Goal: Transaction & Acquisition: Purchase product/service

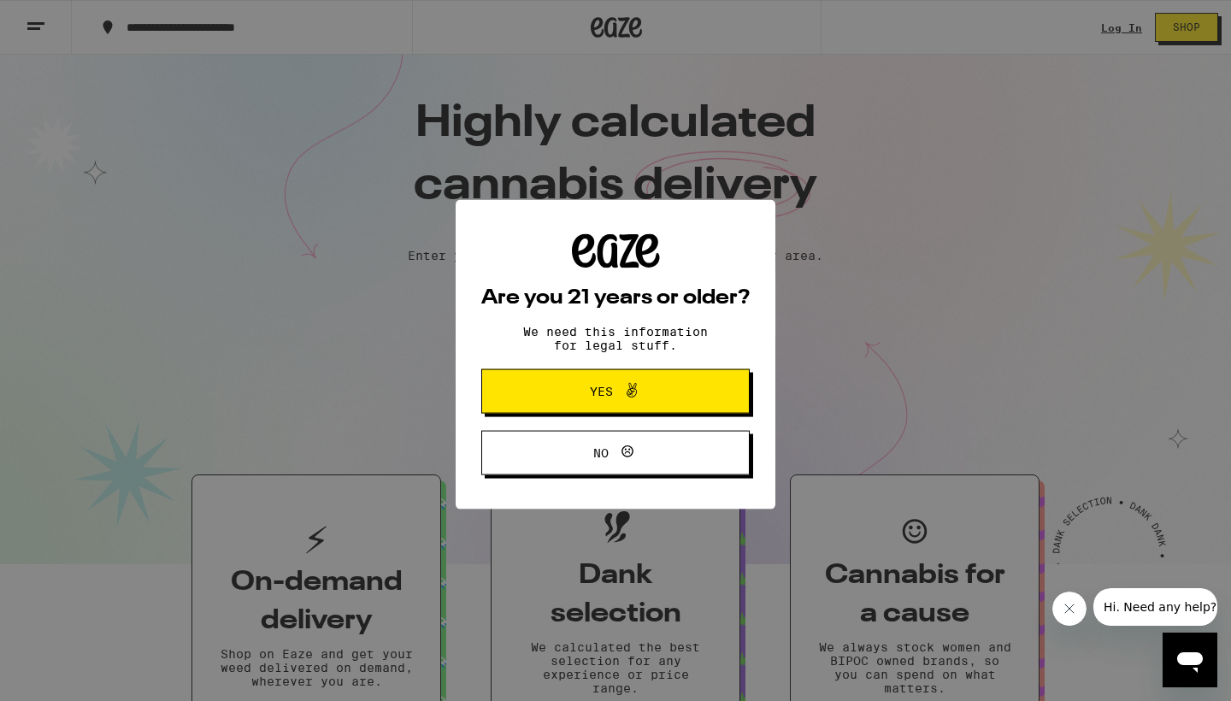
click at [640, 374] on button "Yes" at bounding box center [615, 387] width 268 height 44
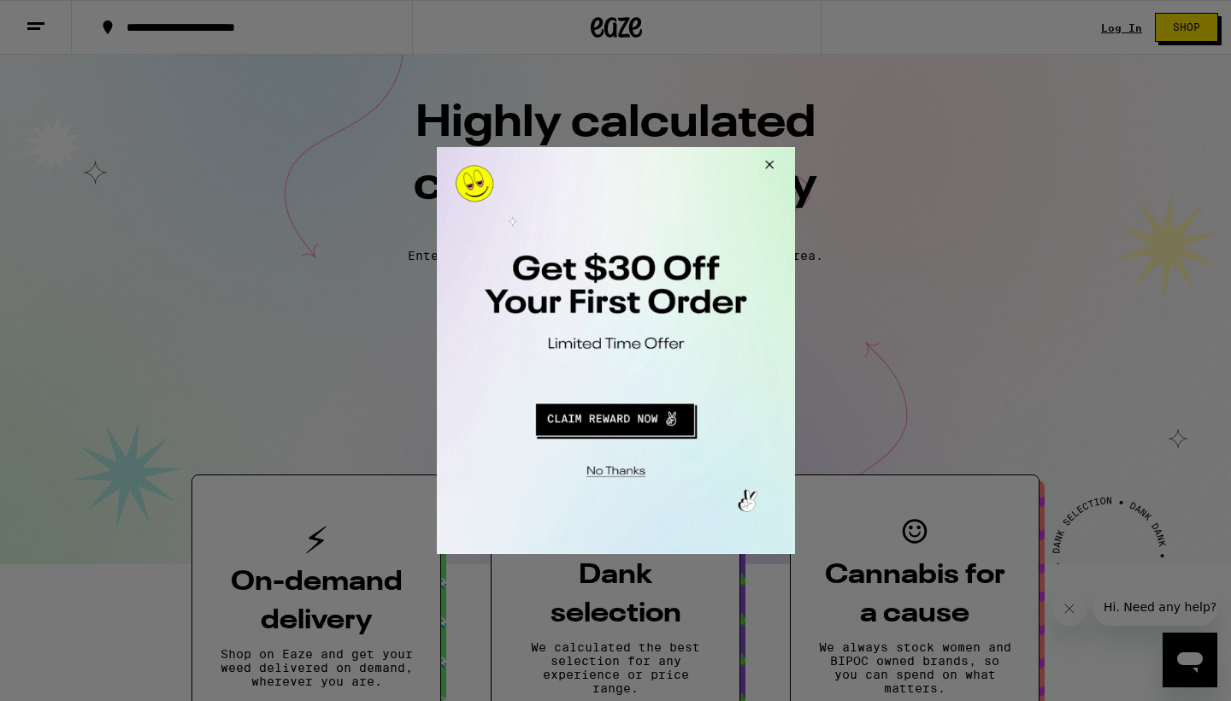
click at [768, 170] on button "Close Modal" at bounding box center [766, 167] width 46 height 41
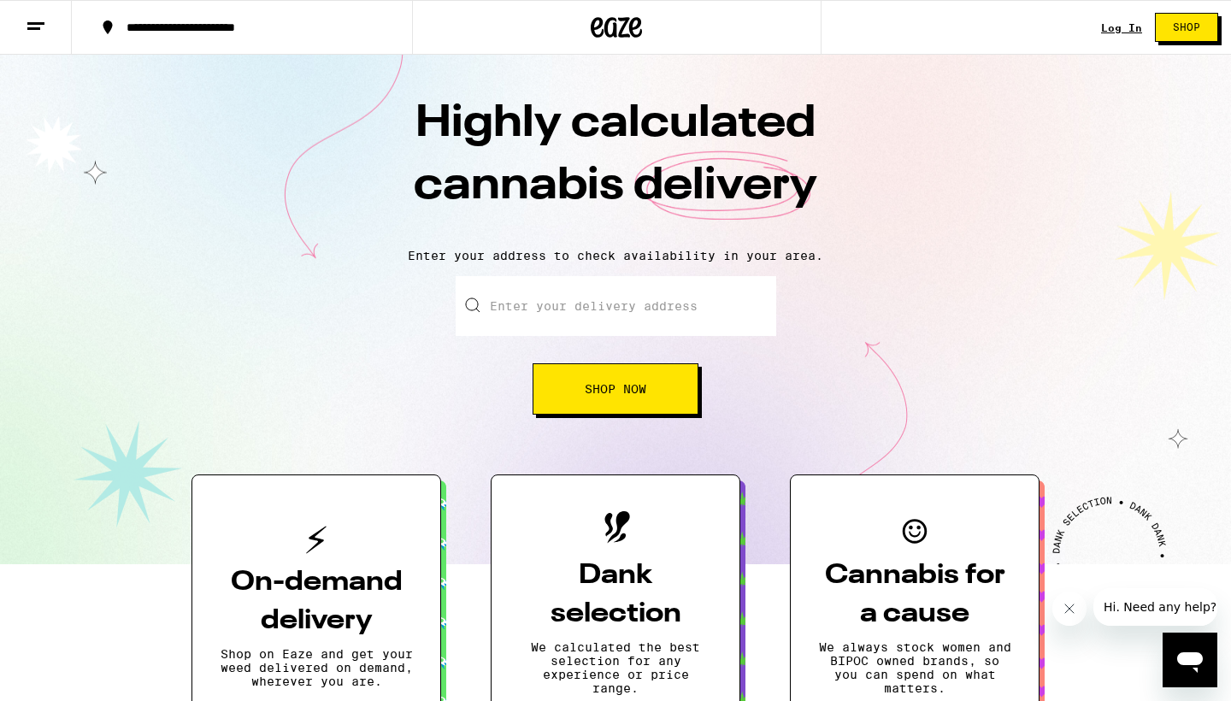
click at [1109, 28] on link "Log In" at bounding box center [1121, 27] width 41 height 11
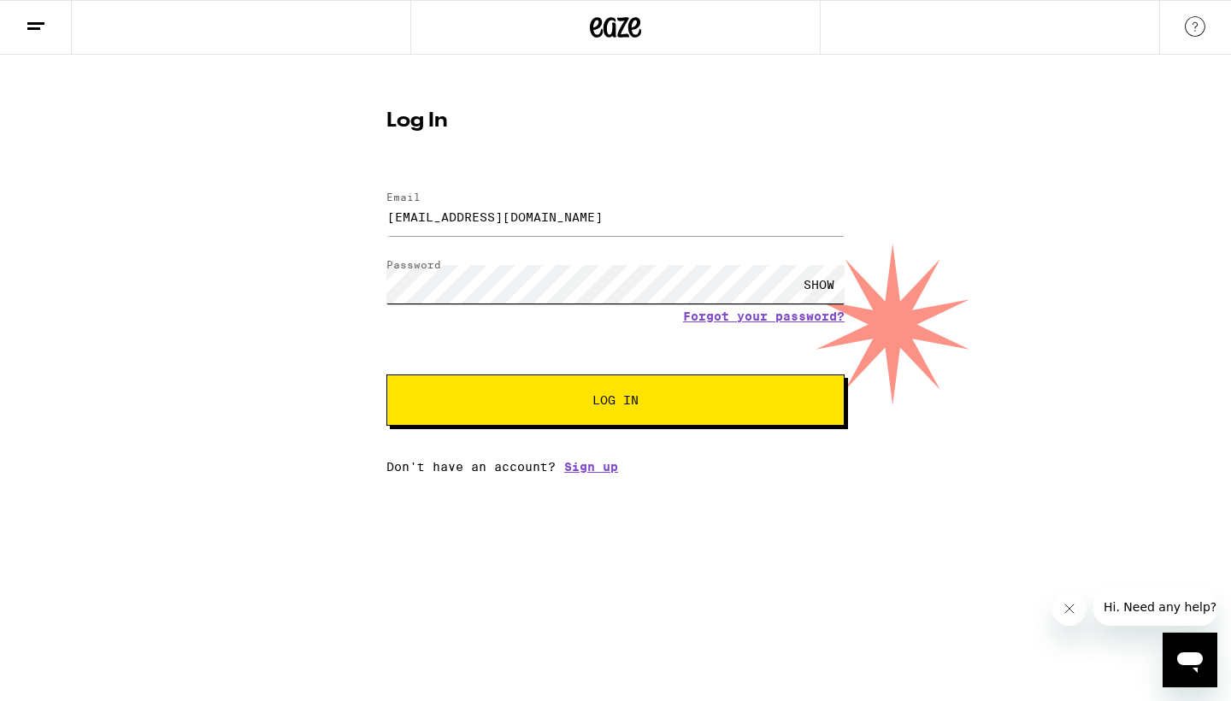
click at [616, 402] on button "Log In" at bounding box center [615, 399] width 458 height 51
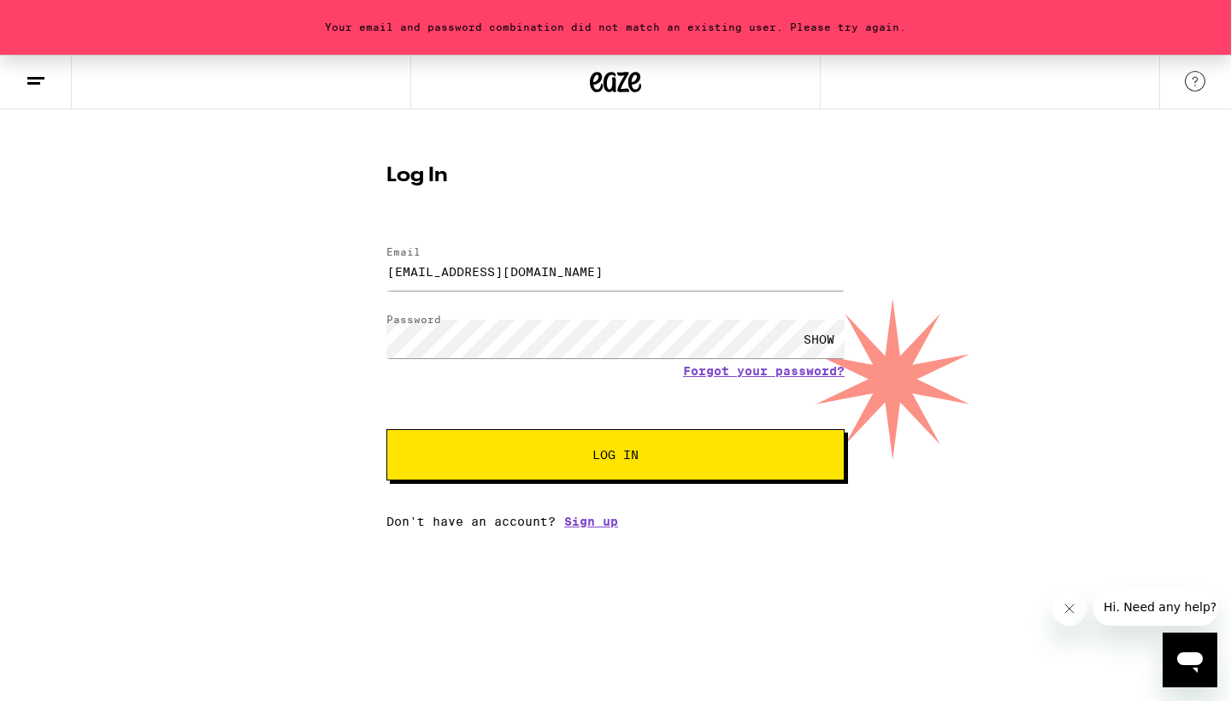
click at [815, 337] on div "SHOW" at bounding box center [818, 339] width 51 height 38
click at [457, 274] on input "[EMAIL_ADDRESS][DOMAIN_NAME]" at bounding box center [615, 271] width 458 height 38
type input "[EMAIL_ADDRESS][DOMAIN_NAME]"
click at [616, 457] on button "Log In" at bounding box center [615, 454] width 458 height 51
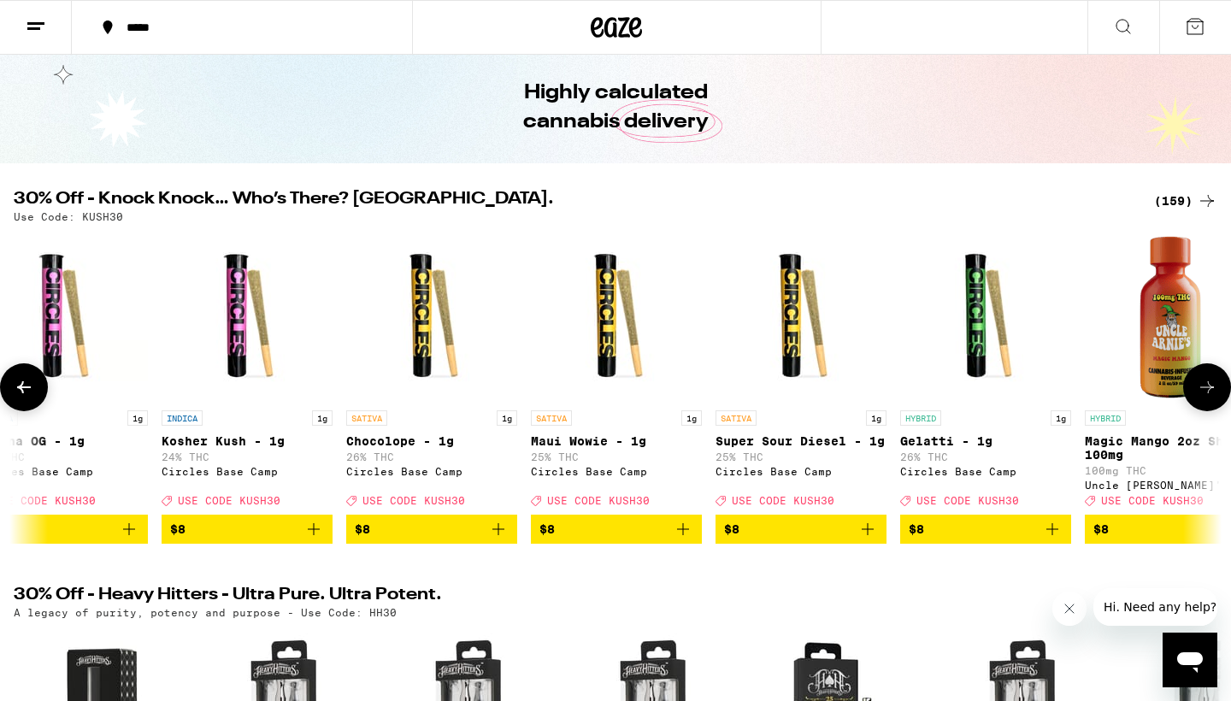
scroll to position [0, 3734]
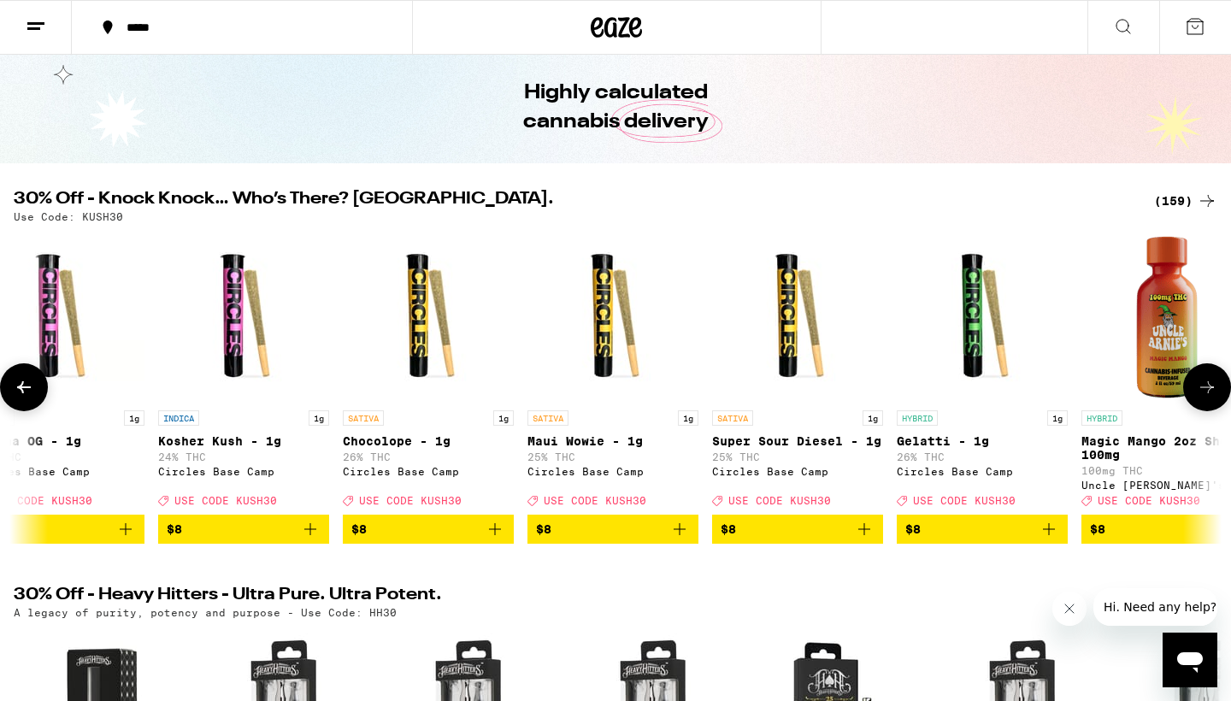
click at [1051, 534] on icon "Add to bag" at bounding box center [1049, 529] width 21 height 21
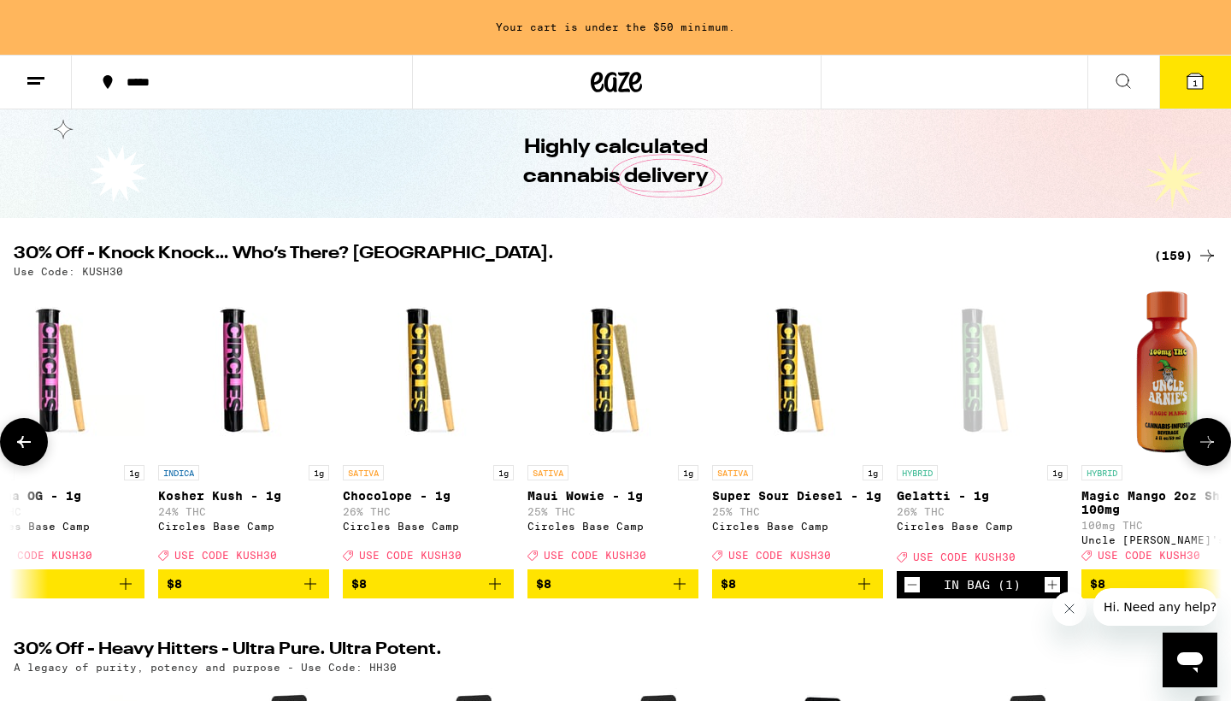
click at [497, 594] on icon "Add to bag" at bounding box center [495, 584] width 21 height 21
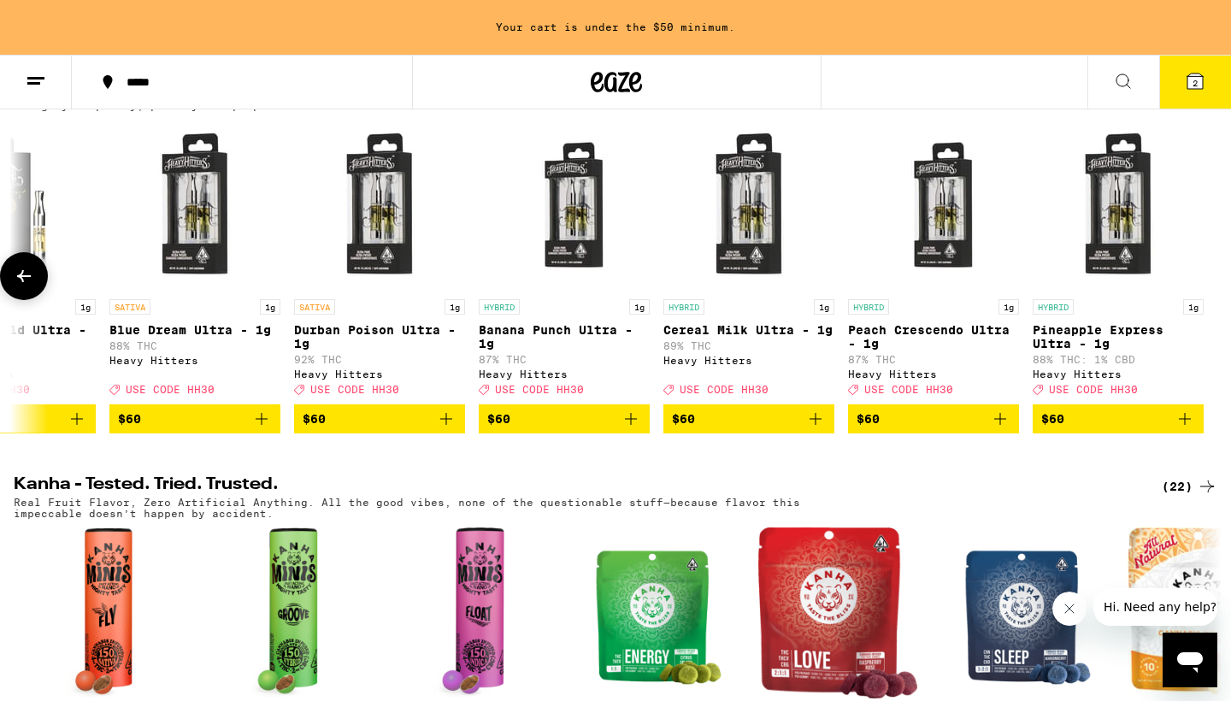
scroll to position [0, 828]
click at [1181, 429] on icon "Add to bag" at bounding box center [1185, 419] width 21 height 21
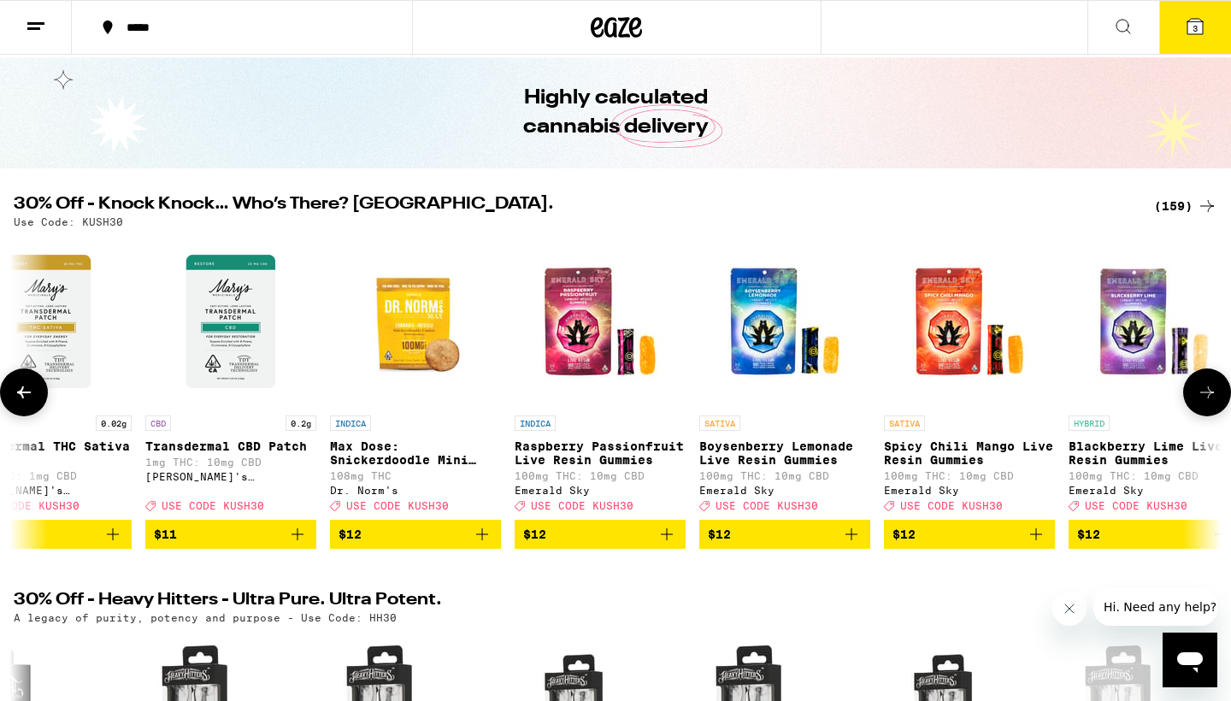
scroll to position [0, 8379]
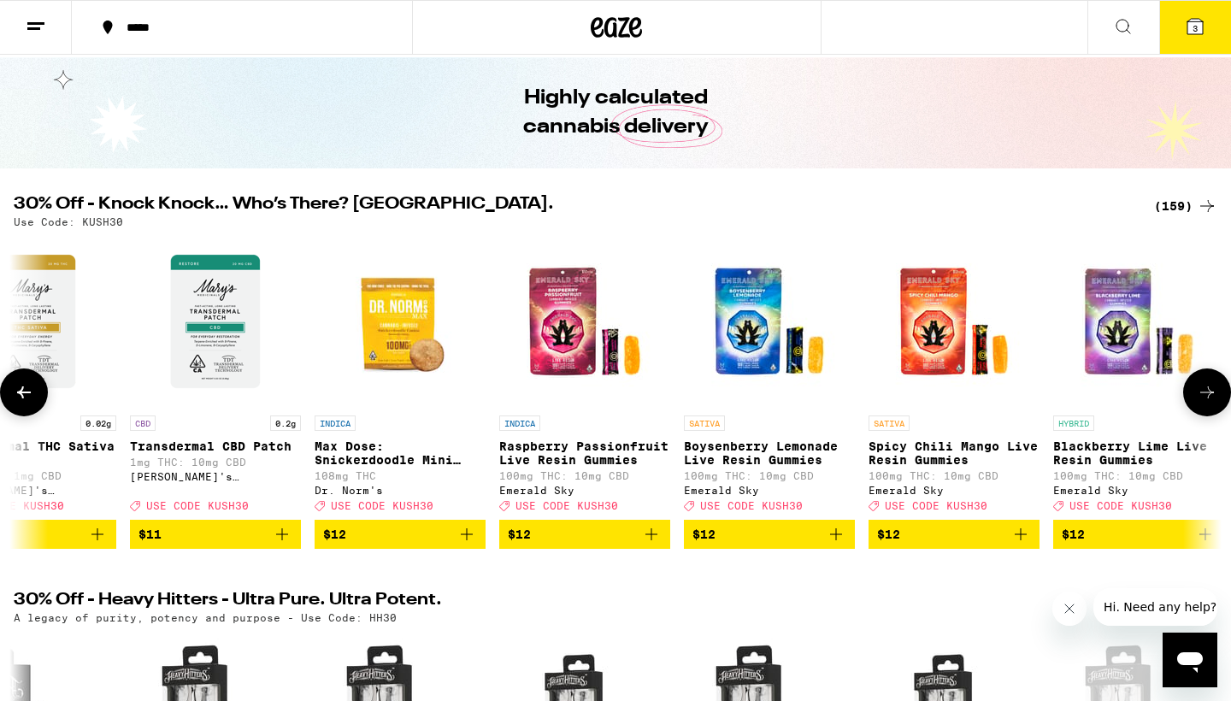
click at [650, 540] on icon "Add to bag" at bounding box center [652, 534] width 12 height 12
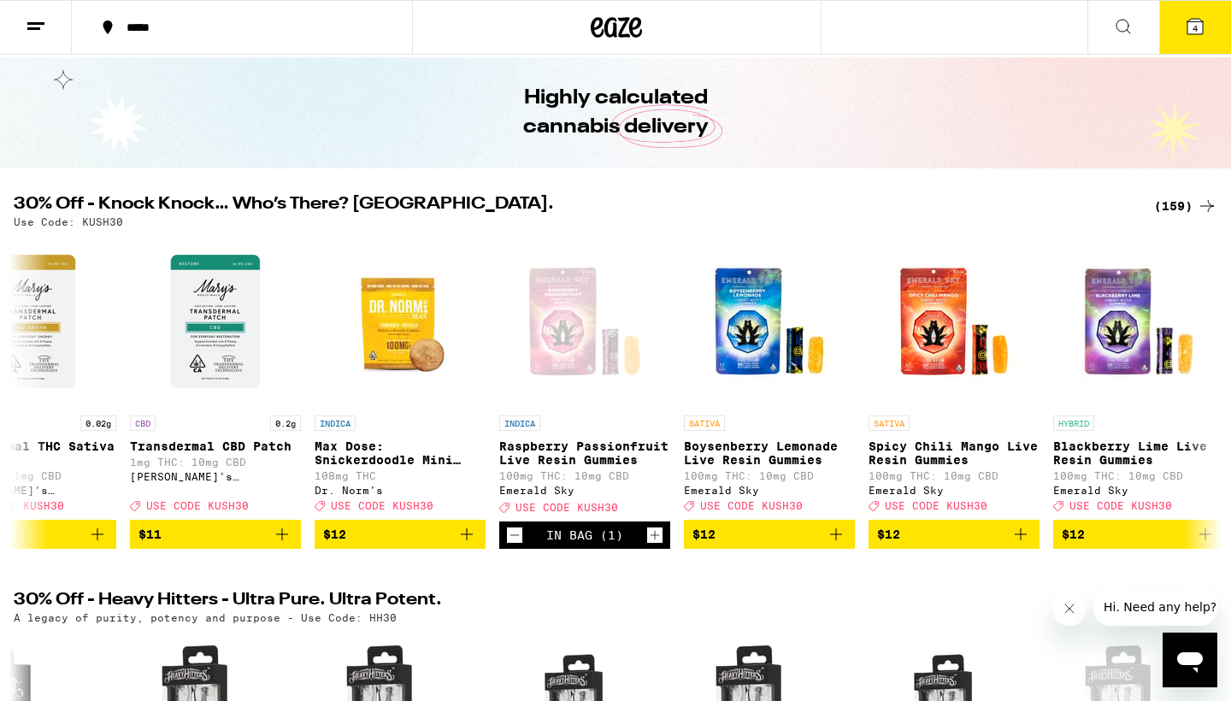
click at [1203, 23] on icon at bounding box center [1195, 26] width 15 height 15
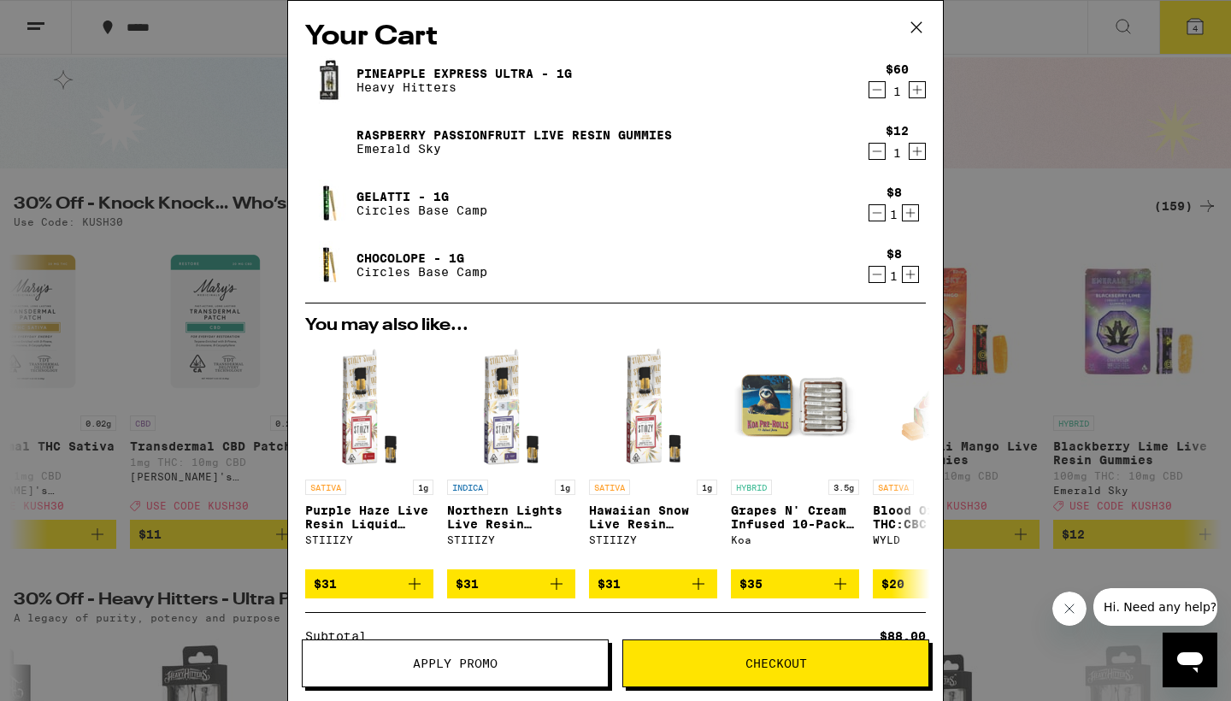
click at [497, 658] on span "Apply Promo" at bounding box center [455, 664] width 85 height 12
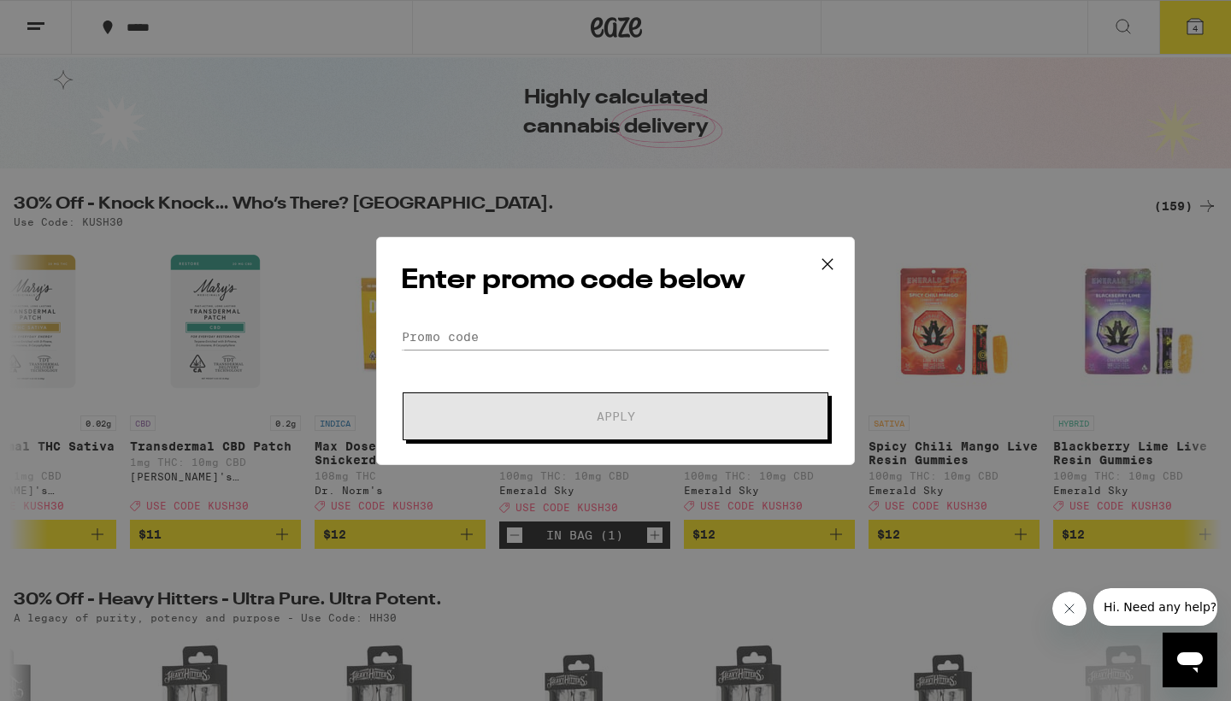
click at [610, 321] on div "Enter promo code below Promo Code Apply" at bounding box center [615, 351] width 479 height 228
click at [133, 393] on div "Enter promo code below Promo Code Apply" at bounding box center [615, 350] width 1231 height 701
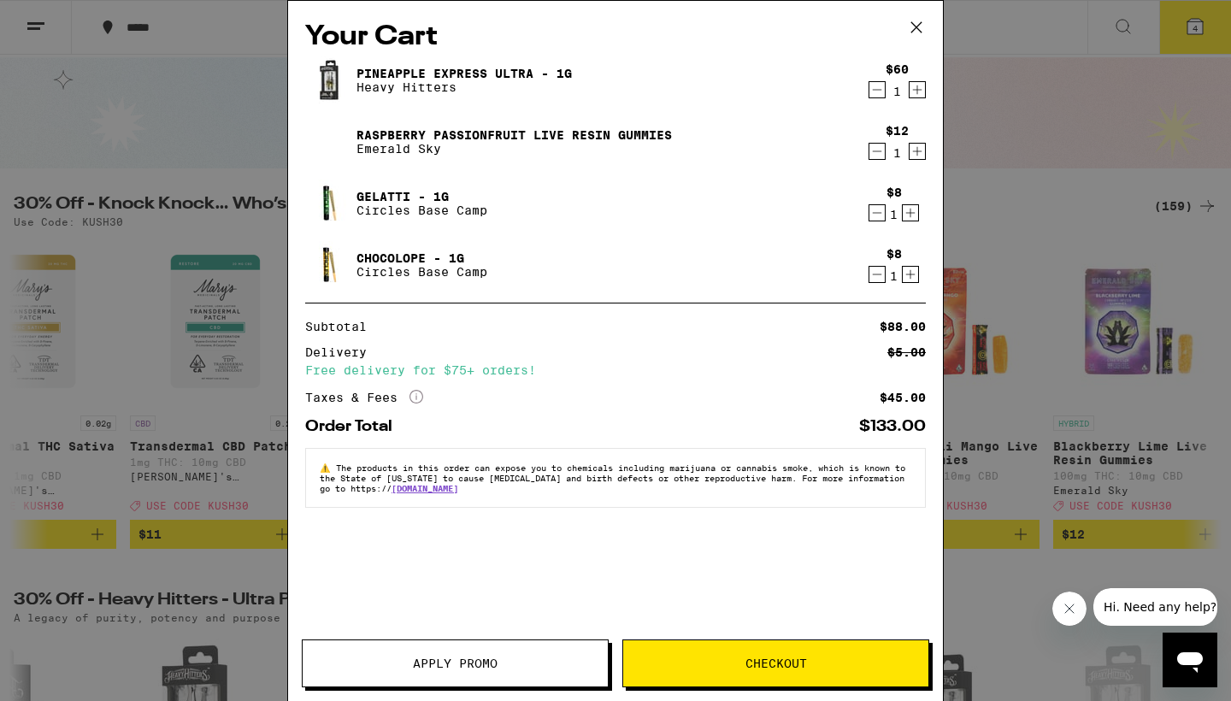
scroll to position [137, 0]
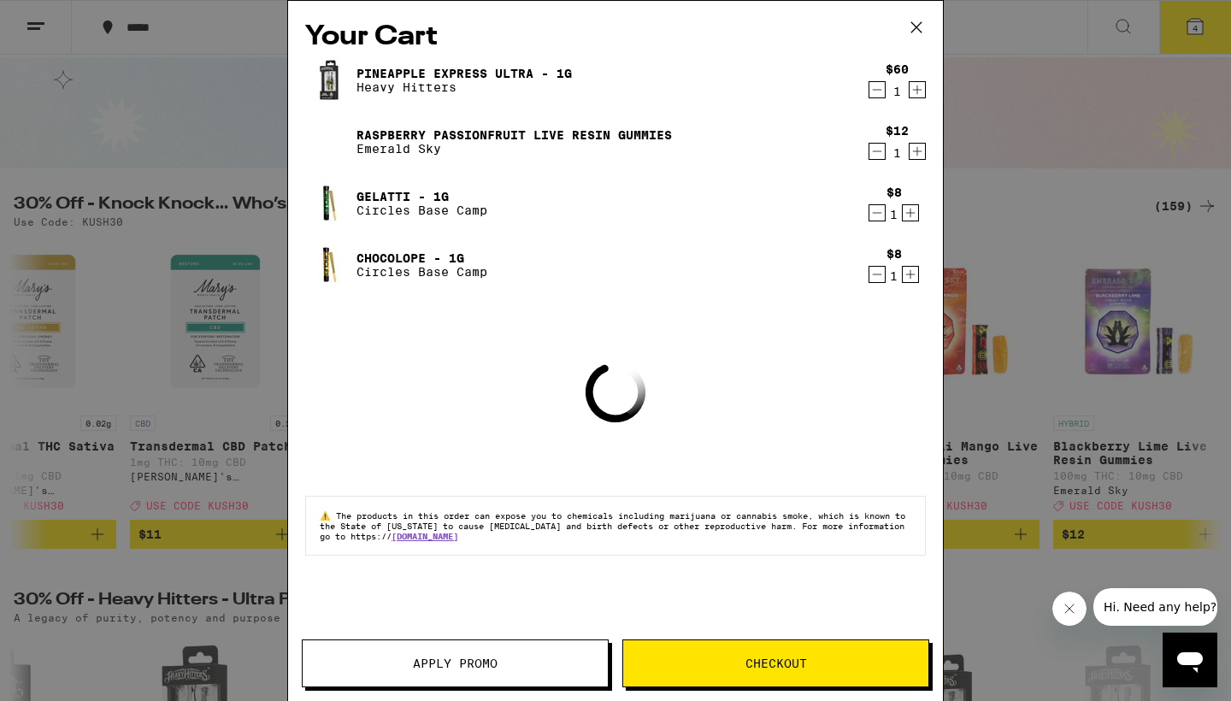
click at [133, 393] on div "Your Cart Pineapple Express Ultra - 1g Heavy Hitters $60 1 Raspberry Passionfru…" at bounding box center [615, 350] width 1231 height 701
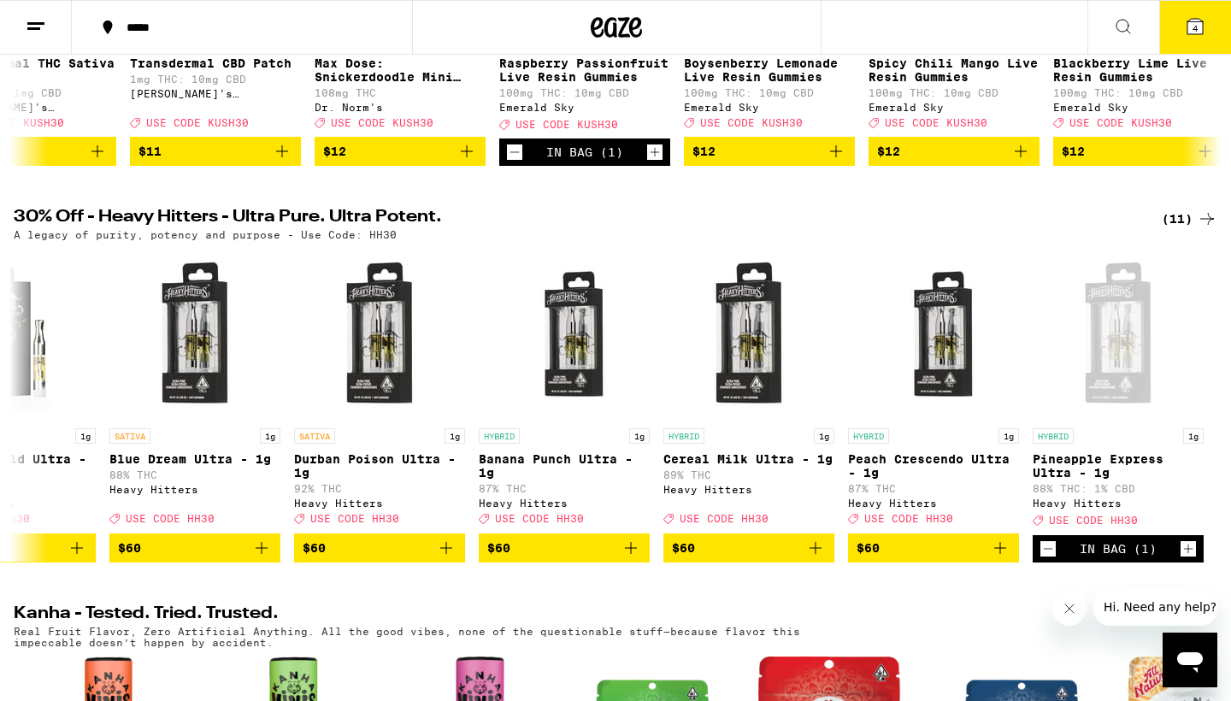
scroll to position [437, 0]
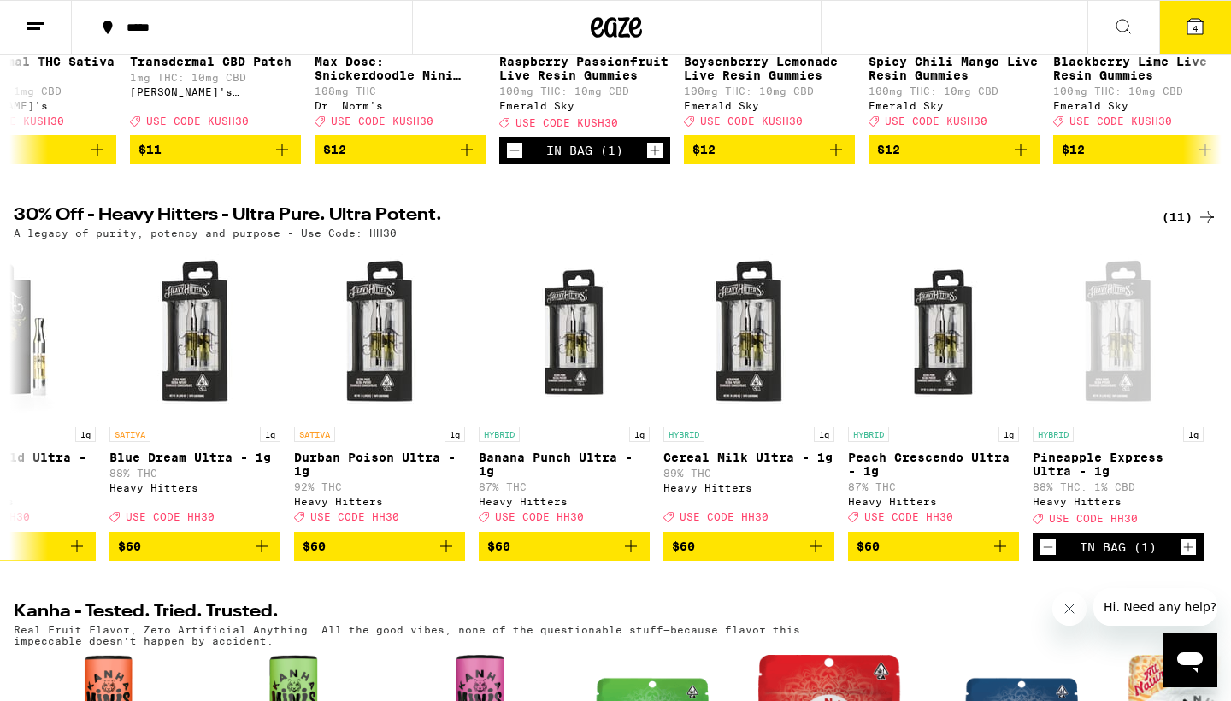
click at [1194, 19] on icon at bounding box center [1195, 26] width 15 height 15
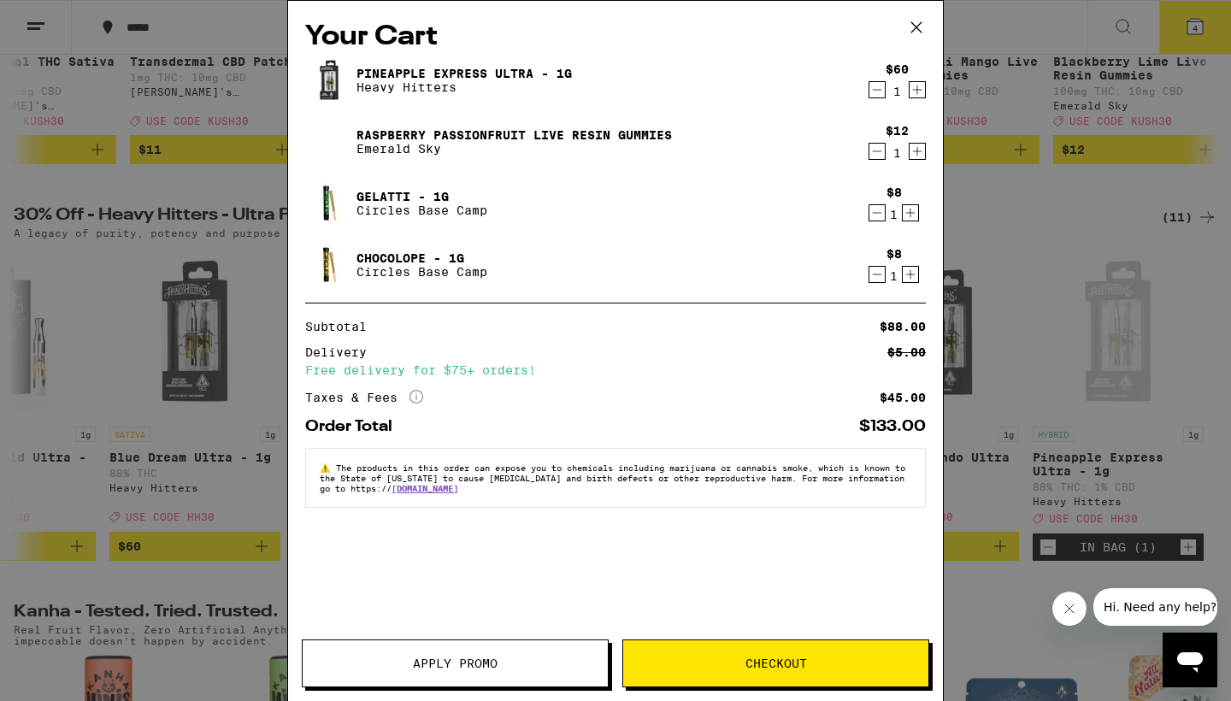
click at [453, 662] on span "Apply Promo" at bounding box center [455, 664] width 85 height 12
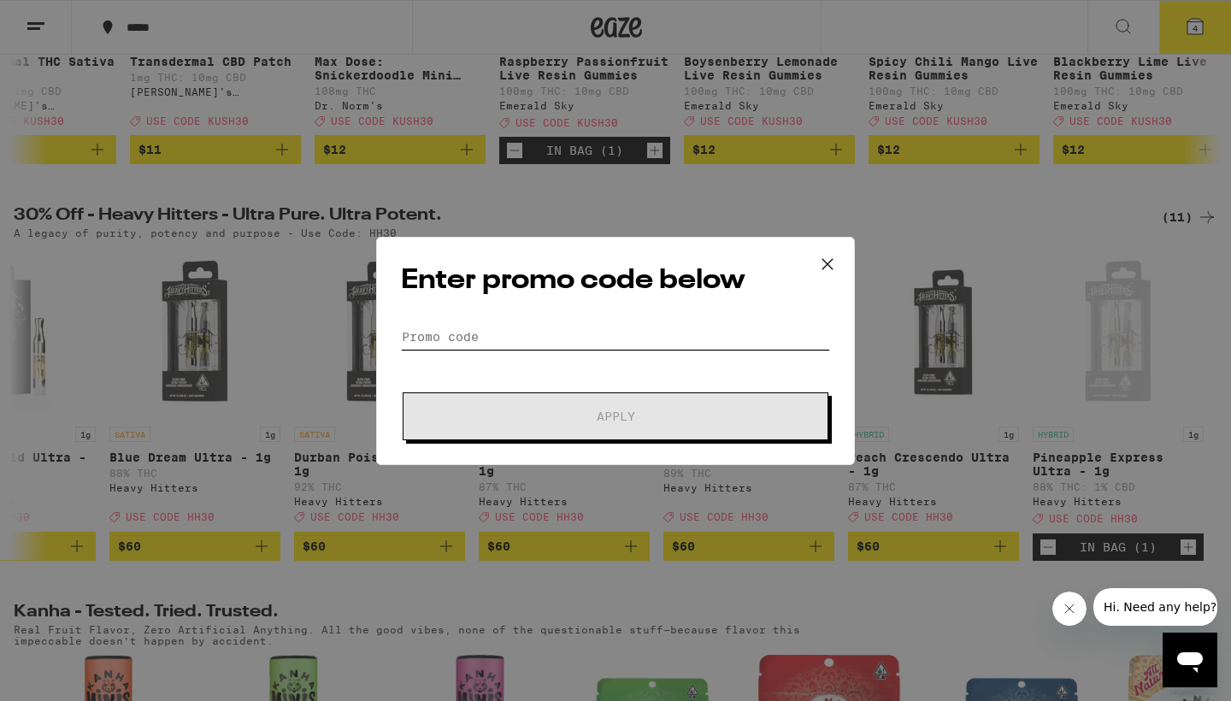
click at [587, 338] on input "Promo Code" at bounding box center [615, 337] width 429 height 26
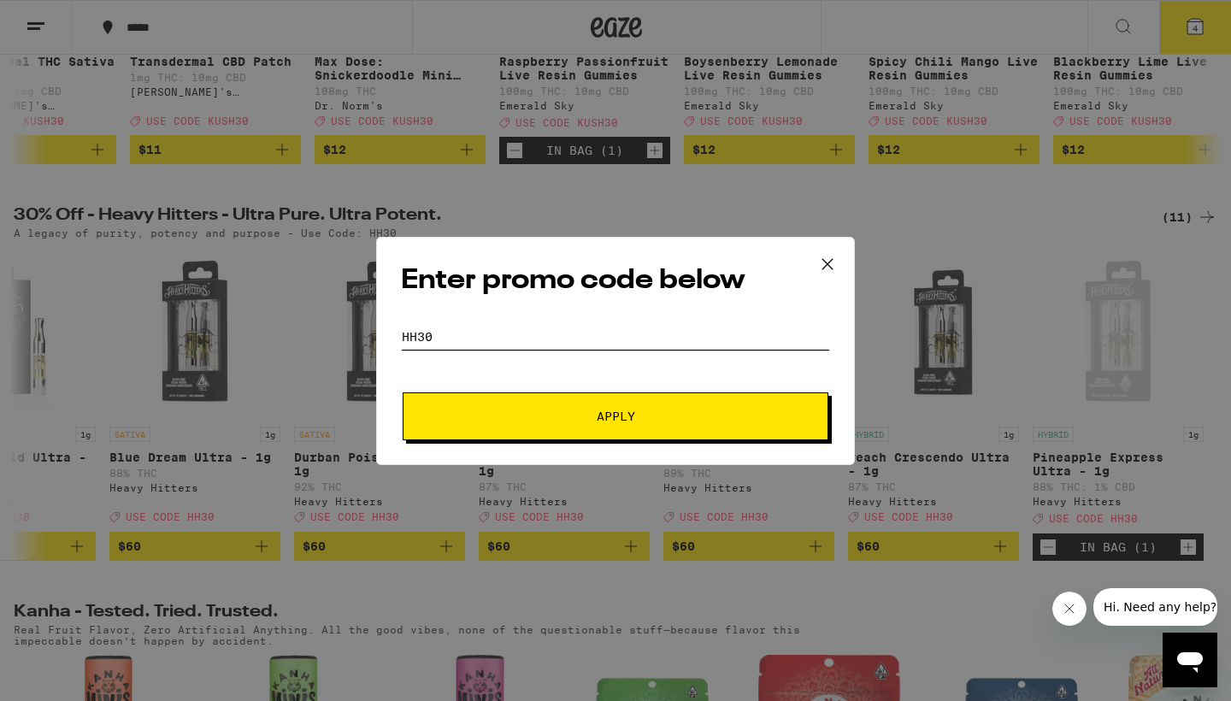
type input "hh30"
click at [609, 401] on button "Apply" at bounding box center [616, 416] width 426 height 48
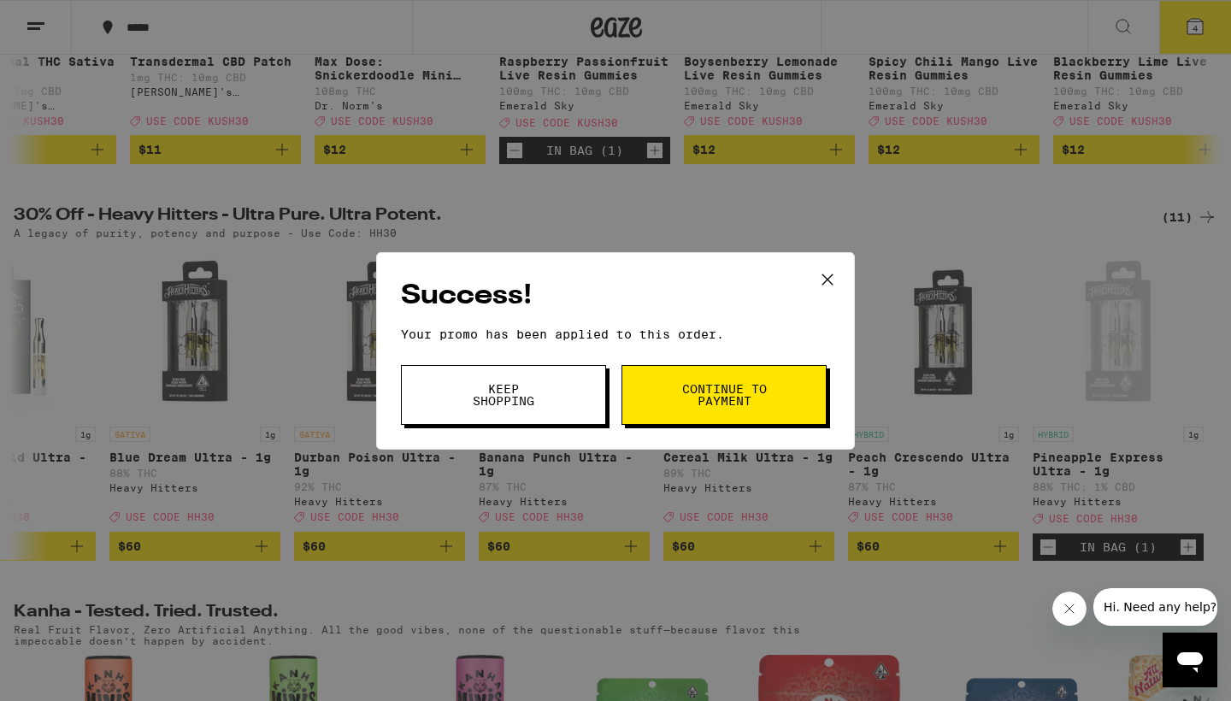
click at [673, 386] on button "Continue to payment" at bounding box center [724, 395] width 205 height 60
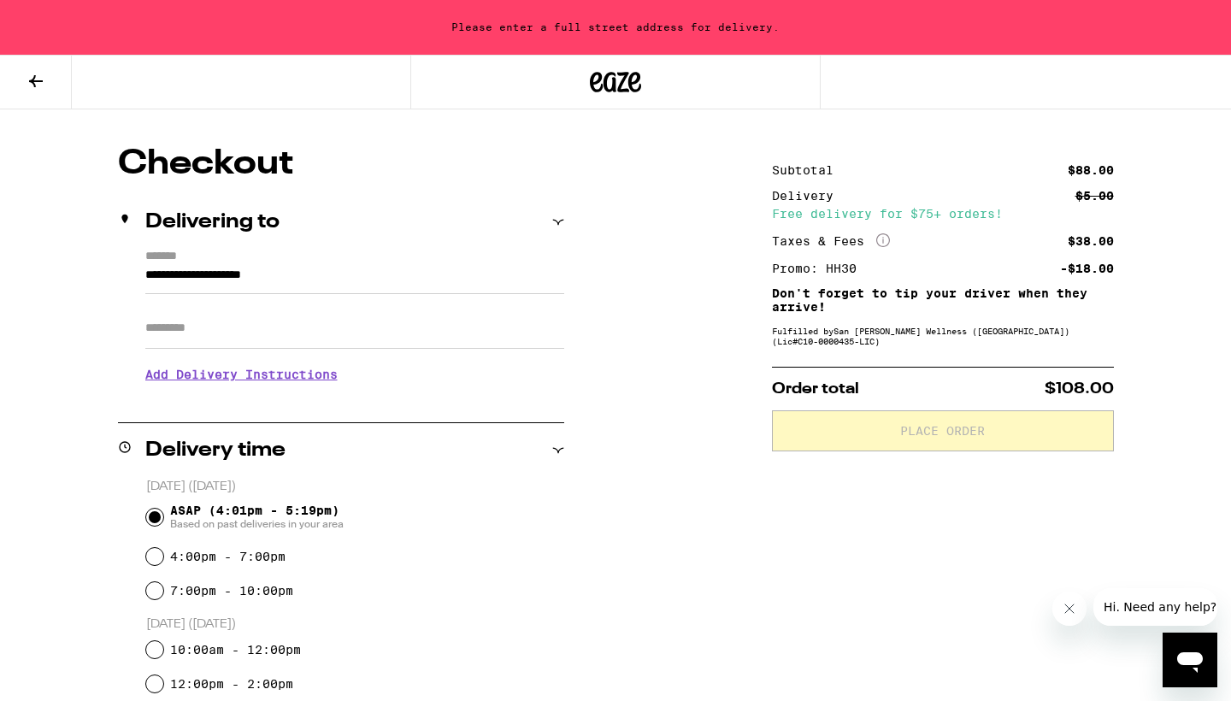
scroll to position [131, 0]
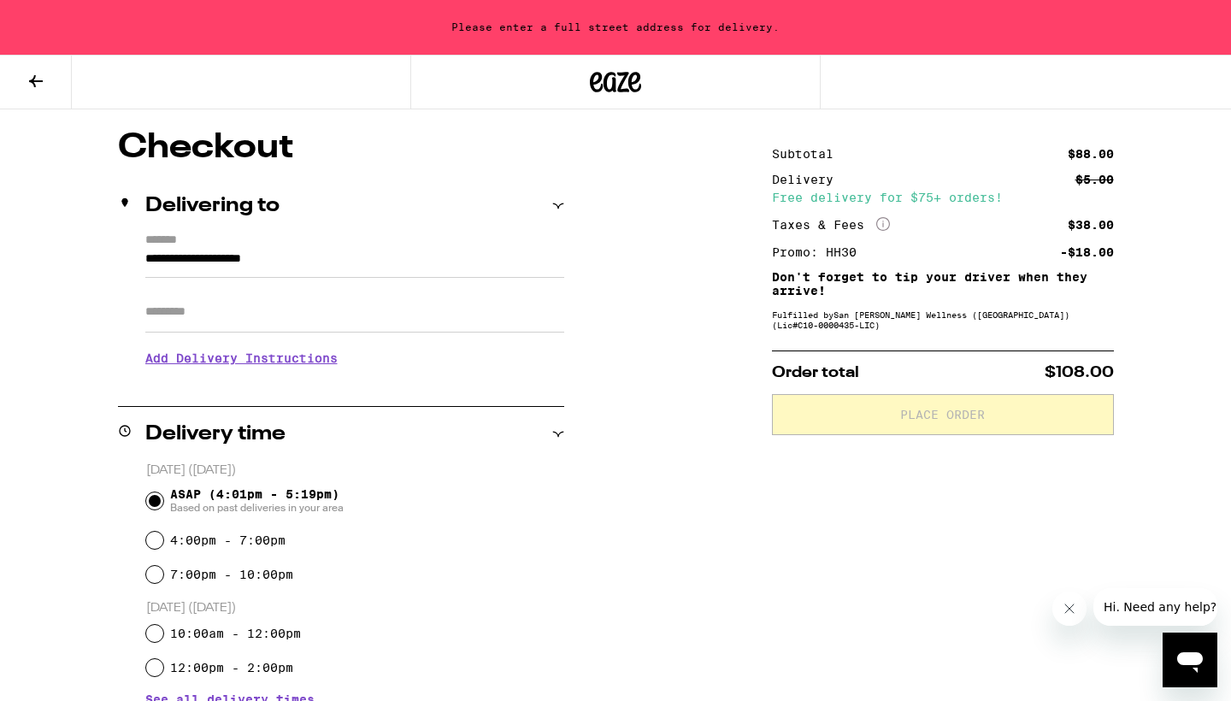
click at [233, 268] on input "**********" at bounding box center [354, 263] width 419 height 29
type input "*"
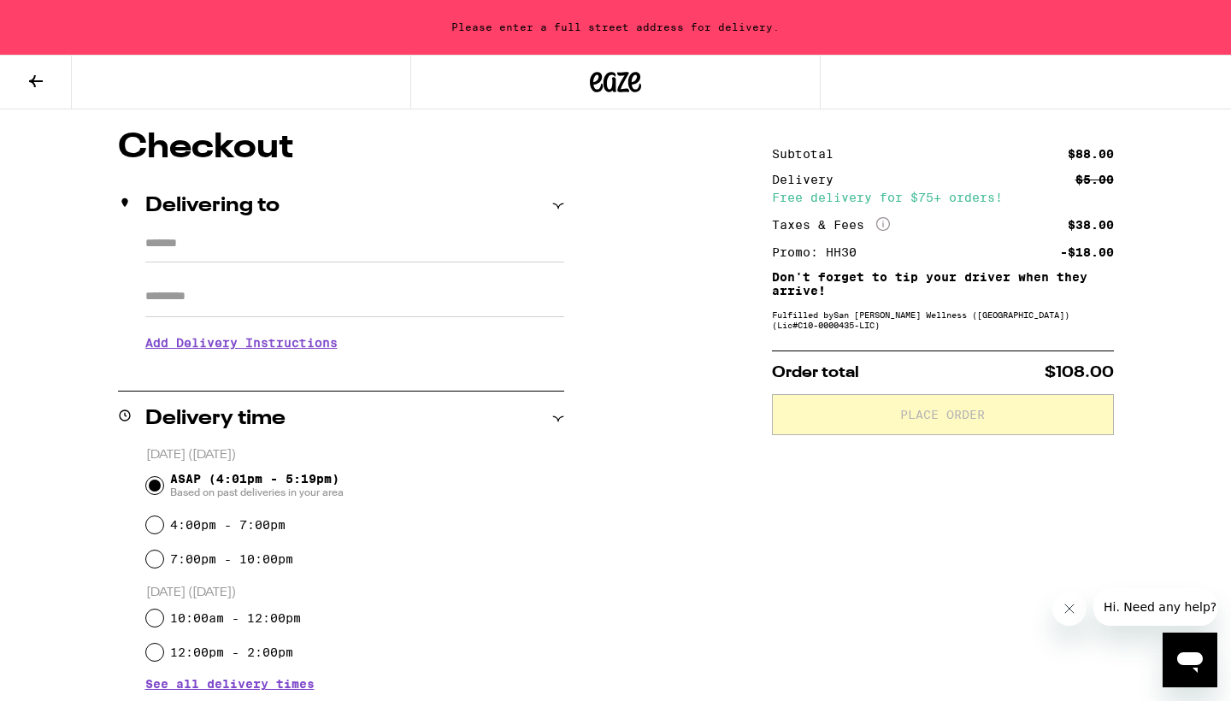
click at [330, 240] on input "*******" at bounding box center [354, 247] width 419 height 29
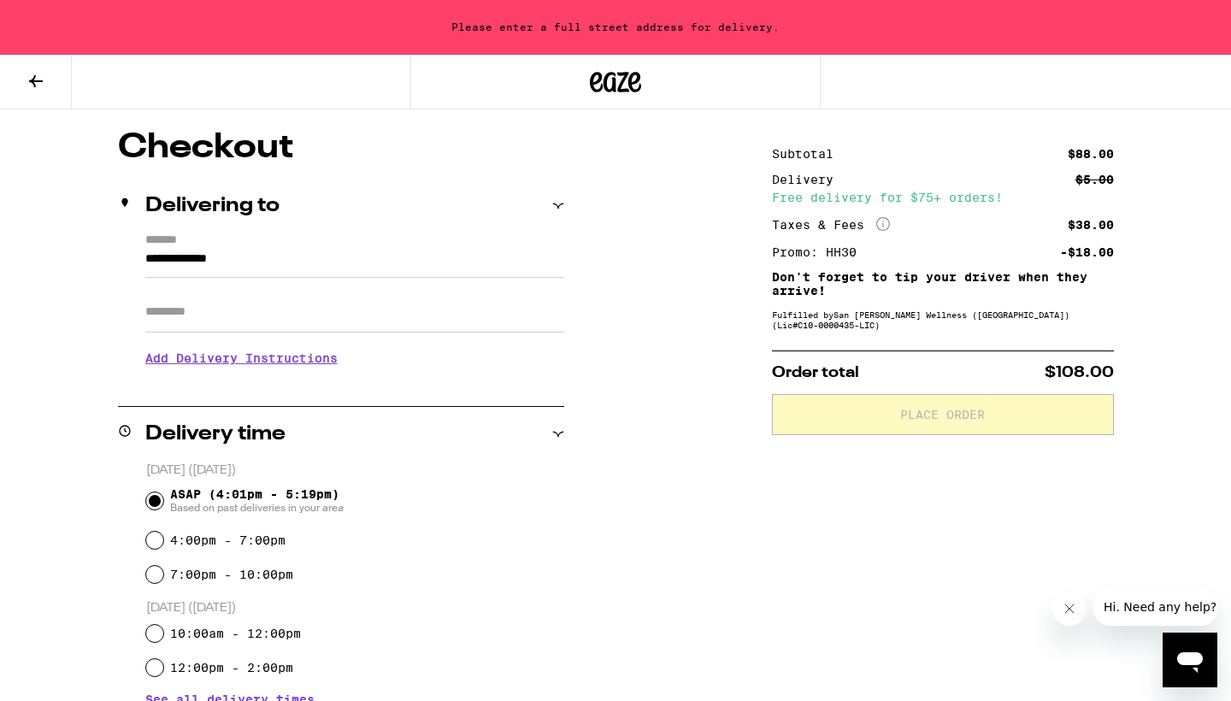
type input "**********"
click at [278, 378] on h3 "Add Delivery Instructions" at bounding box center [354, 358] width 419 height 39
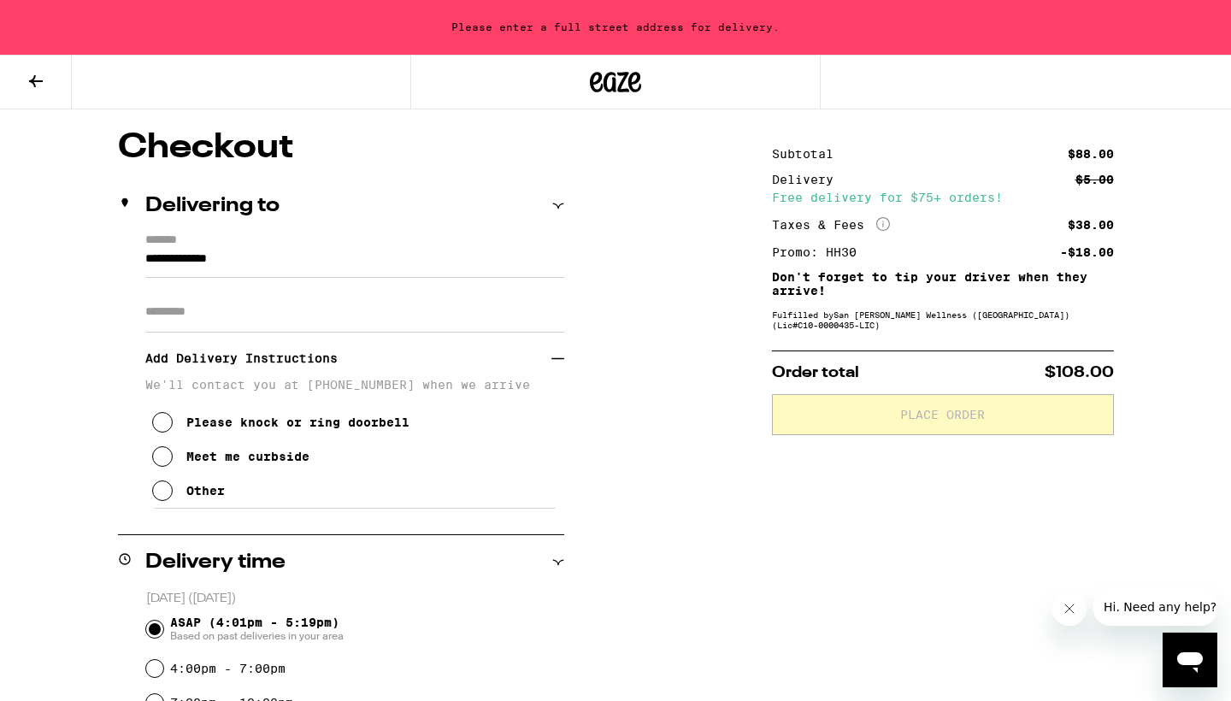
click at [197, 508] on button "Other" at bounding box center [188, 491] width 73 height 34
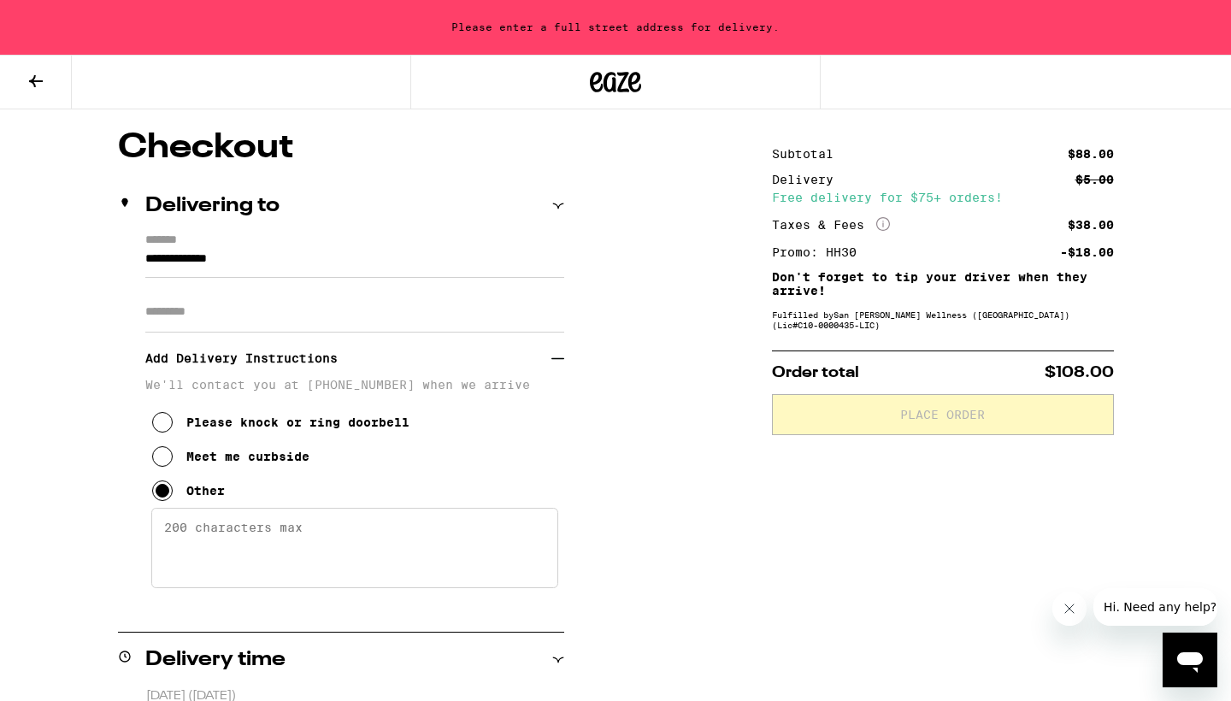
click at [226, 533] on textarea "Enter any other delivery instructions you want driver to know" at bounding box center [354, 548] width 407 height 80
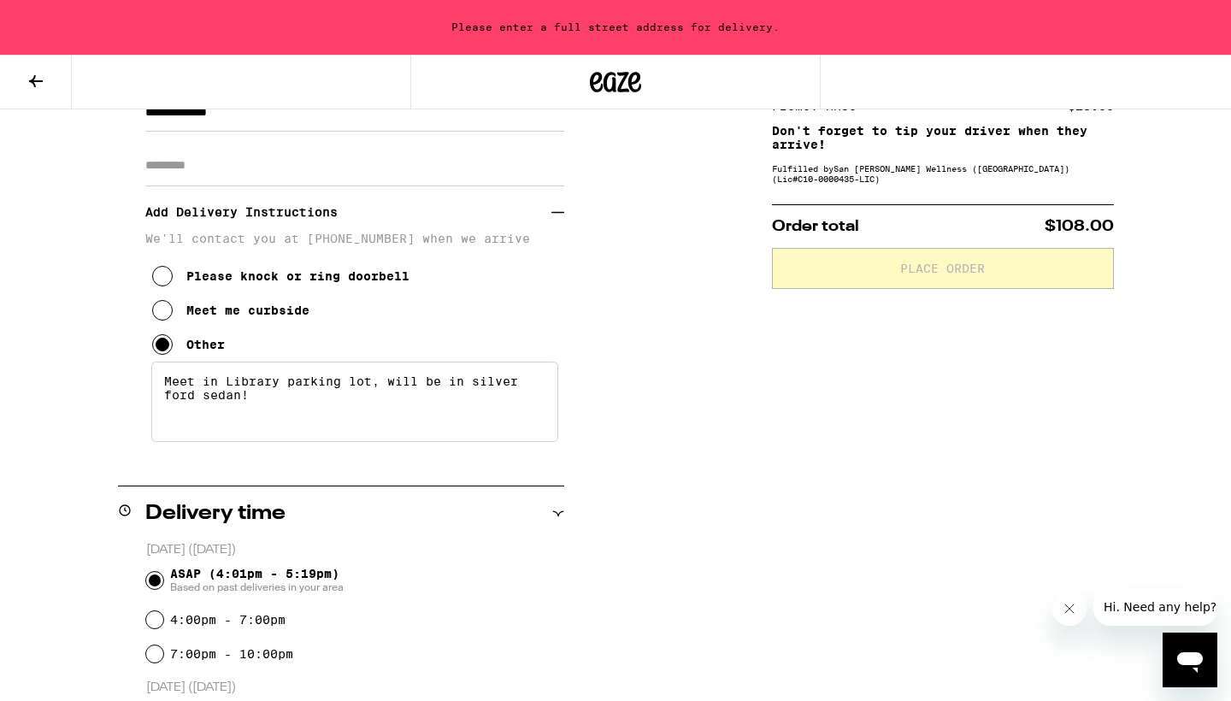
scroll to position [297, 0]
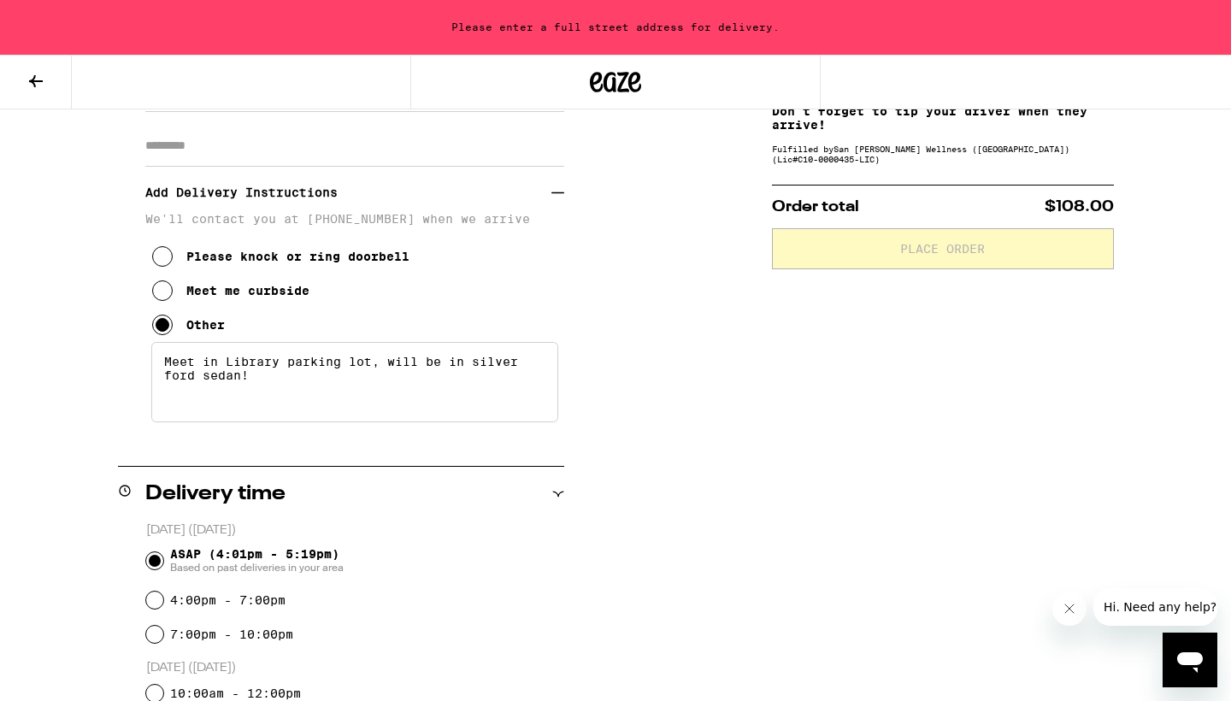
click at [262, 394] on textarea "Meet in Library parking lot, will be in silver ford sedan!" at bounding box center [354, 382] width 407 height 80
type textarea "Meet in Library parking lot, will be in silver ford sedan."
click at [687, 451] on div "**********" at bounding box center [615, 624] width 1231 height 1318
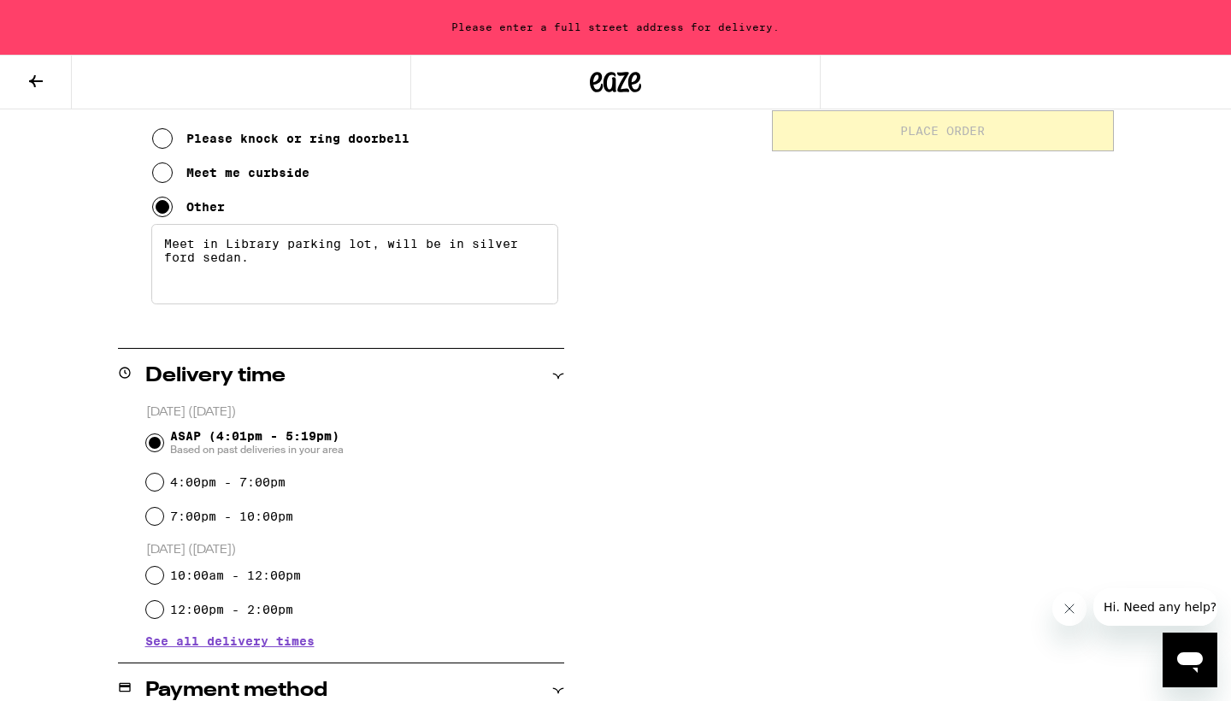
scroll to position [458, 1]
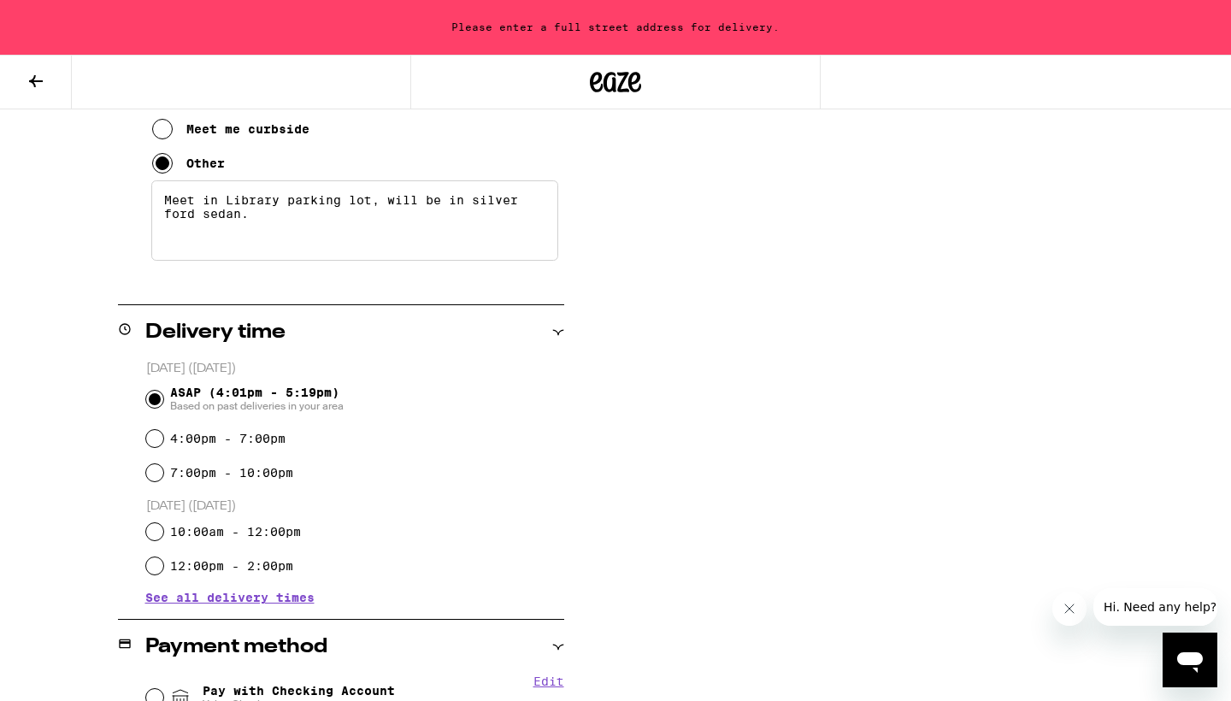
click at [852, 529] on div "Subtotal $88.00 Delivery $5.00 Free delivery for $75+ orders! Taxes & Fees More…" at bounding box center [943, 462] width 342 height 1318
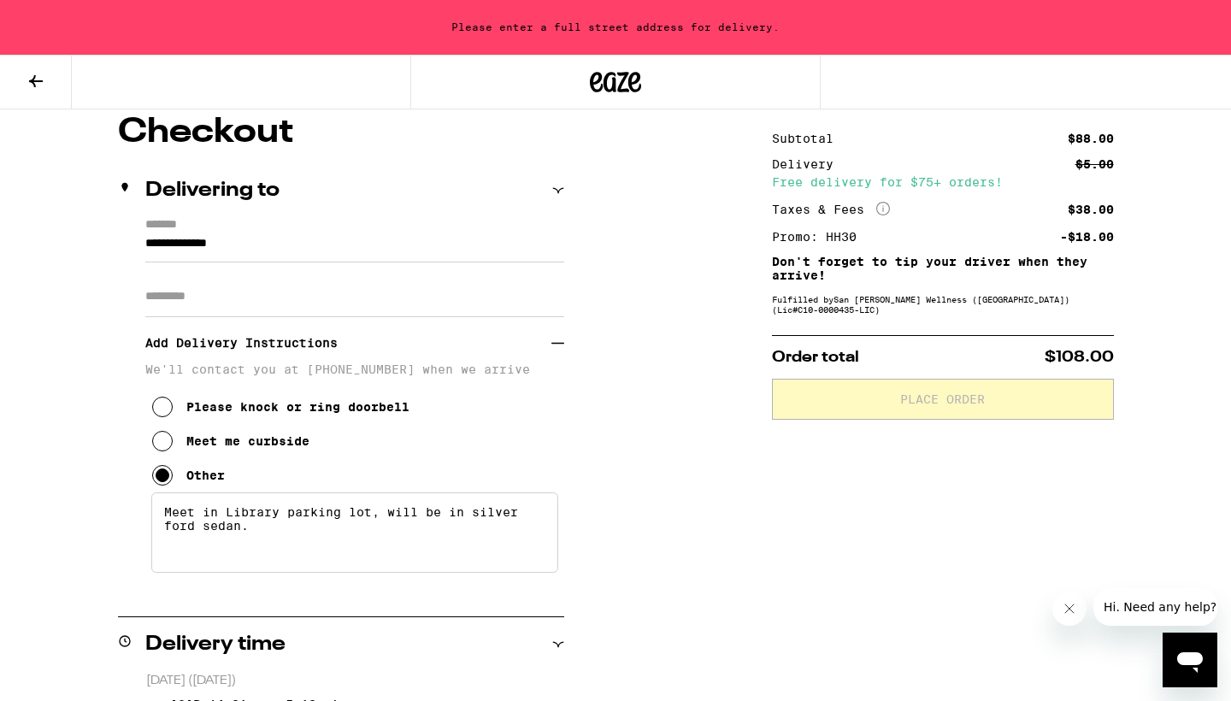
scroll to position [140, 0]
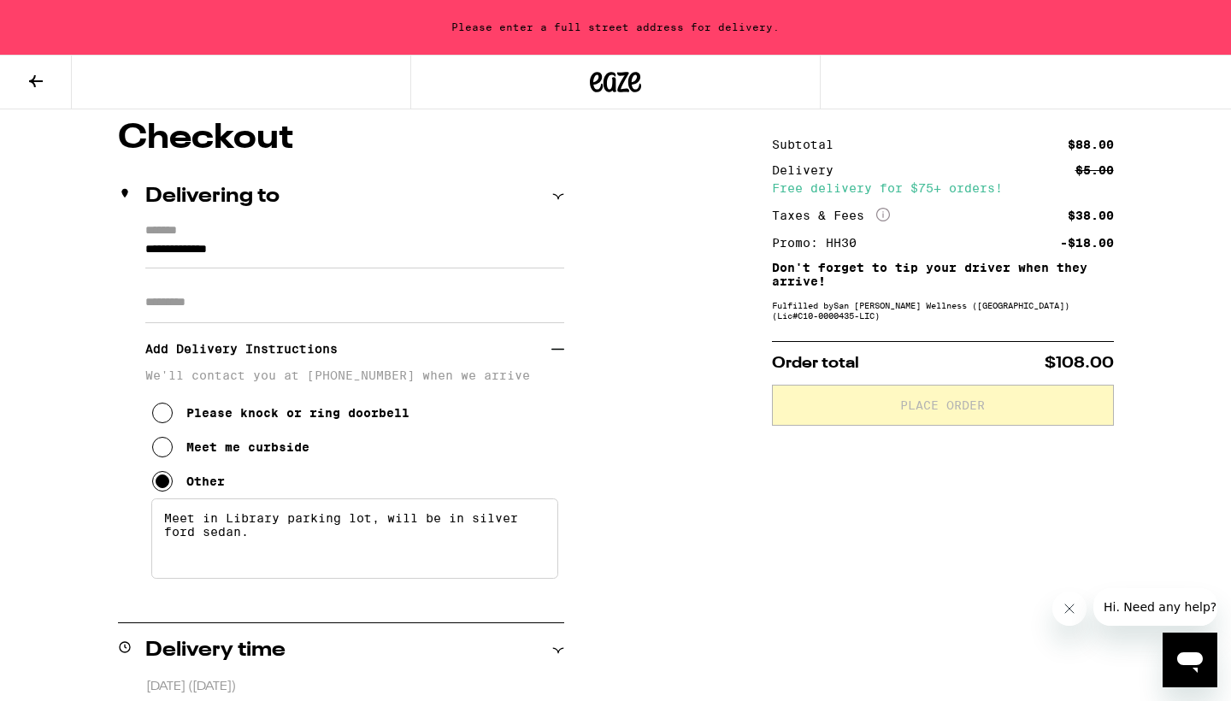
click at [338, 253] on input "**********" at bounding box center [354, 253] width 419 height 29
type input "**********"
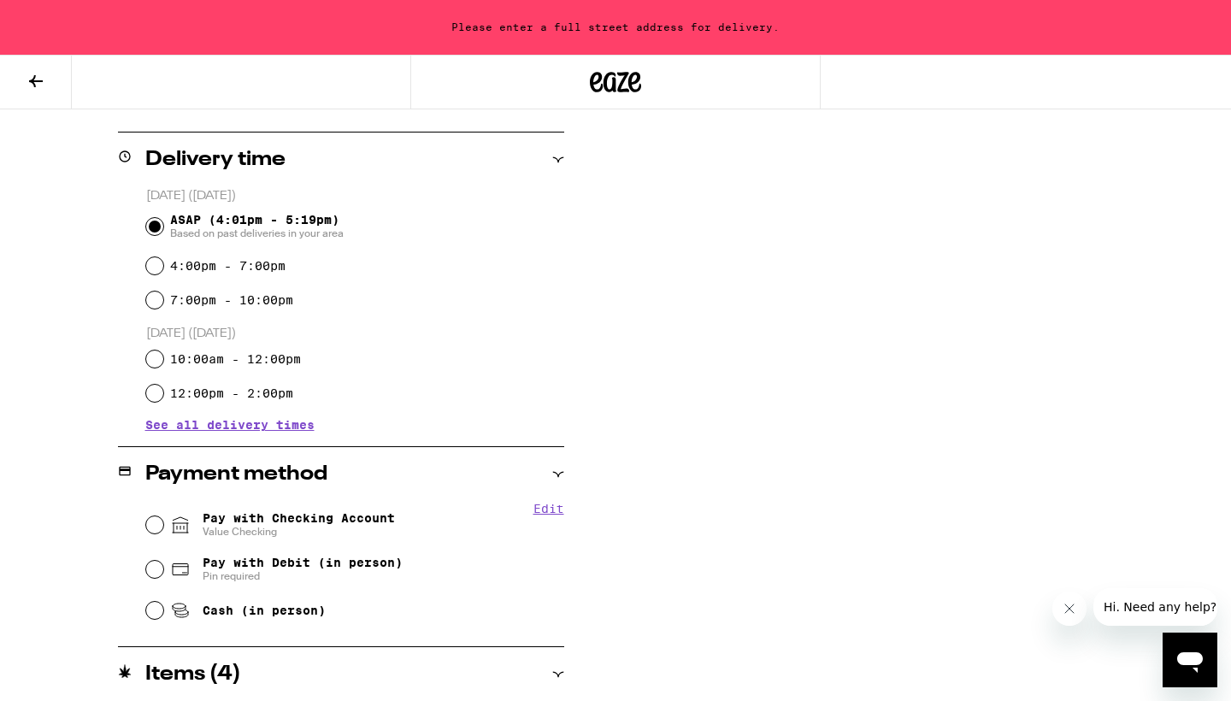
scroll to position [829, 0]
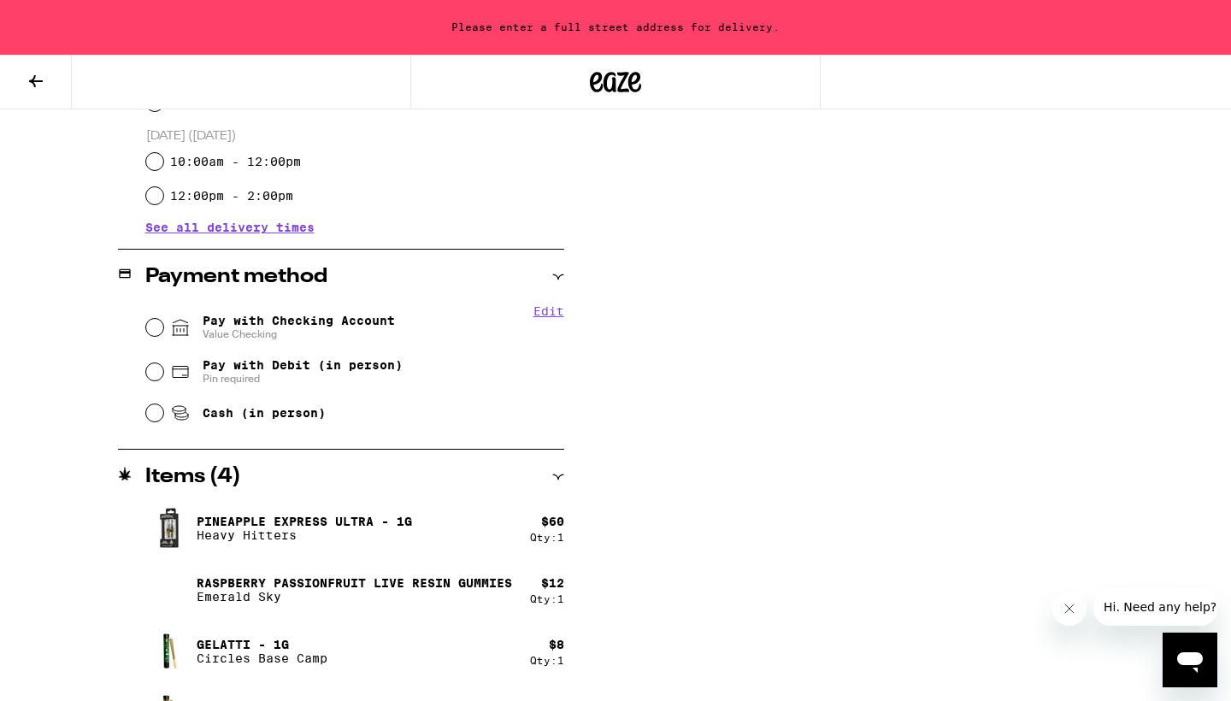
click at [297, 322] on span "Pay with Checking Account Value Checking" at bounding box center [299, 327] width 192 height 27
click at [163, 322] on input "Pay with Checking Account Value Checking" at bounding box center [154, 327] width 17 height 17
radio input "true"
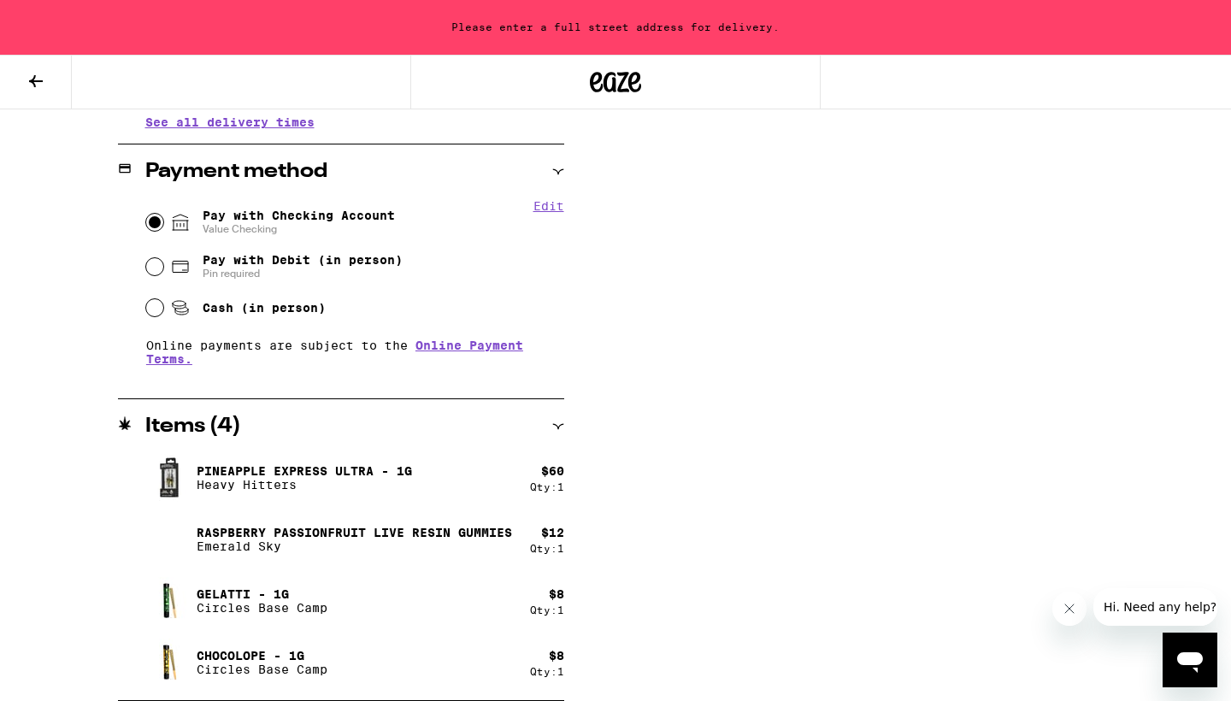
scroll to position [934, 0]
click at [327, 209] on span "Pay with Checking Account Value Checking" at bounding box center [299, 222] width 192 height 27
click at [163, 214] on input "Pay with Checking Account Value Checking" at bounding box center [154, 222] width 17 height 17
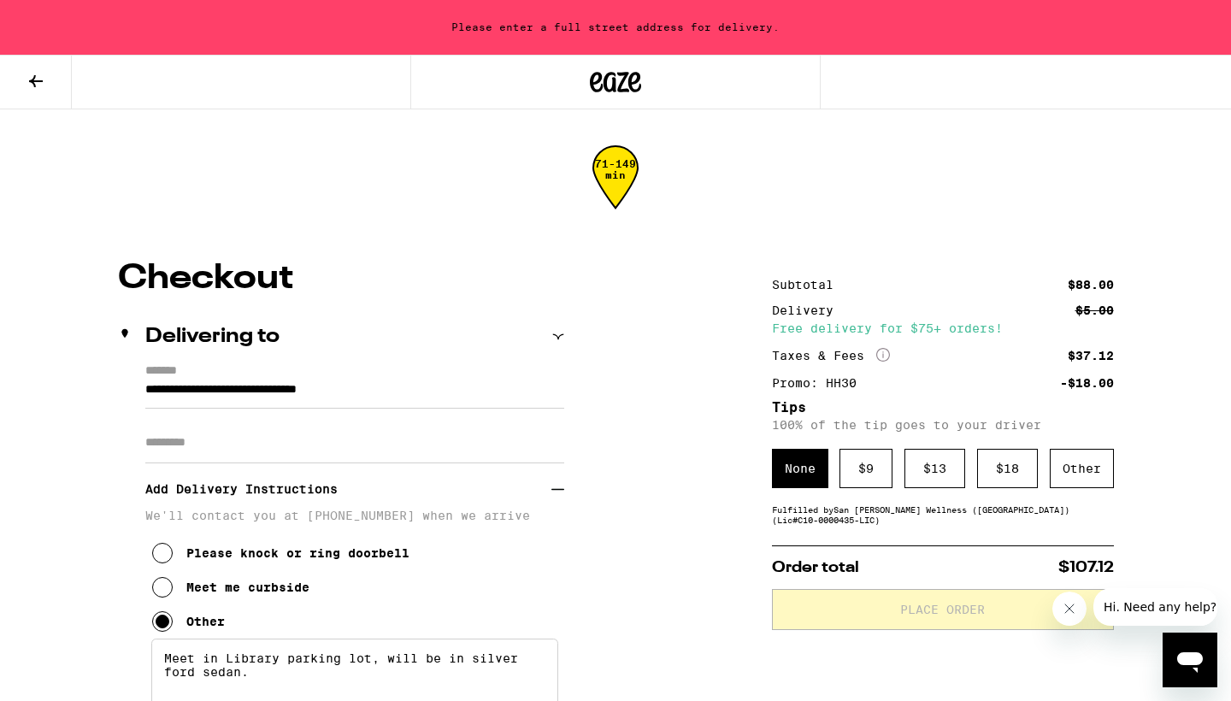
scroll to position [0, 0]
click at [394, 388] on input "**********" at bounding box center [354, 394] width 419 height 29
click at [232, 463] on input "Apt/Suite" at bounding box center [354, 442] width 419 height 41
click at [387, 382] on input "**********" at bounding box center [354, 394] width 419 height 29
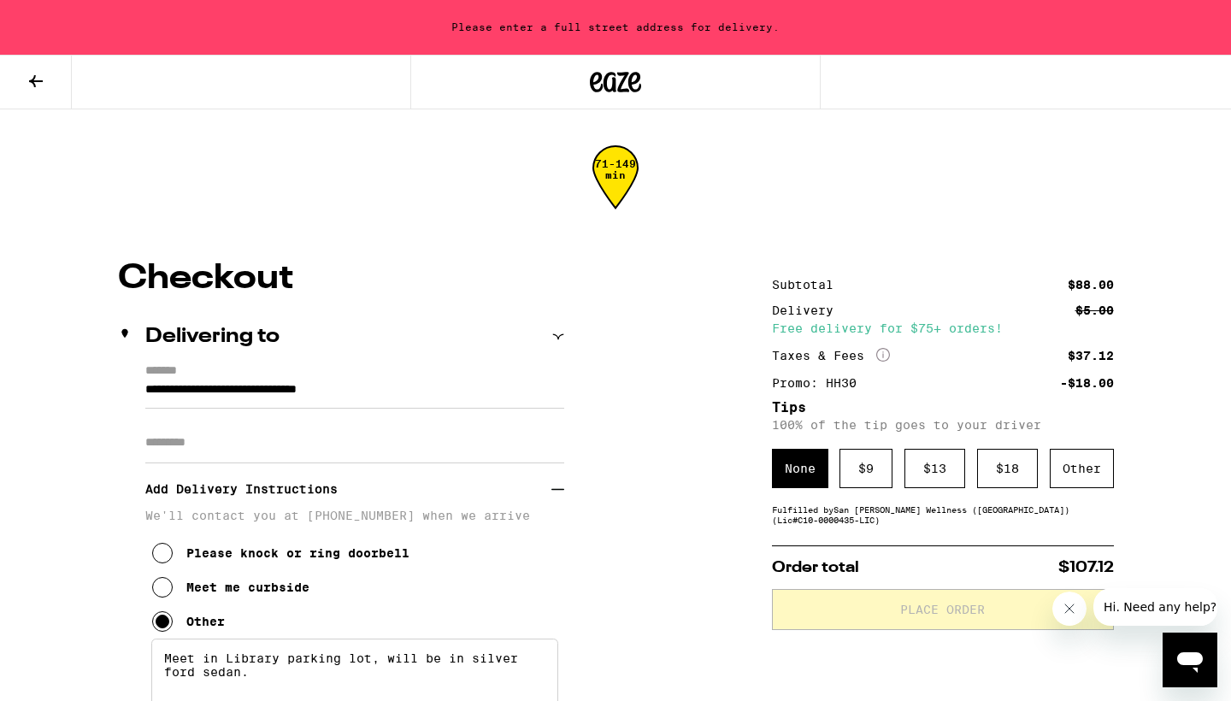
click at [387, 382] on input "**********" at bounding box center [354, 394] width 419 height 29
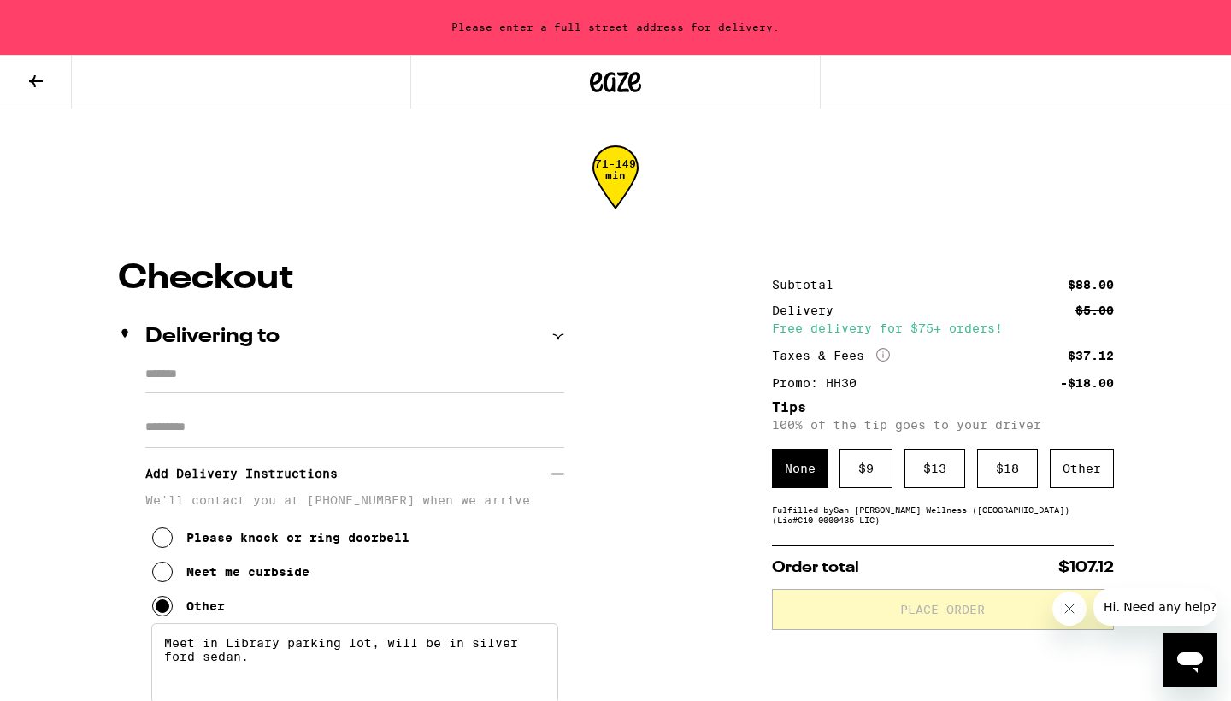
click at [387, 393] on input "*******" at bounding box center [354, 378] width 419 height 29
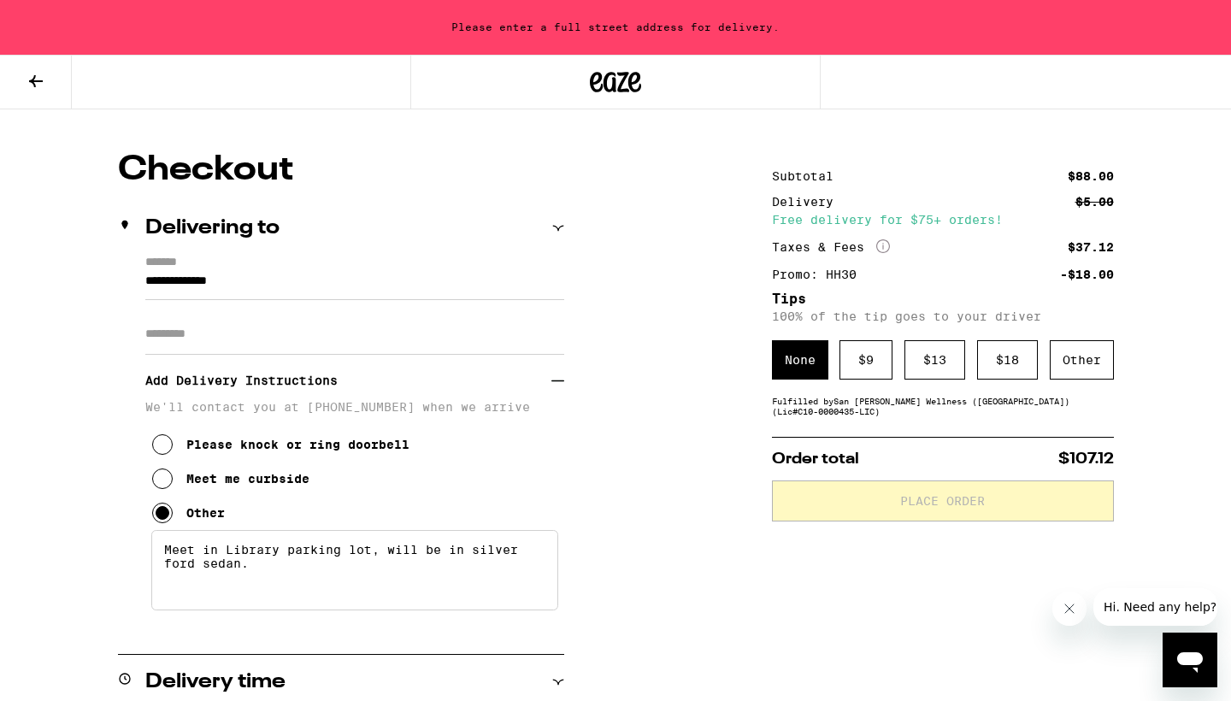
scroll to position [179, 0]
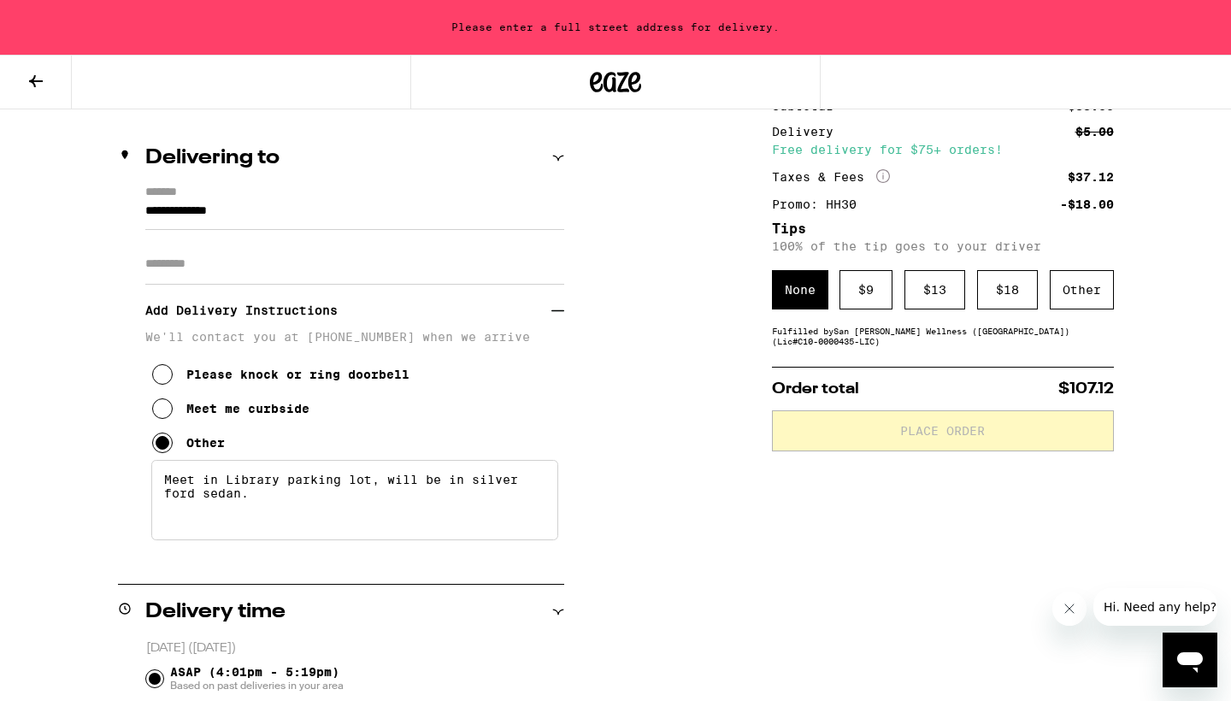
type input "**********"
click at [559, 317] on icon at bounding box center [557, 310] width 13 height 13
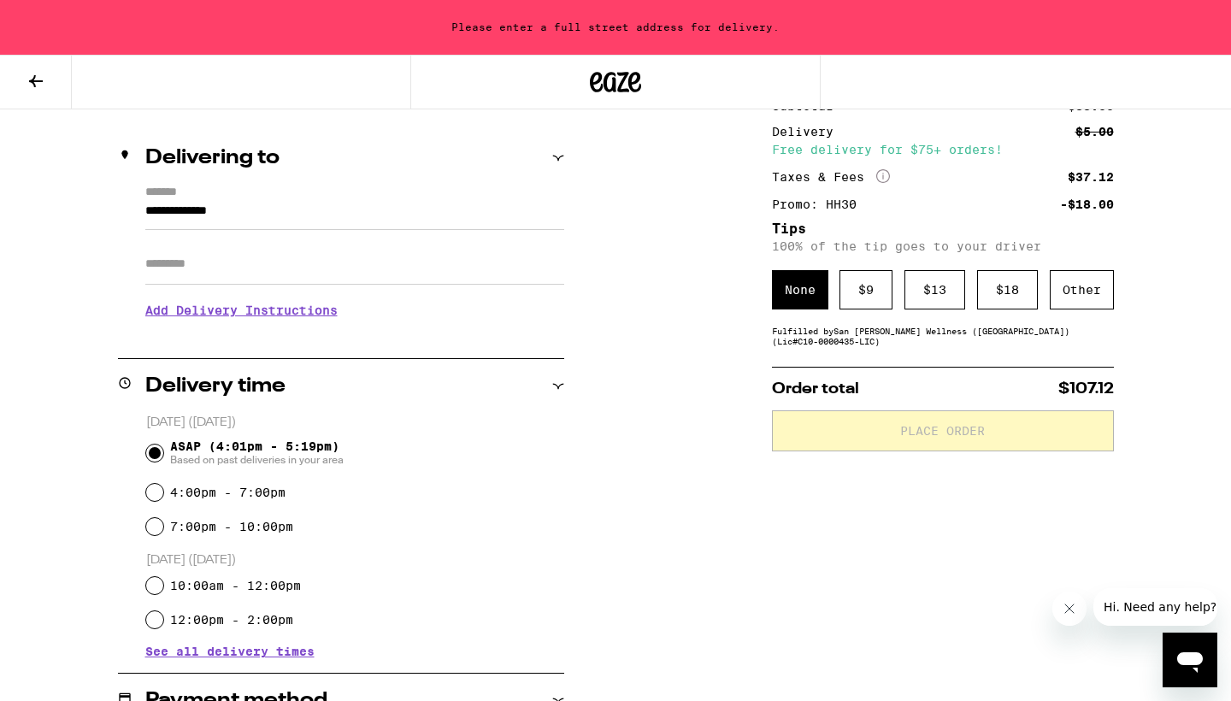
click at [437, 208] on input "**********" at bounding box center [354, 215] width 419 height 29
click at [560, 162] on icon at bounding box center [558, 158] width 12 height 12
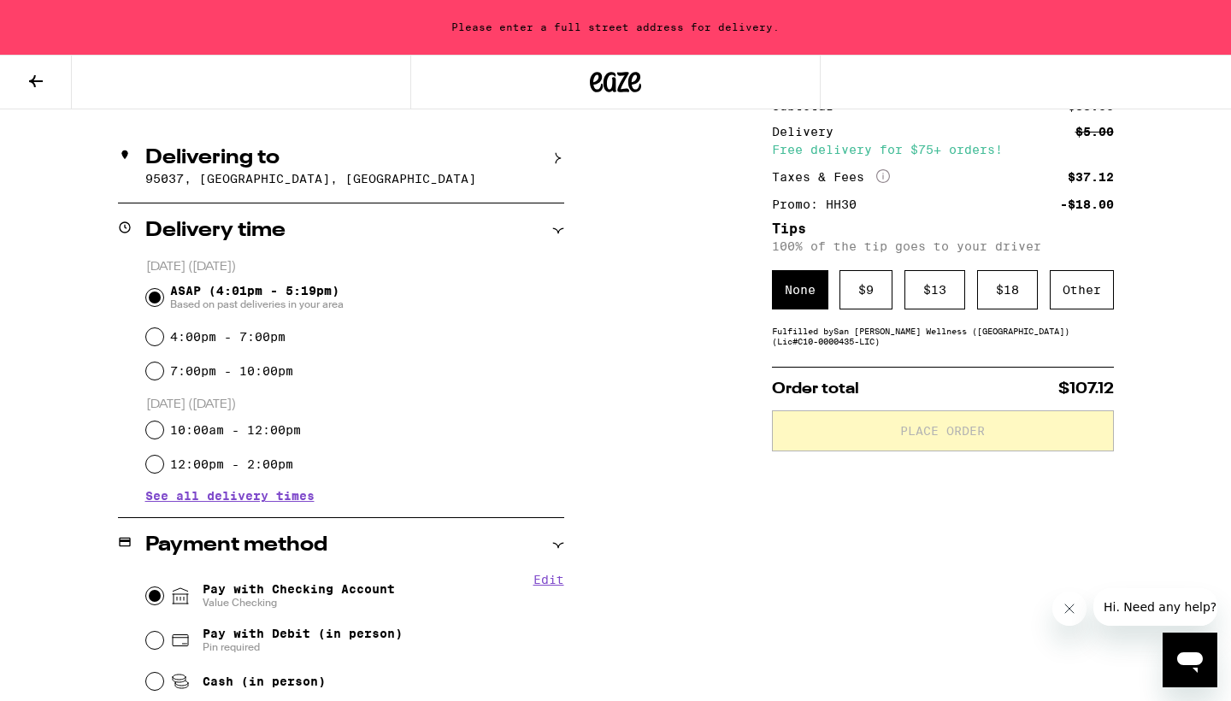
click at [560, 162] on icon at bounding box center [558, 158] width 12 height 12
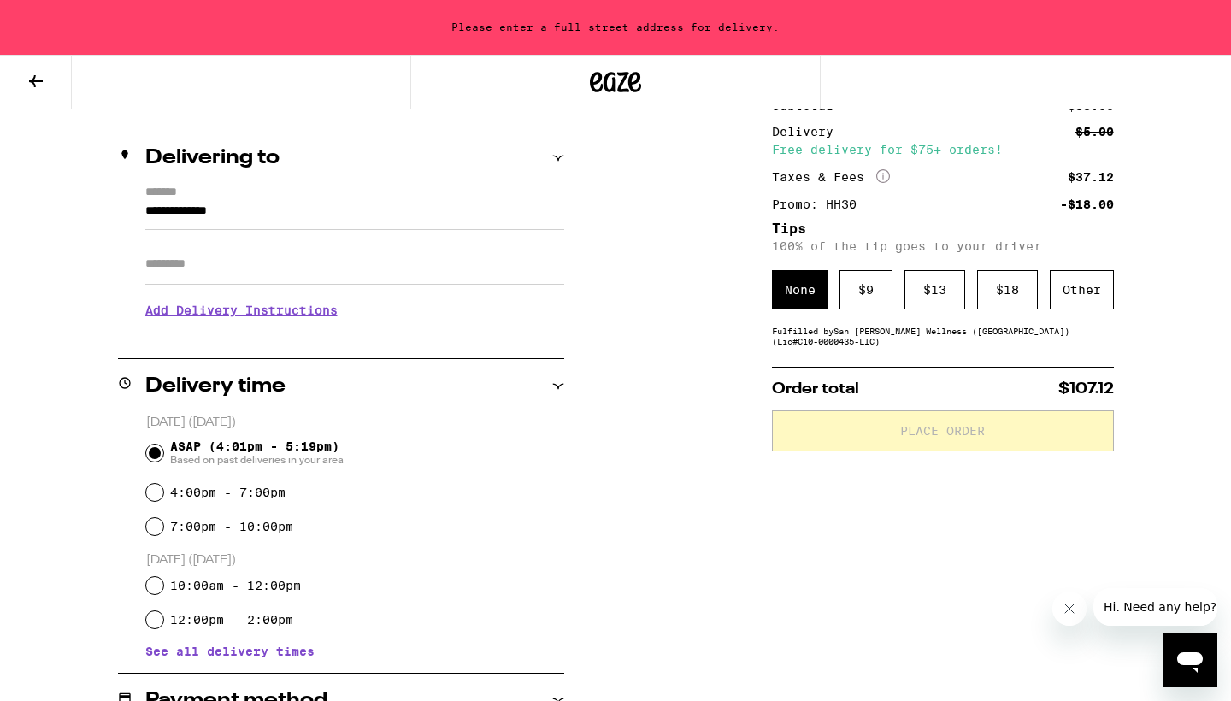
click at [309, 227] on input "**********" at bounding box center [354, 215] width 419 height 29
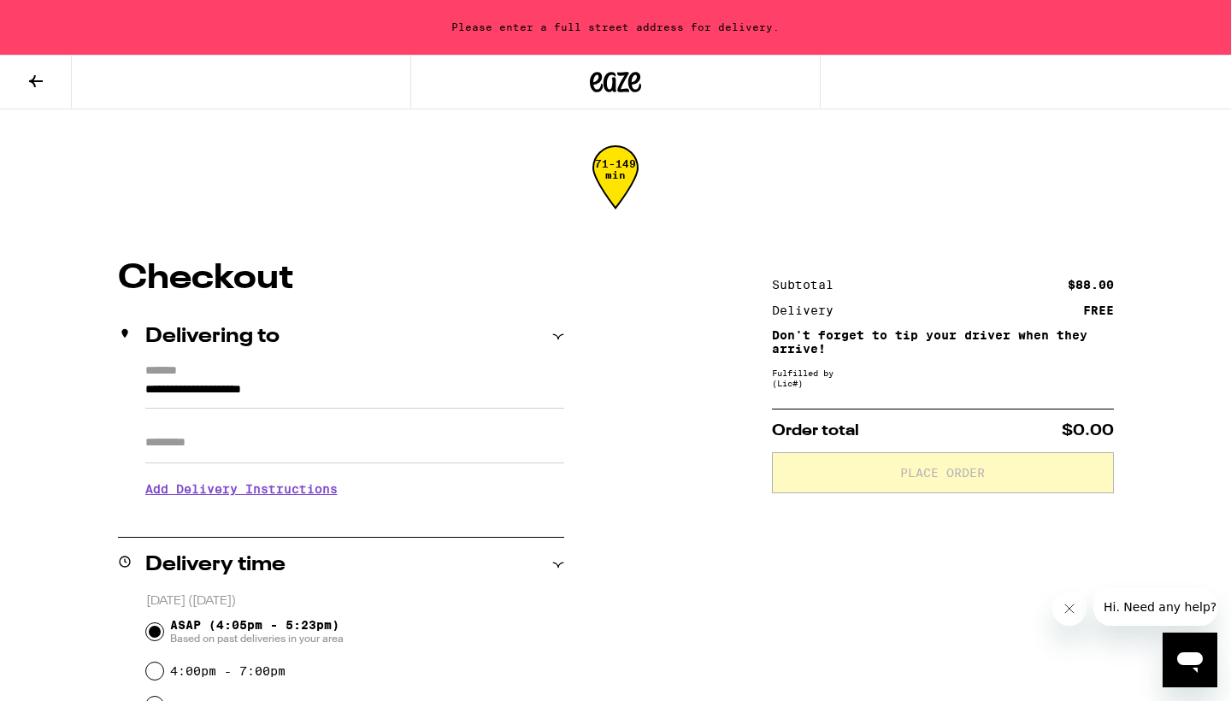
click at [305, 340] on div "Delivering to" at bounding box center [341, 337] width 446 height 21
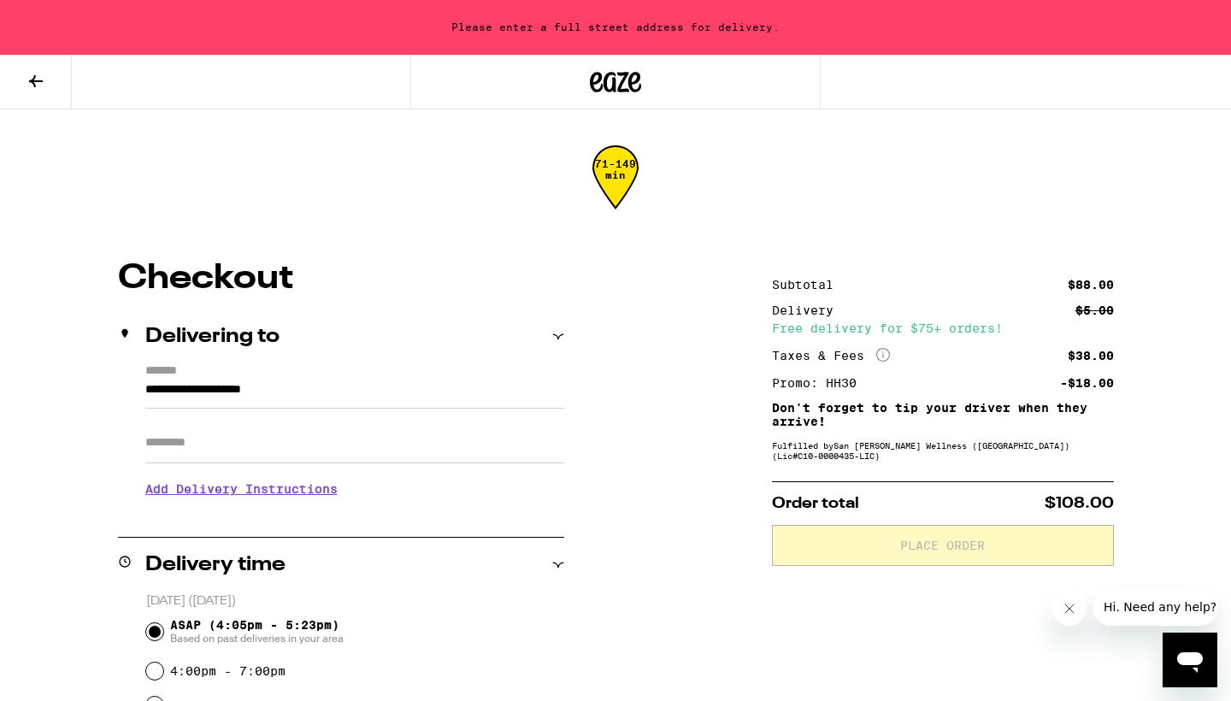
click at [262, 388] on input "**********" at bounding box center [354, 394] width 419 height 29
click at [145, 386] on input "**********" at bounding box center [354, 394] width 419 height 29
click at [525, 401] on input "**********" at bounding box center [354, 394] width 419 height 29
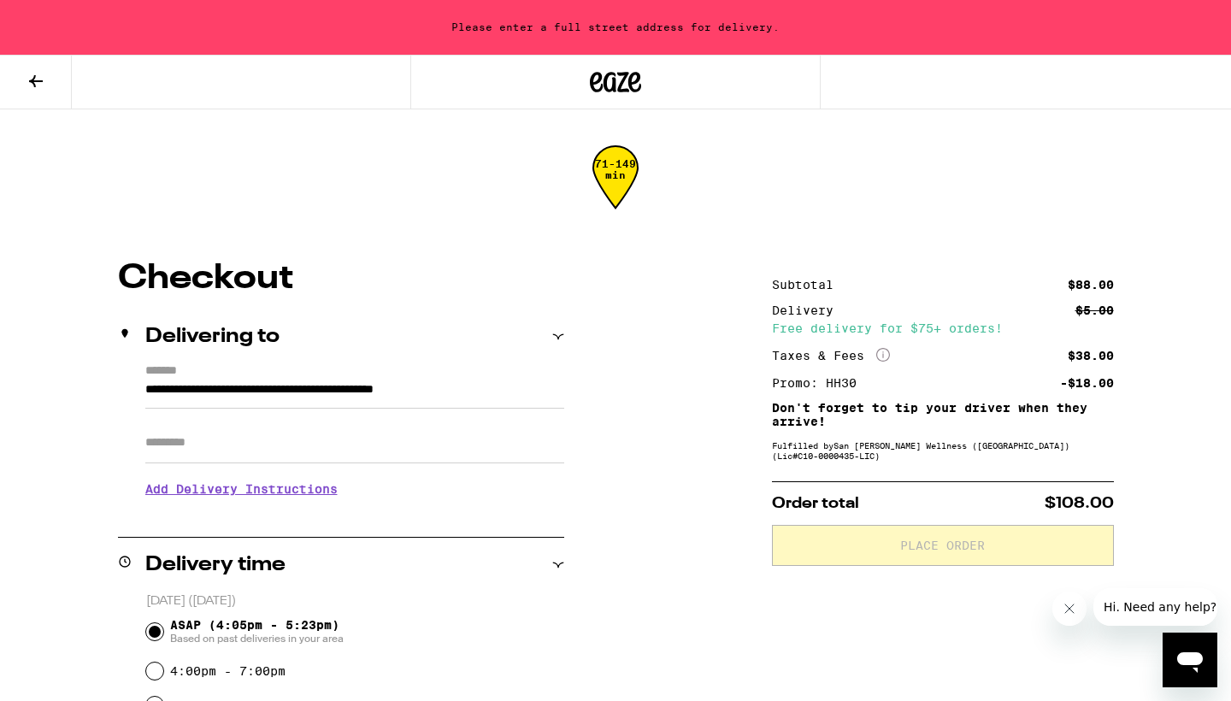
type input "**********"
click at [699, 38] on div "Please enter a full street address for delivery." at bounding box center [615, 27] width 1231 height 55
click at [622, 186] on div "71-149 min" at bounding box center [616, 190] width 46 height 64
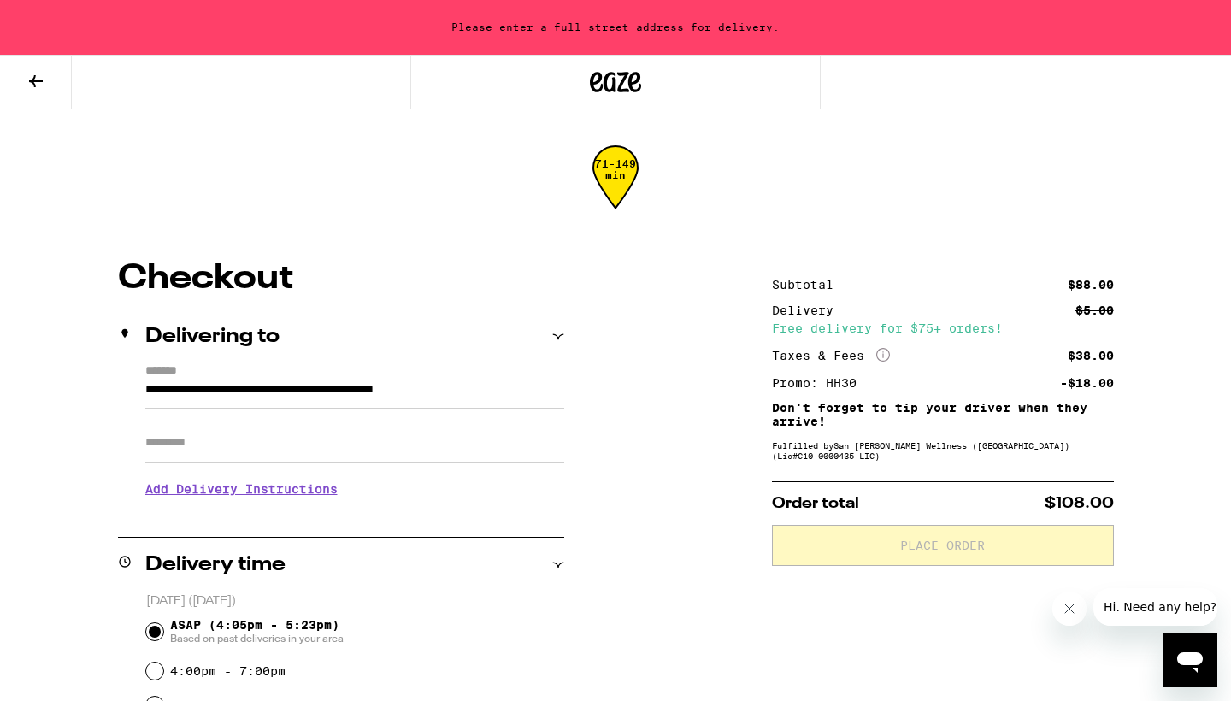
scroll to position [119, 0]
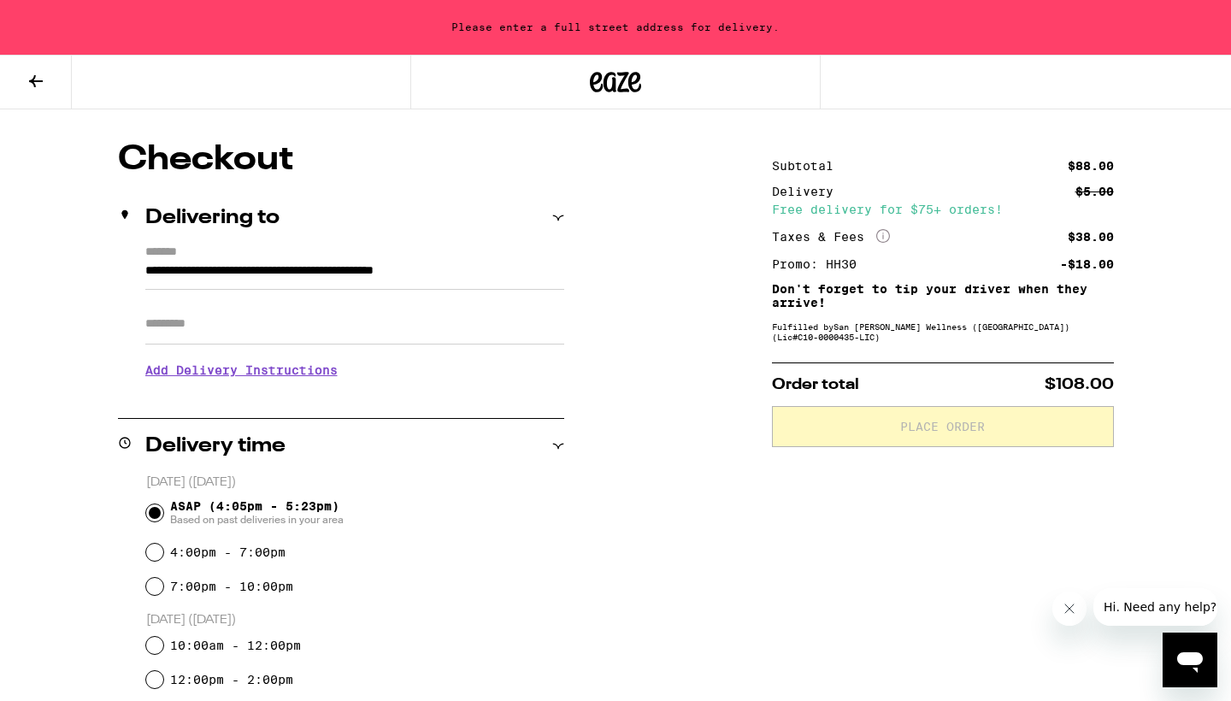
click at [442, 340] on input "Apt/Suite" at bounding box center [354, 324] width 419 height 41
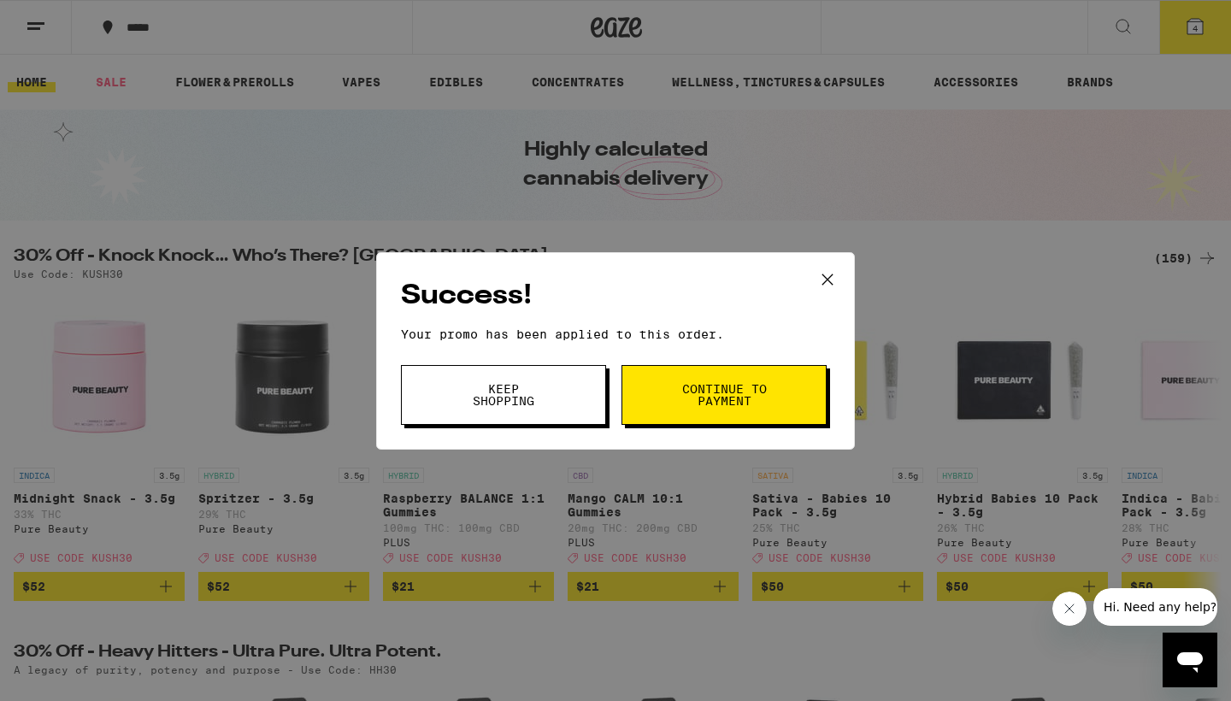
click at [682, 391] on span "Continue to payment" at bounding box center [724, 395] width 87 height 24
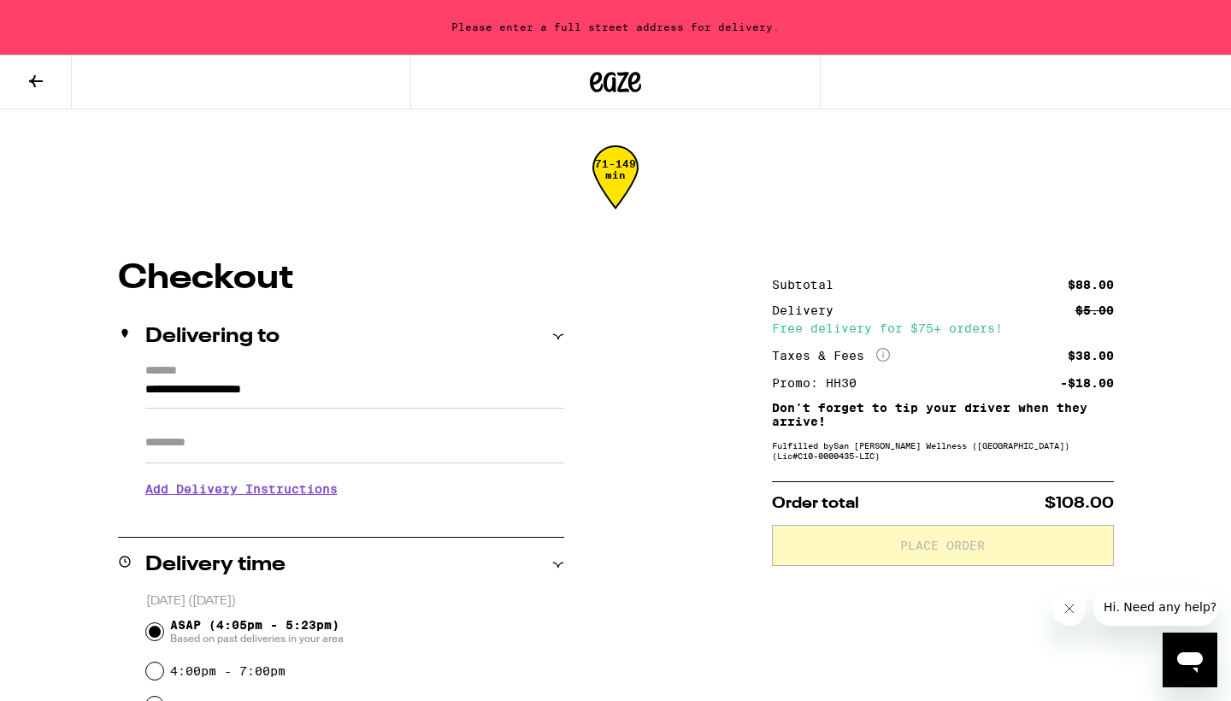
click at [366, 395] on input "**********" at bounding box center [354, 394] width 419 height 29
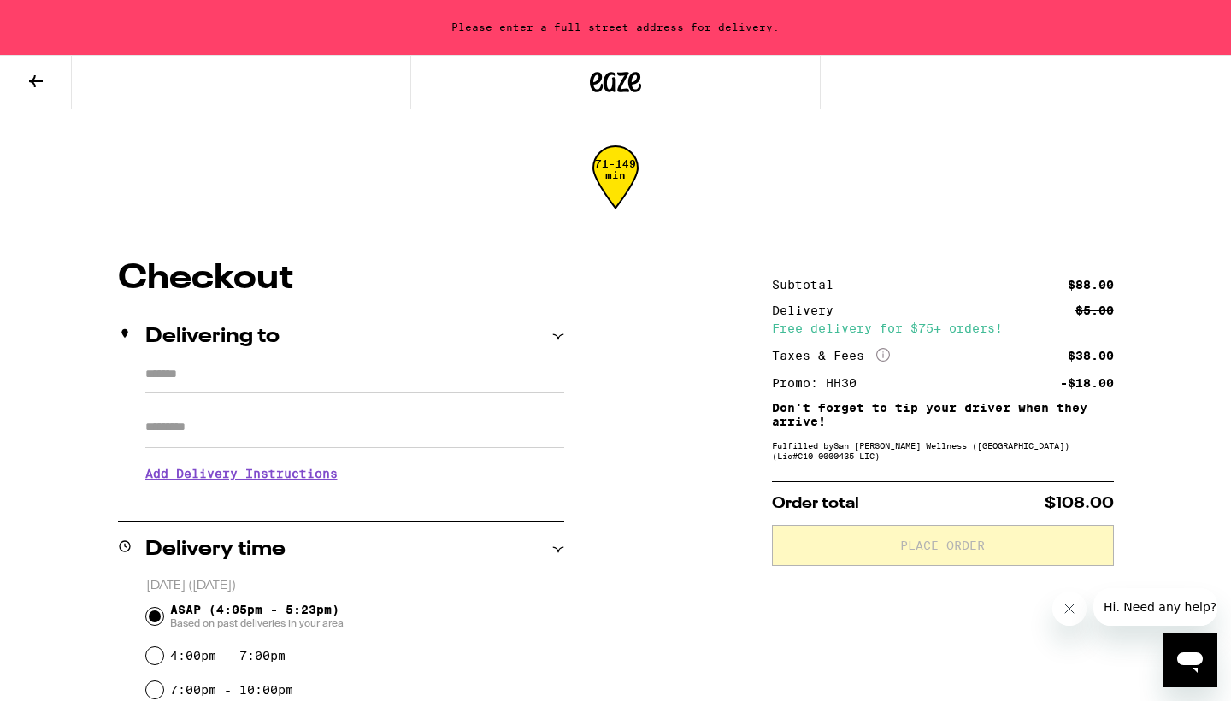
click at [338, 483] on h3 "Add Delivery Instructions" at bounding box center [354, 473] width 419 height 39
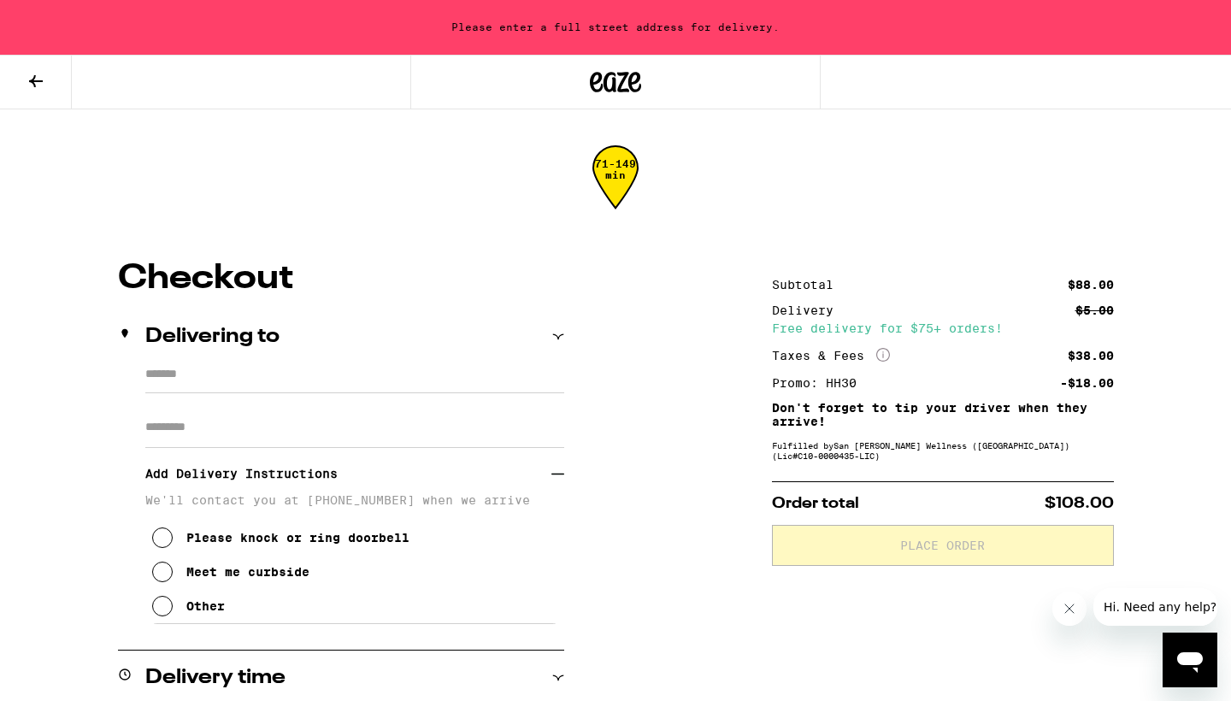
click at [412, 386] on input "*******" at bounding box center [354, 378] width 419 height 29
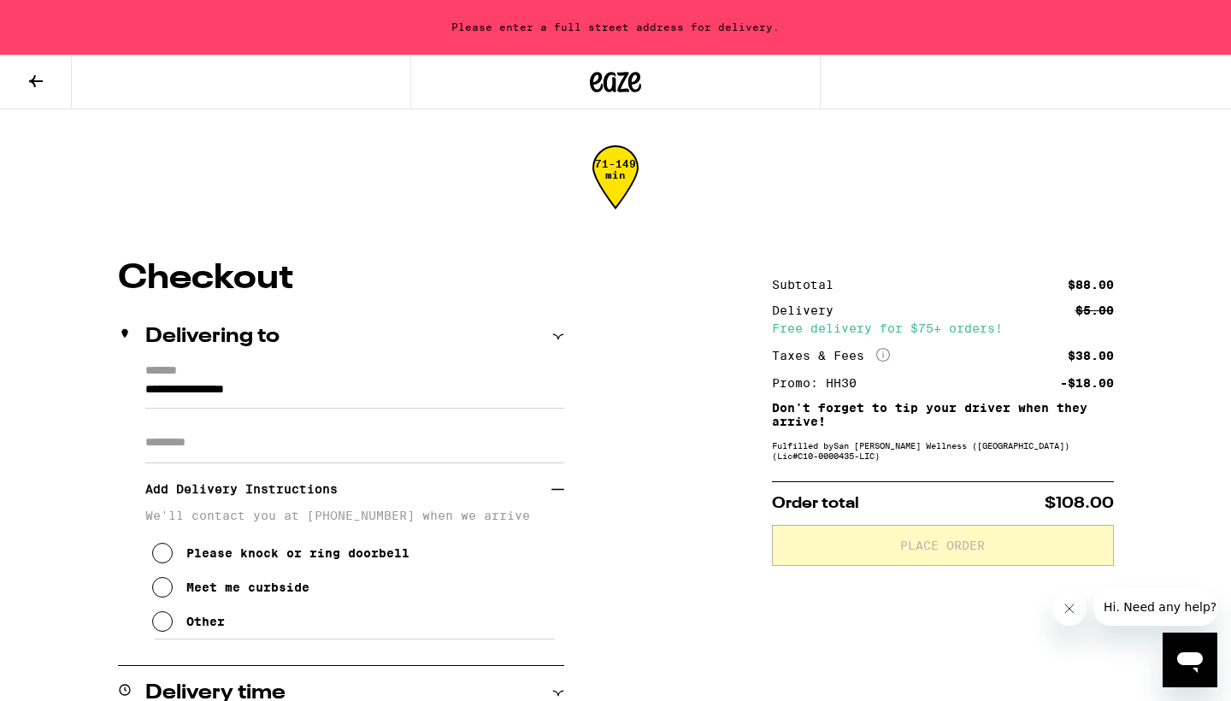
click at [180, 395] on input "**********" at bounding box center [354, 394] width 419 height 29
click at [294, 404] on input "**********" at bounding box center [354, 394] width 419 height 29
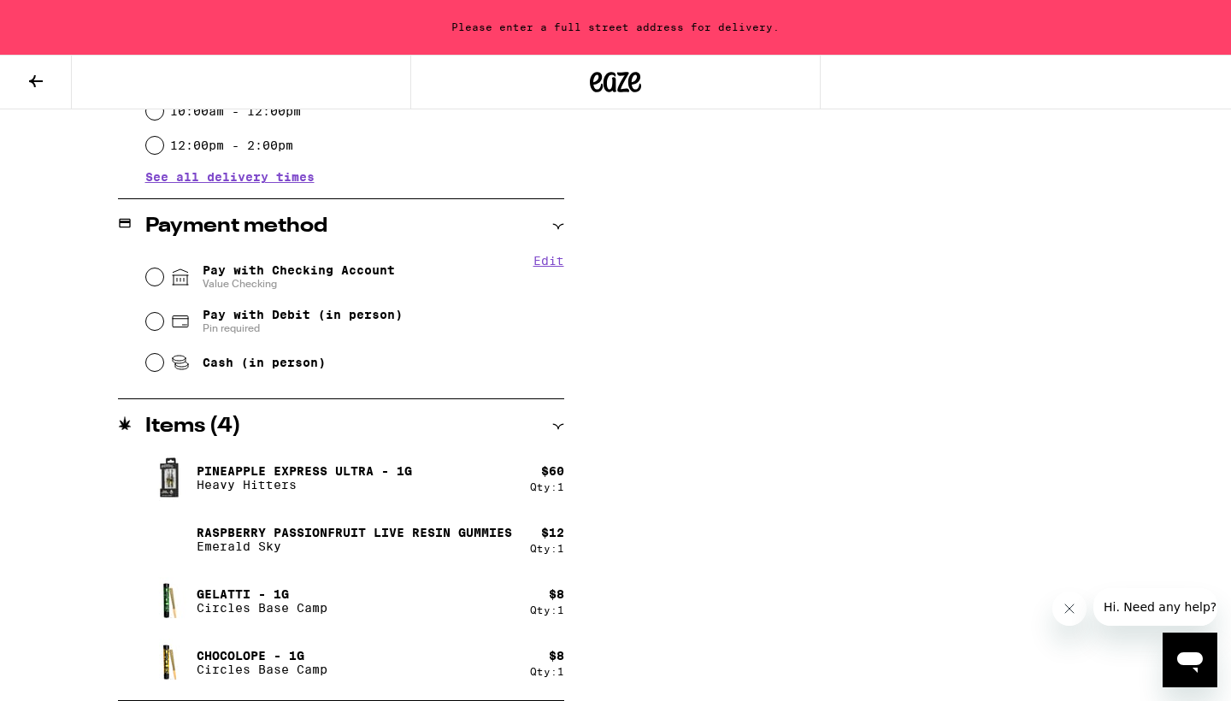
scroll to position [781, 0]
type input "**********"
click at [298, 283] on span "Value Checking" at bounding box center [299, 284] width 192 height 14
click at [163, 283] on input "Pay with Checking Account Value Checking" at bounding box center [154, 276] width 17 height 17
radio input "true"
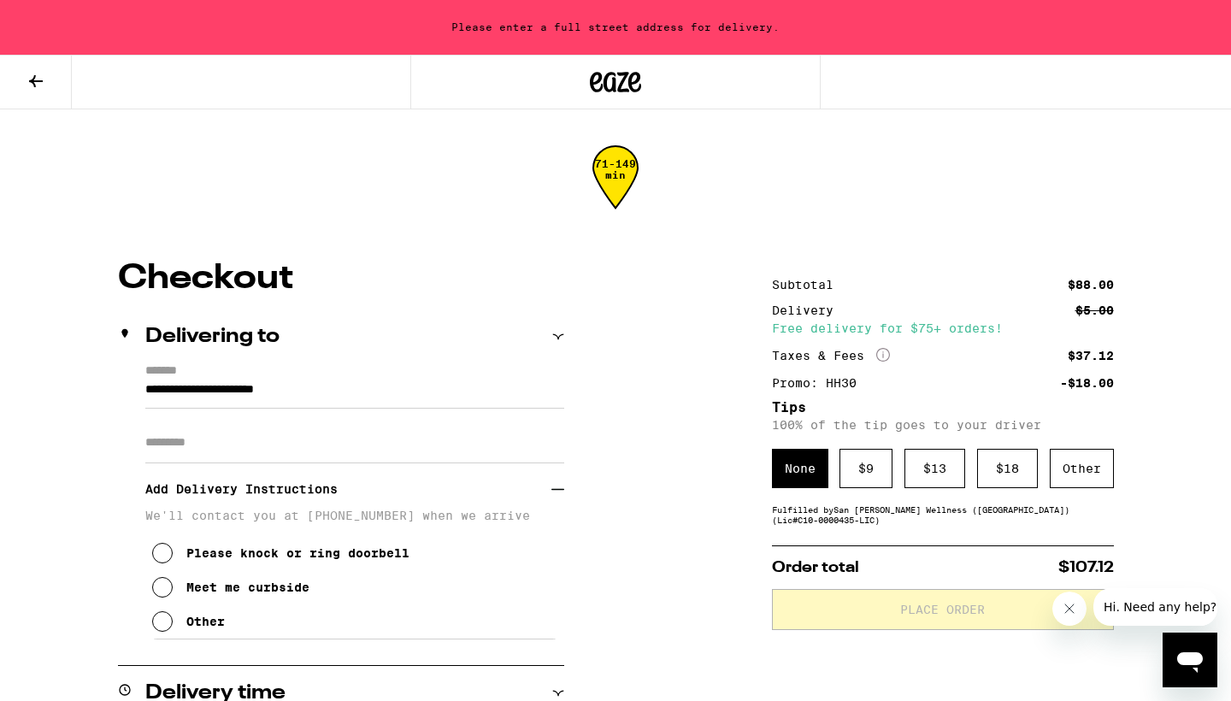
scroll to position [0, 0]
click at [414, 422] on div "Apt/Suite" at bounding box center [354, 436] width 419 height 55
click at [419, 386] on input "**********" at bounding box center [354, 394] width 419 height 29
type input "**********"
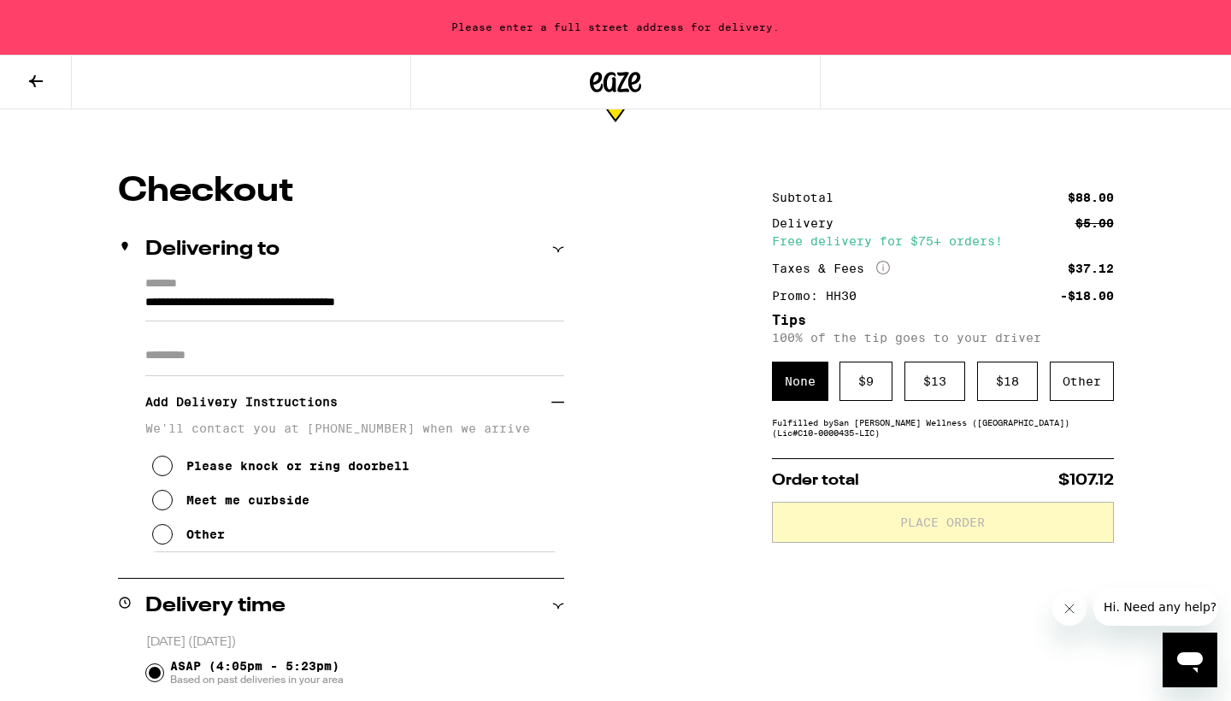
scroll to position [112, 0]
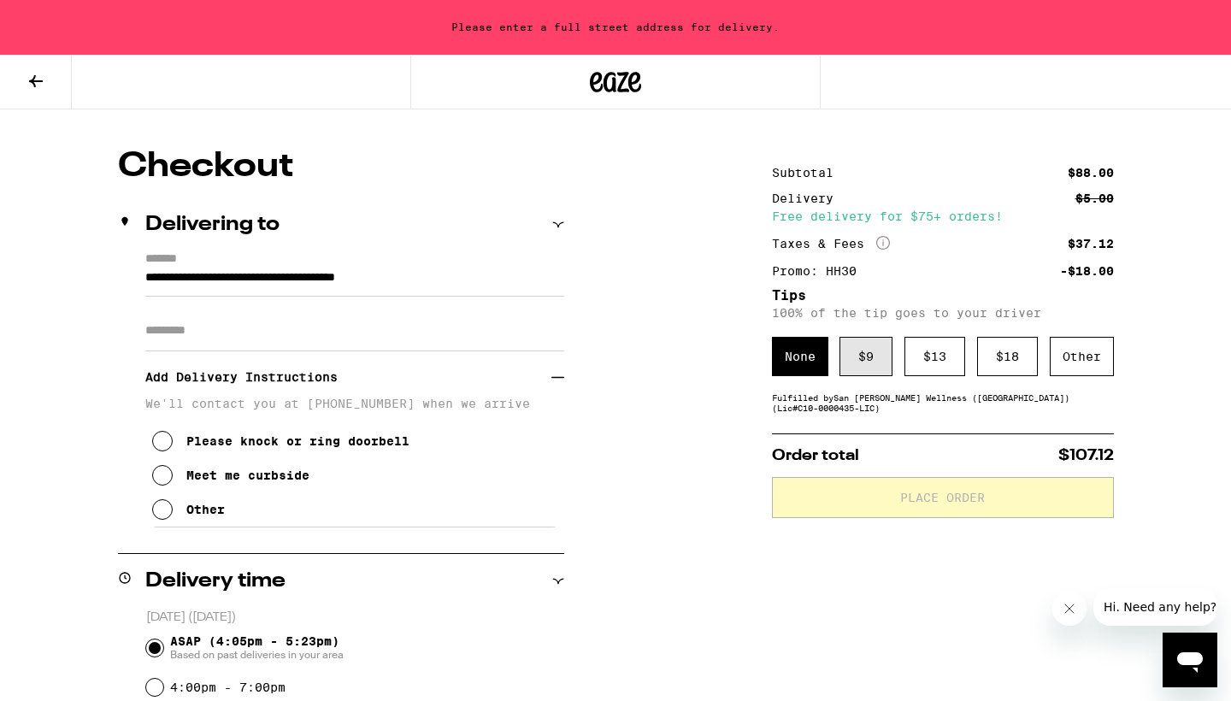
click at [874, 351] on div "$ 9" at bounding box center [866, 356] width 53 height 39
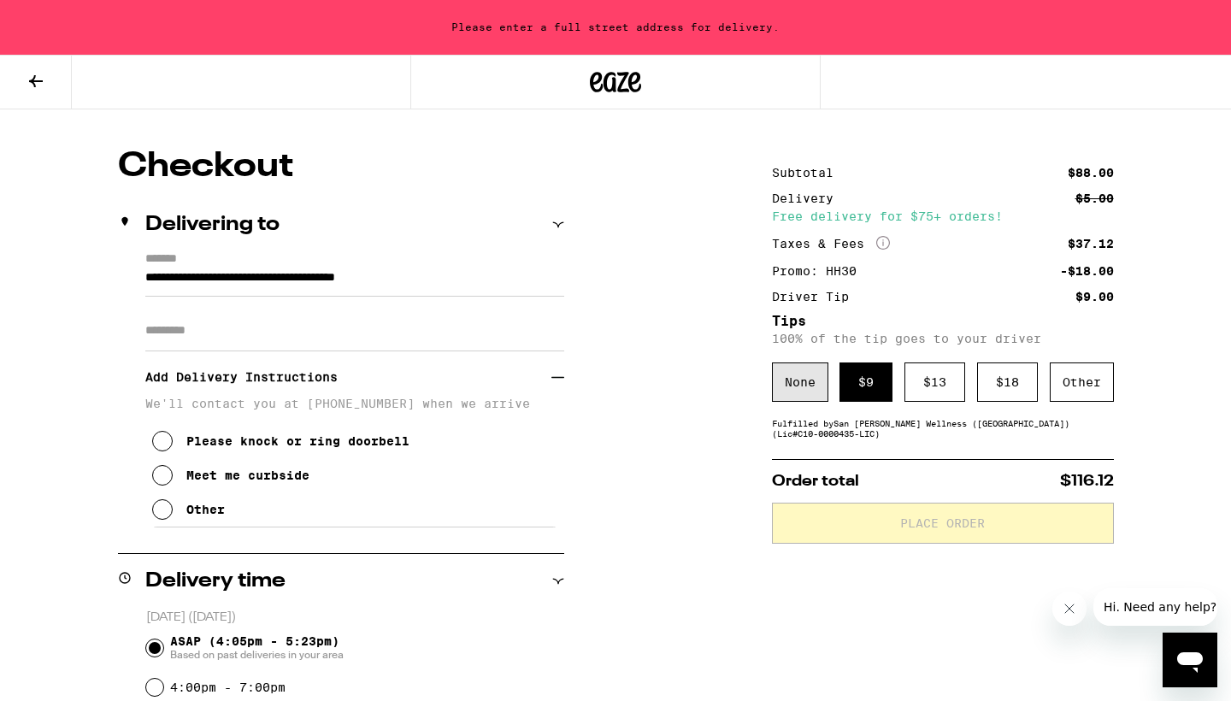
click at [790, 392] on div "None" at bounding box center [800, 382] width 56 height 39
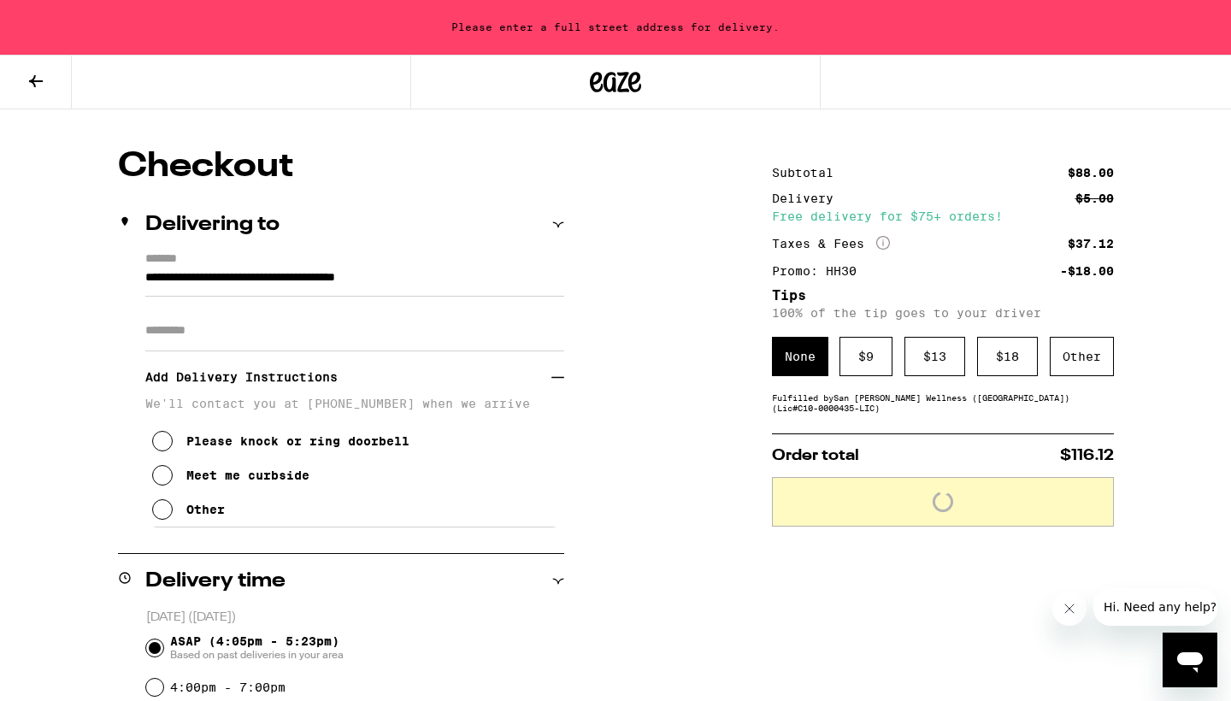
click at [852, 512] on span "Loading" at bounding box center [943, 502] width 313 height 21
click at [879, 501] on span "Place Order" at bounding box center [943, 498] width 313 height 12
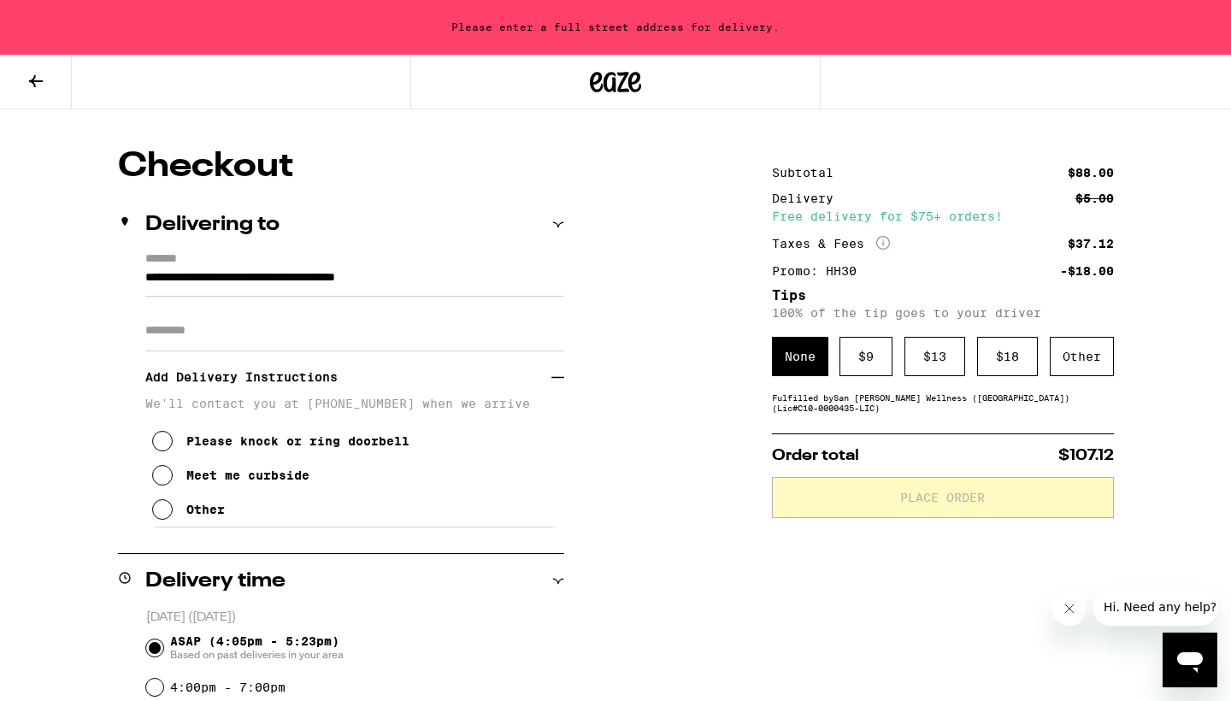
click at [887, 504] on span "Place Order" at bounding box center [943, 498] width 313 height 12
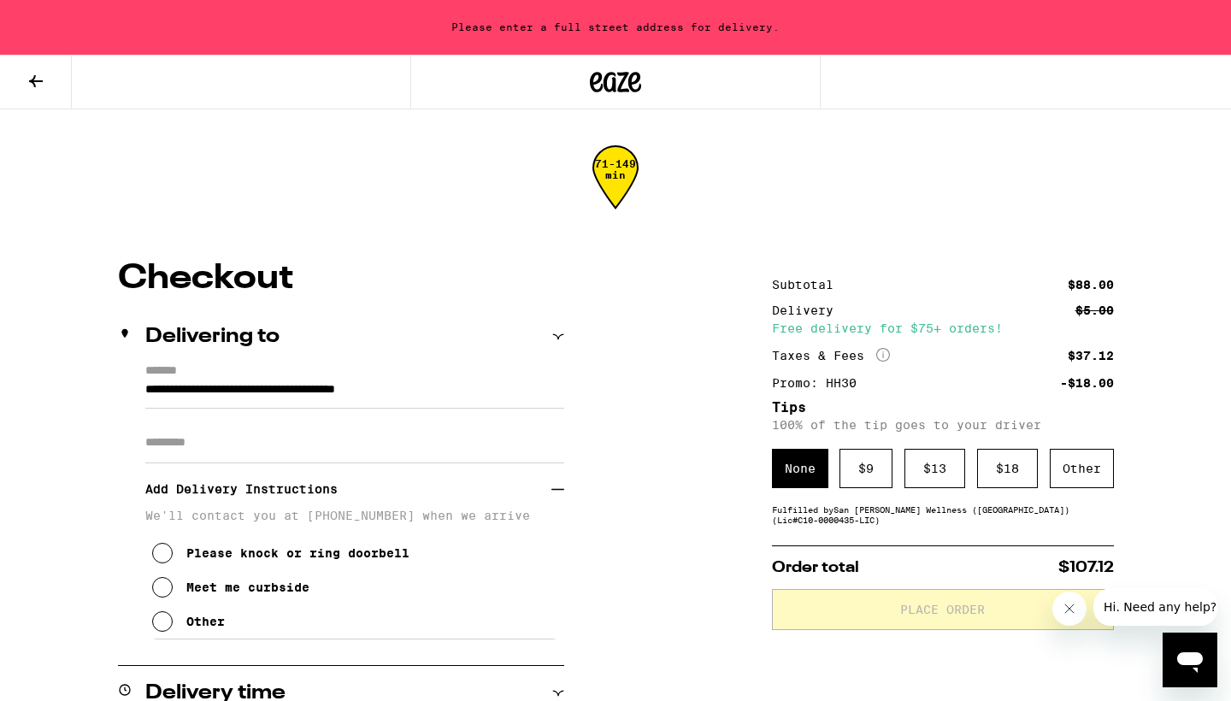
scroll to position [0, 0]
click at [1182, 661] on icon "Open messaging window" at bounding box center [1190, 662] width 26 height 21
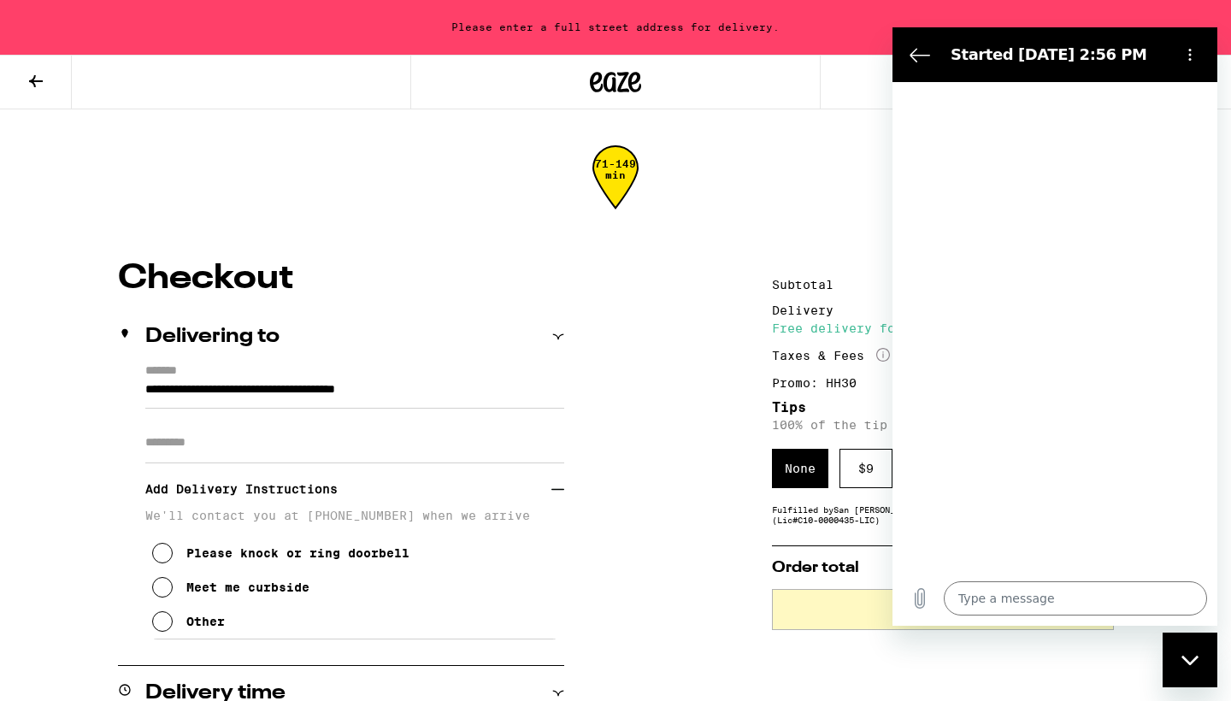
type textarea "x"
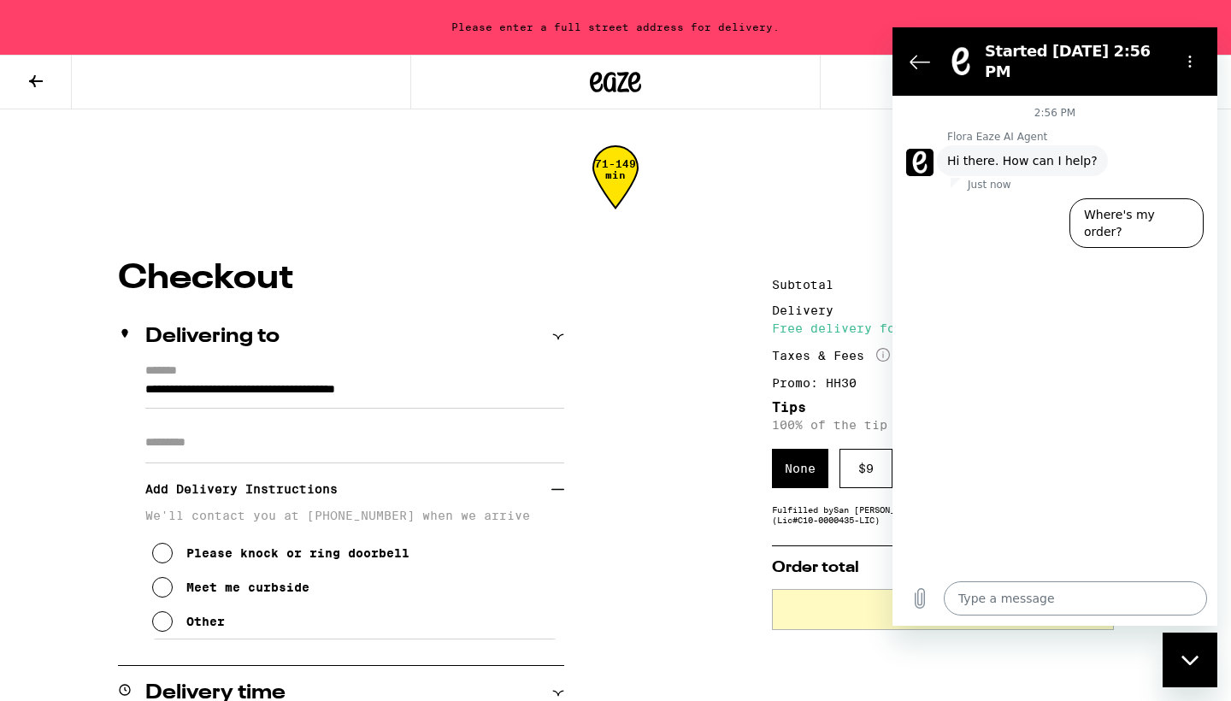
click at [1032, 602] on textarea at bounding box center [1075, 598] width 263 height 34
type textarea "w"
type textarea "x"
type textarea "wo"
type textarea "x"
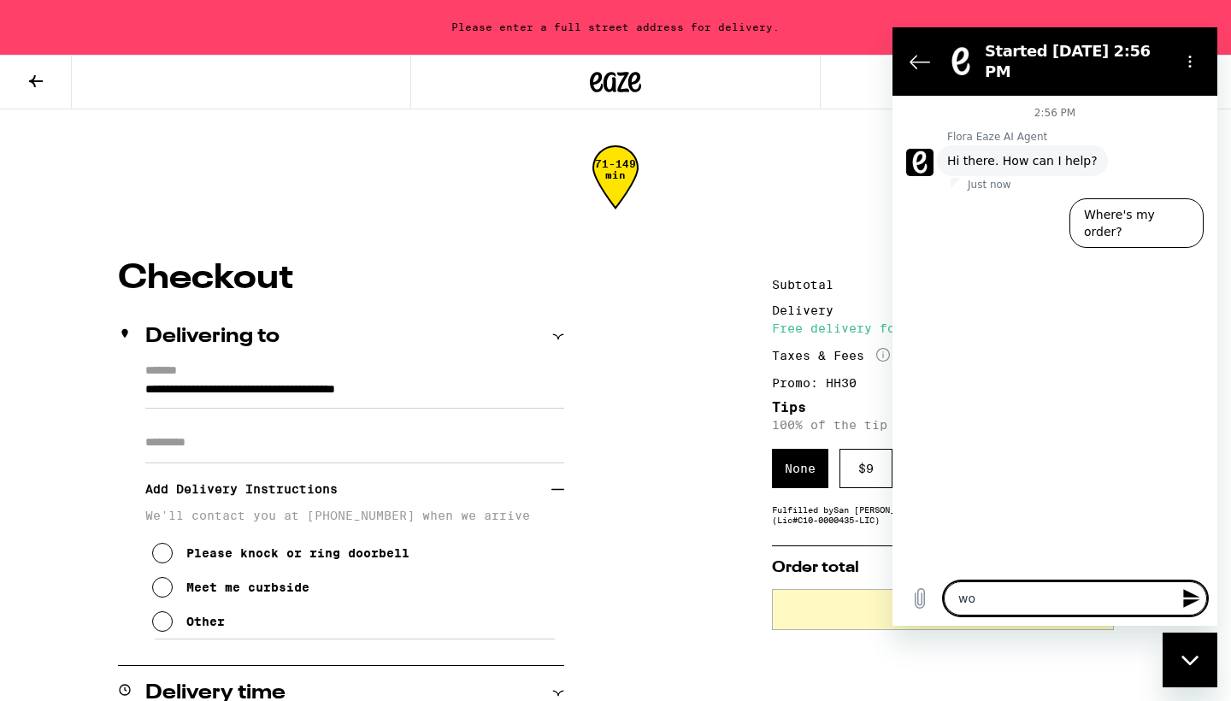
type textarea "won"
type textarea "x"
type textarea "wont"
type textarea "x"
type textarea "won't"
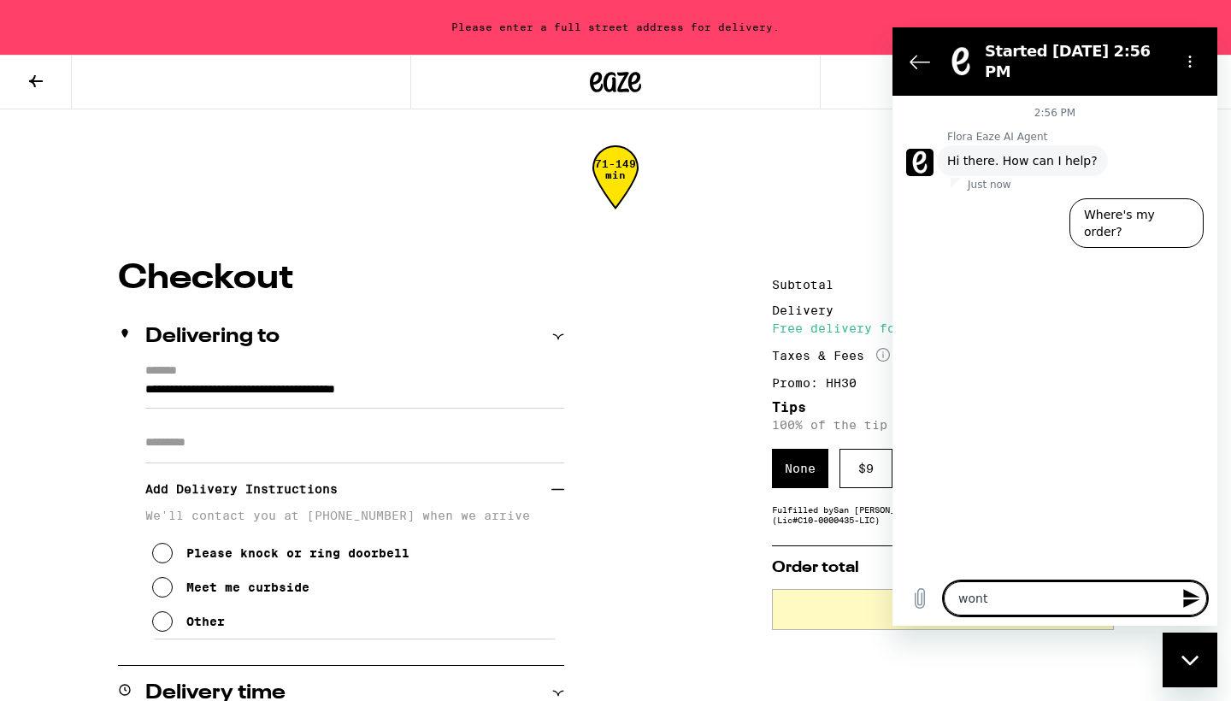
type textarea "x"
type textarea "won't l"
type textarea "x"
type textarea "won't le"
type textarea "x"
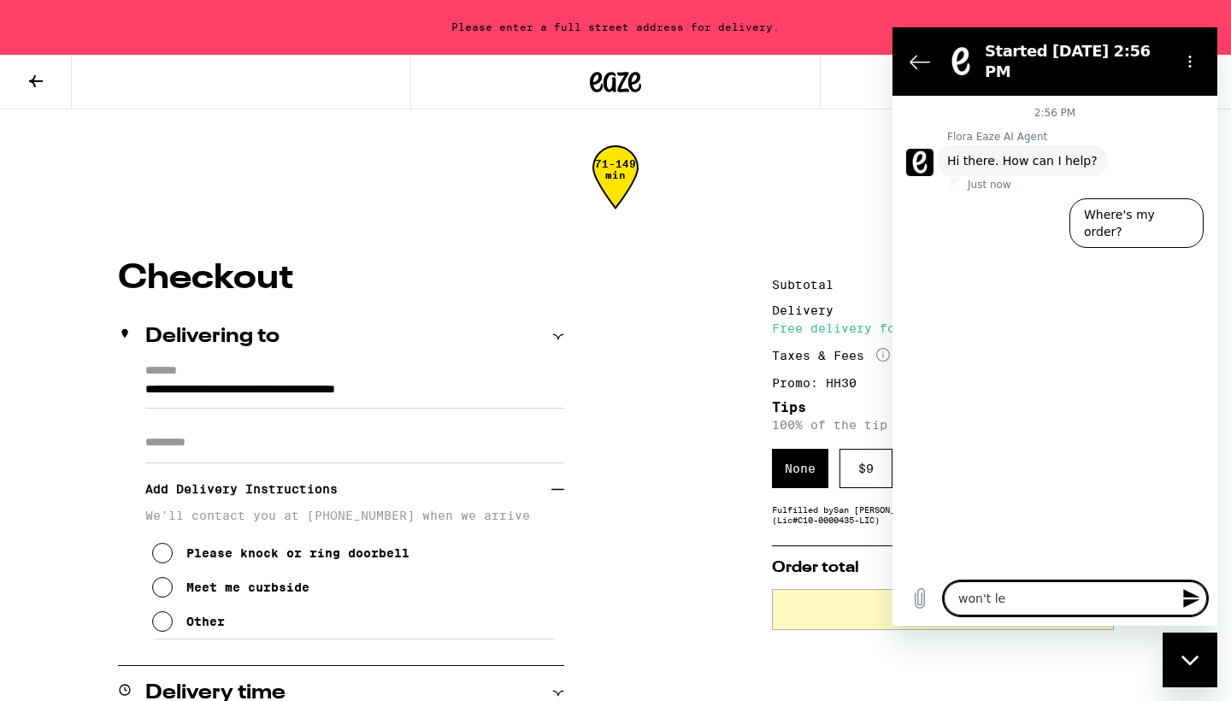
type textarea "won't let"
type textarea "x"
type textarea "won't let"
type textarea "x"
type textarea "won't let m"
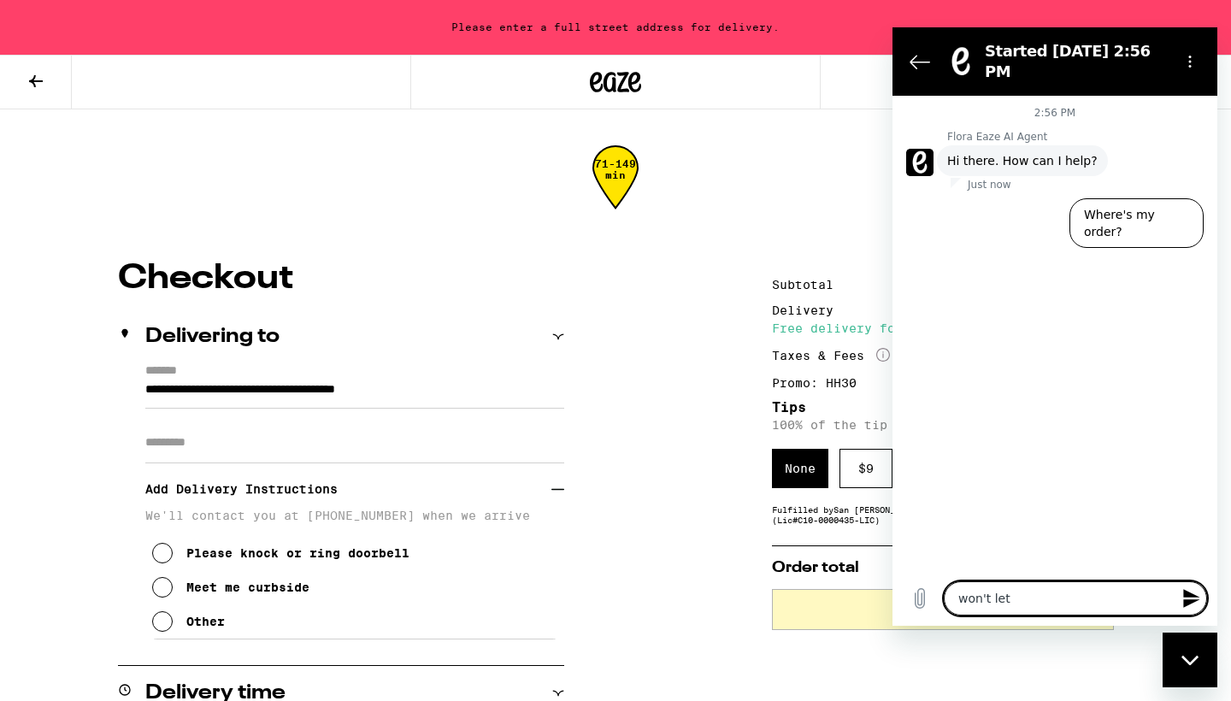
type textarea "x"
type textarea "won't let me"
type textarea "x"
type textarea "won't let me"
type textarea "x"
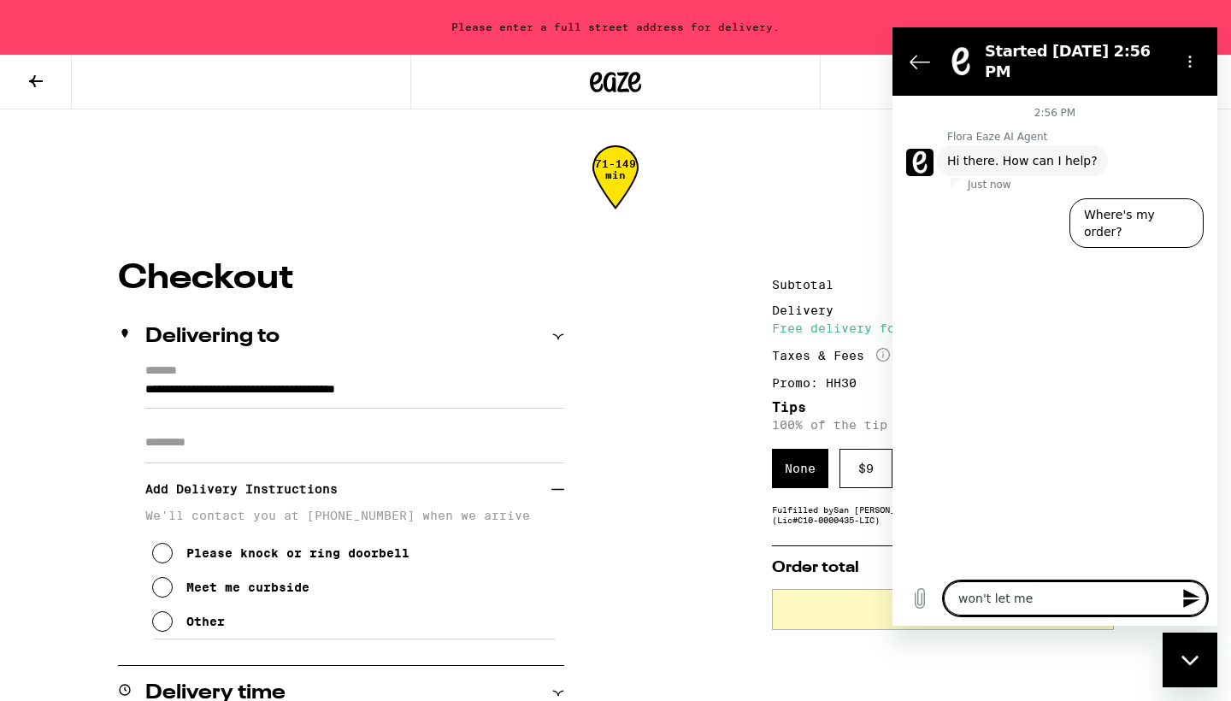
type textarea "won't let me e"
type textarea "x"
type textarea "won't let me en"
type textarea "x"
type textarea "won't let me ent"
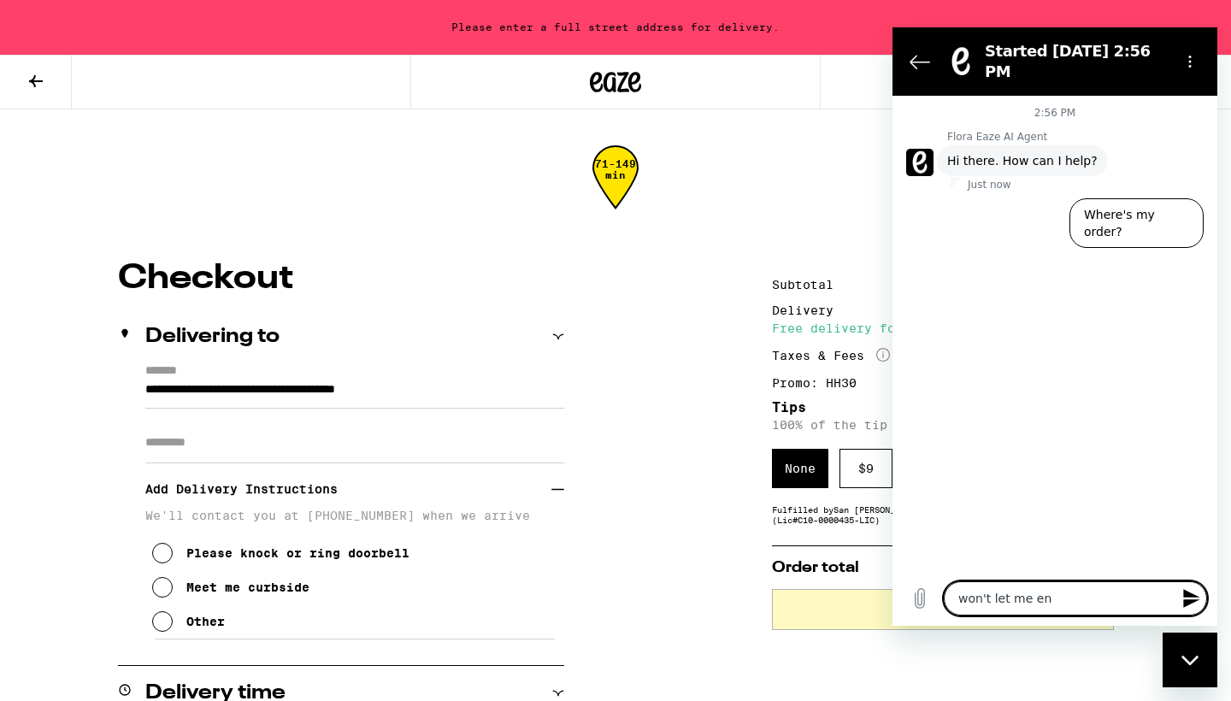
type textarea "x"
type textarea "won't let me ente"
type textarea "x"
type textarea "won't let me enter"
type textarea "x"
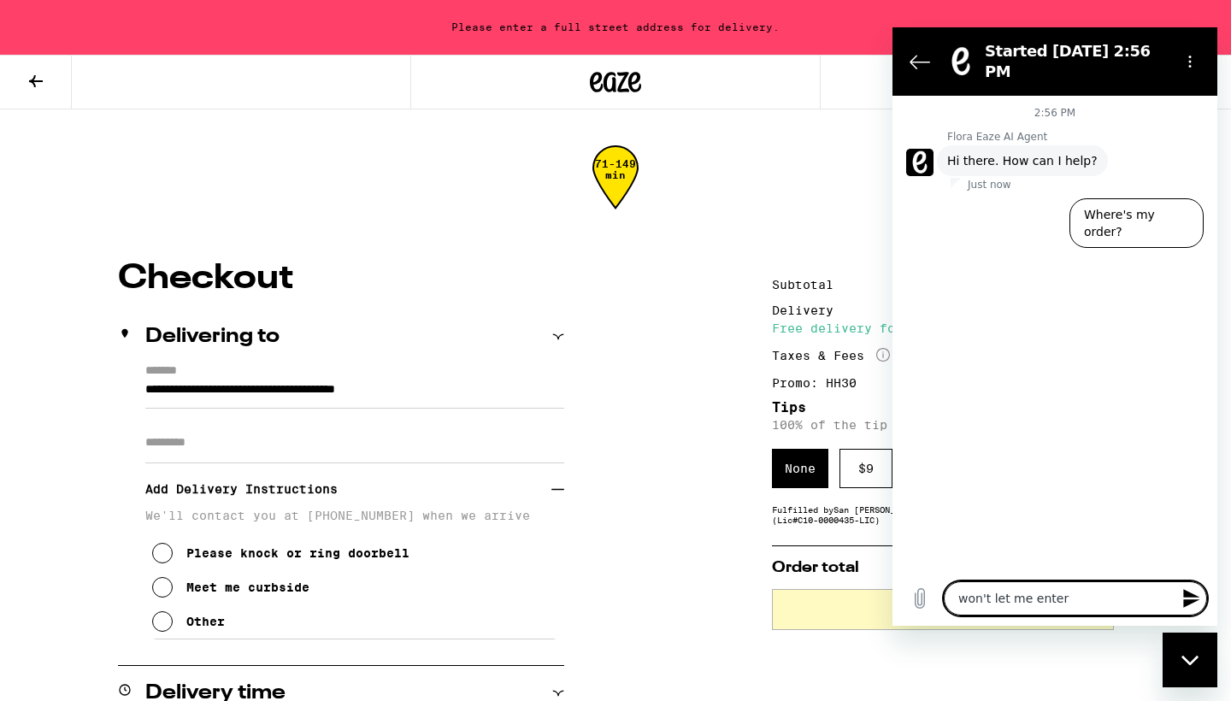
type textarea "won't let me enter"
type textarea "x"
type textarea "won't let me enter m"
type textarea "x"
type textarea "won't let me enter my"
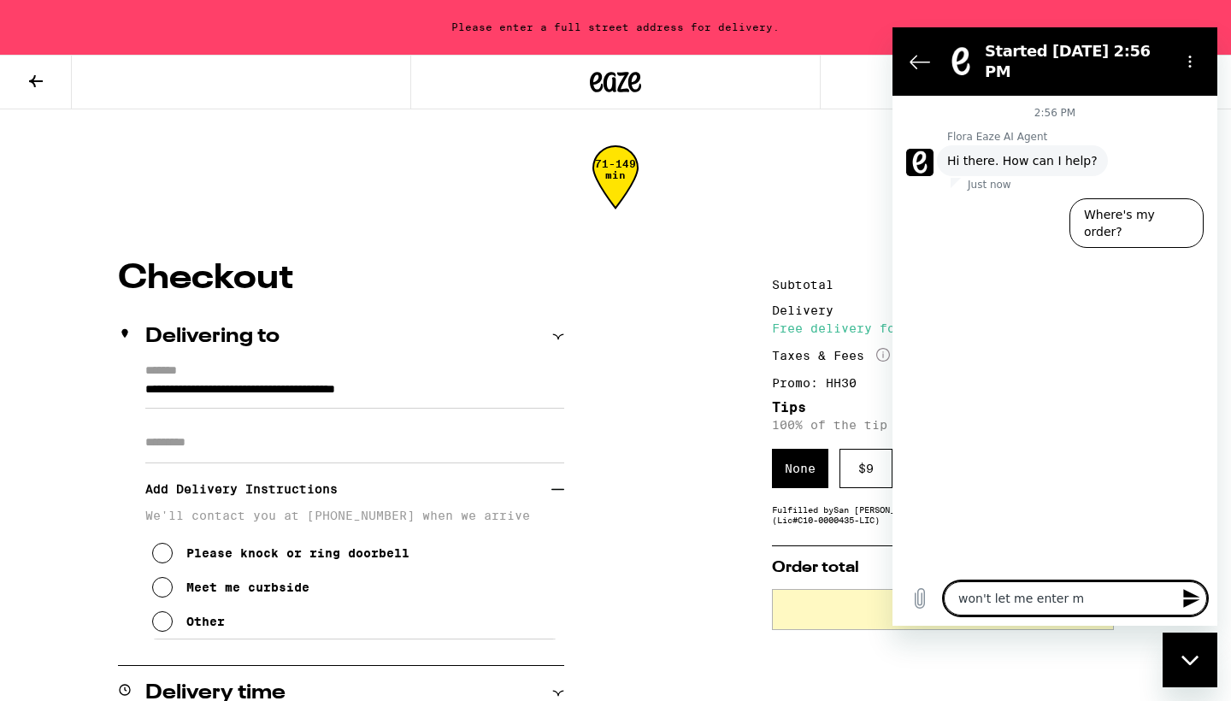
type textarea "x"
type textarea "won't let me enter my"
type textarea "x"
type textarea "won't let me enter my a"
type textarea "x"
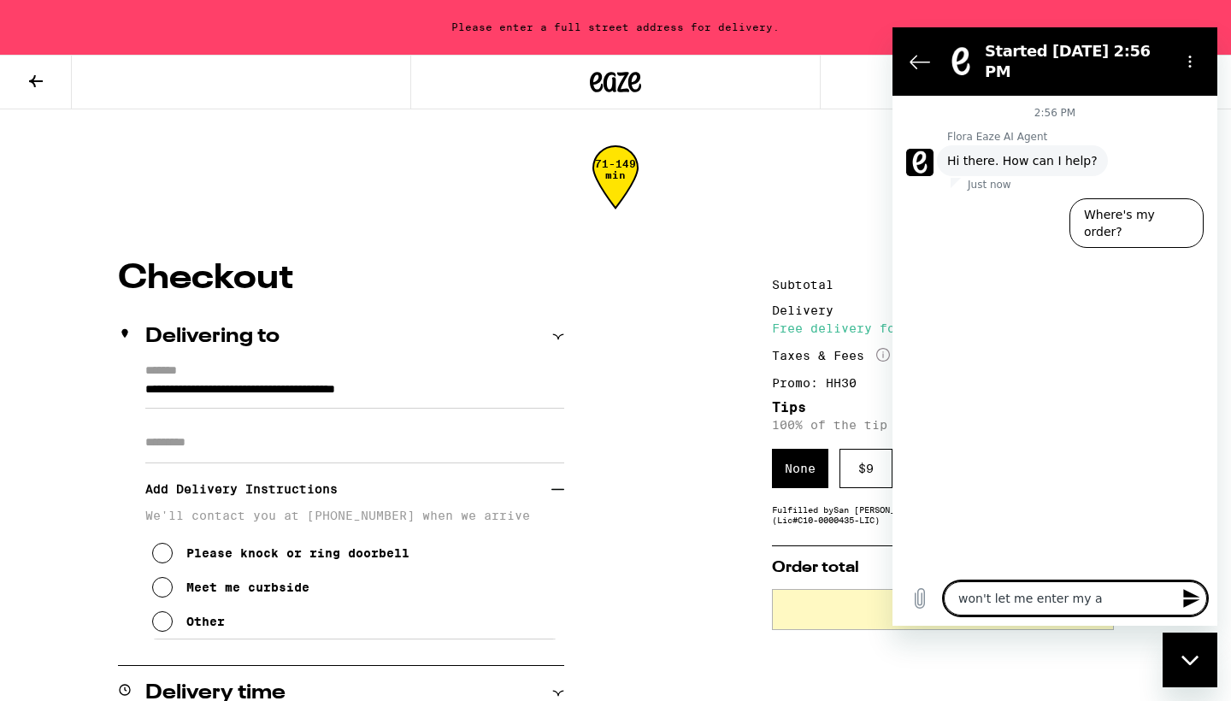
type textarea "won't let me enter my ad"
type textarea "x"
type textarea "won't let me enter my add"
type textarea "x"
type textarea "won't let me enter my addr"
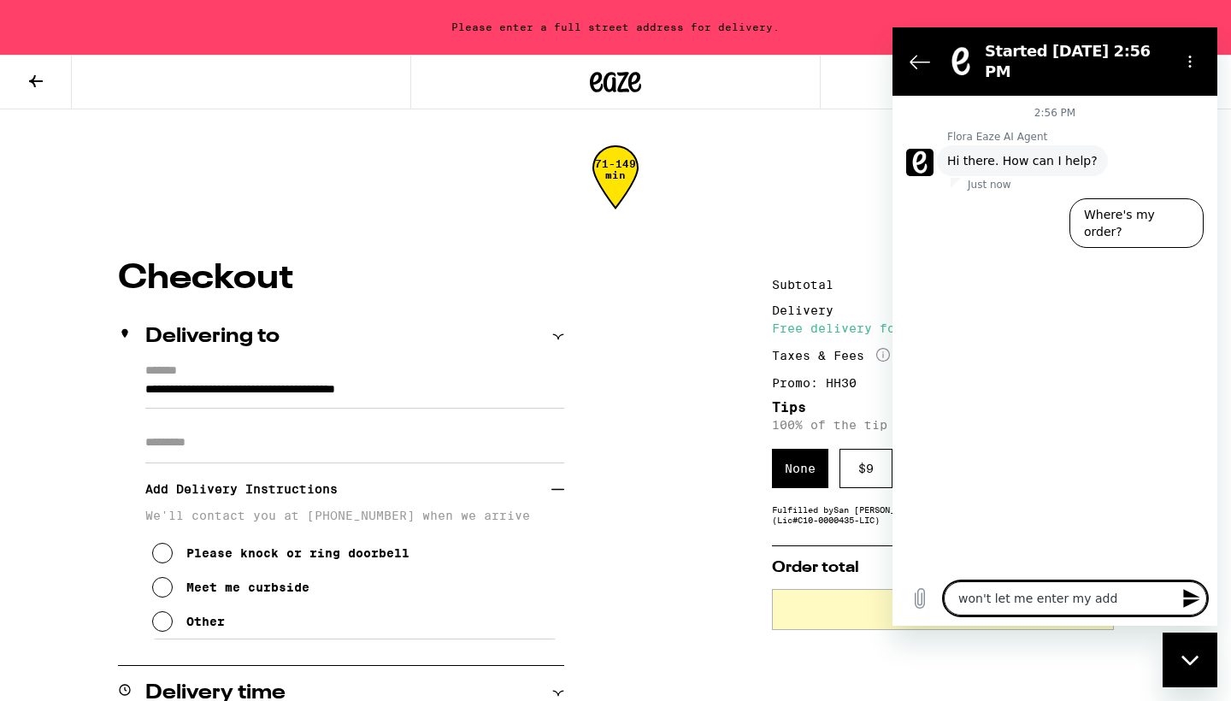
type textarea "x"
type textarea "won't let me enter my addre"
type textarea "x"
type textarea "won't let me enter my addres"
type textarea "x"
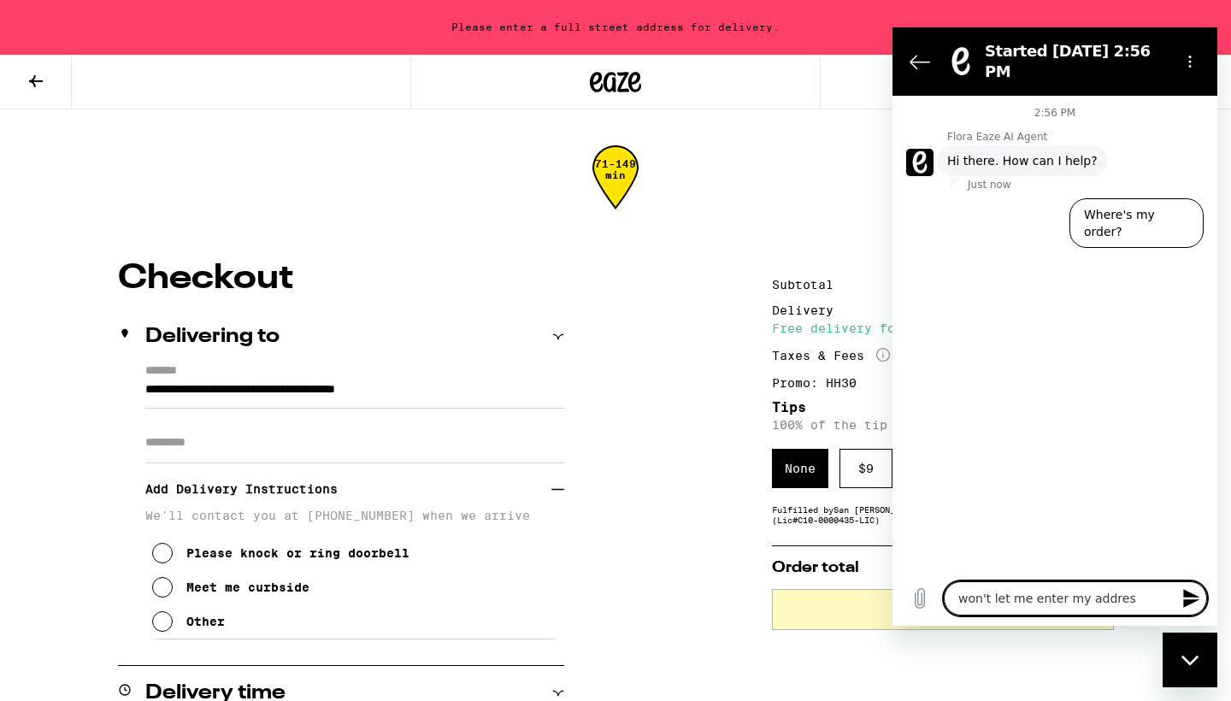
type textarea "won't let me enter my address"
type textarea "x"
type textarea "won't let me enter my address"
type textarea "x"
type textarea "won't let me enter my address s"
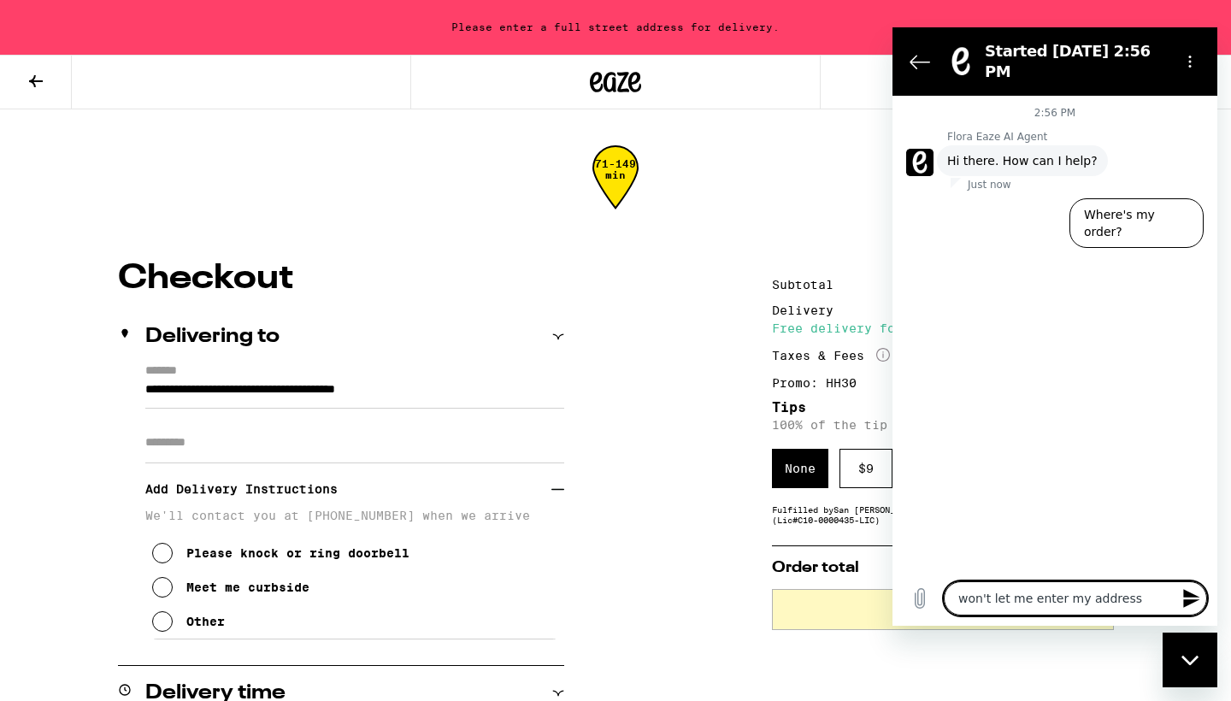
type textarea "x"
type textarea "won't let me enter my address sa"
type textarea "x"
type textarea "won't let me enter my address say"
type textarea "x"
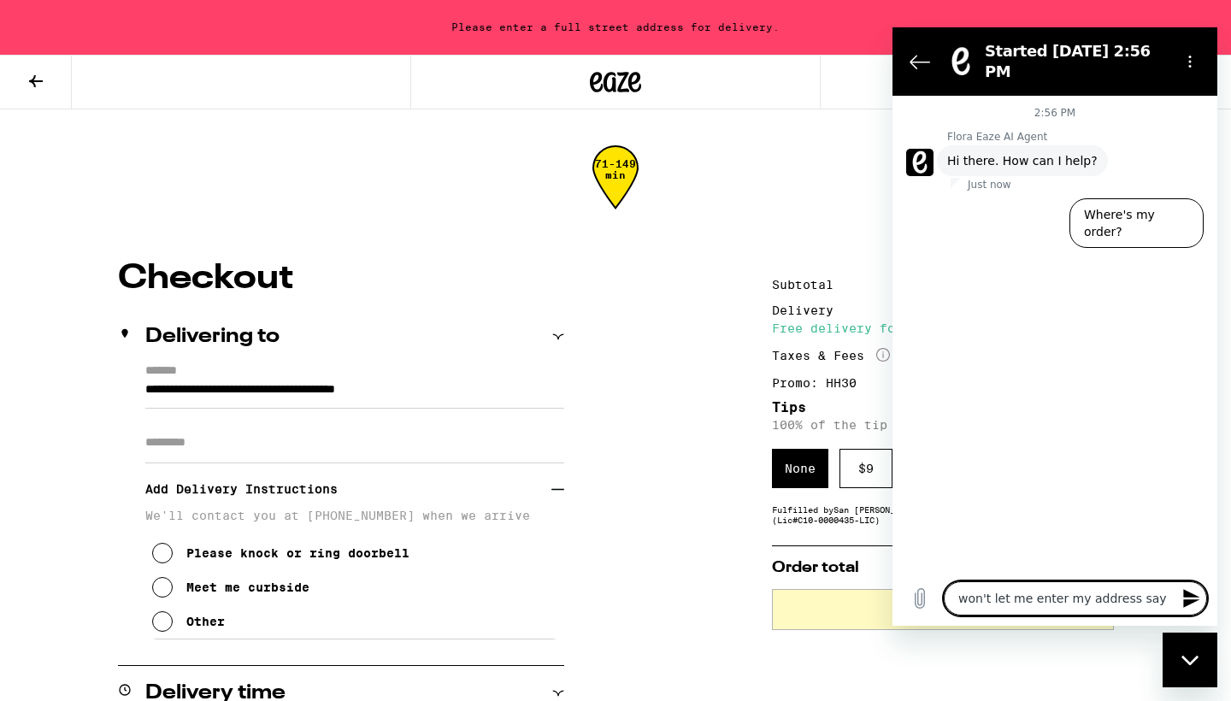
type textarea "won't let me enter my address says"
type textarea "x"
type textarea "won't let me enter my address says"
type textarea "x"
type textarea "won't let me enter my address says i"
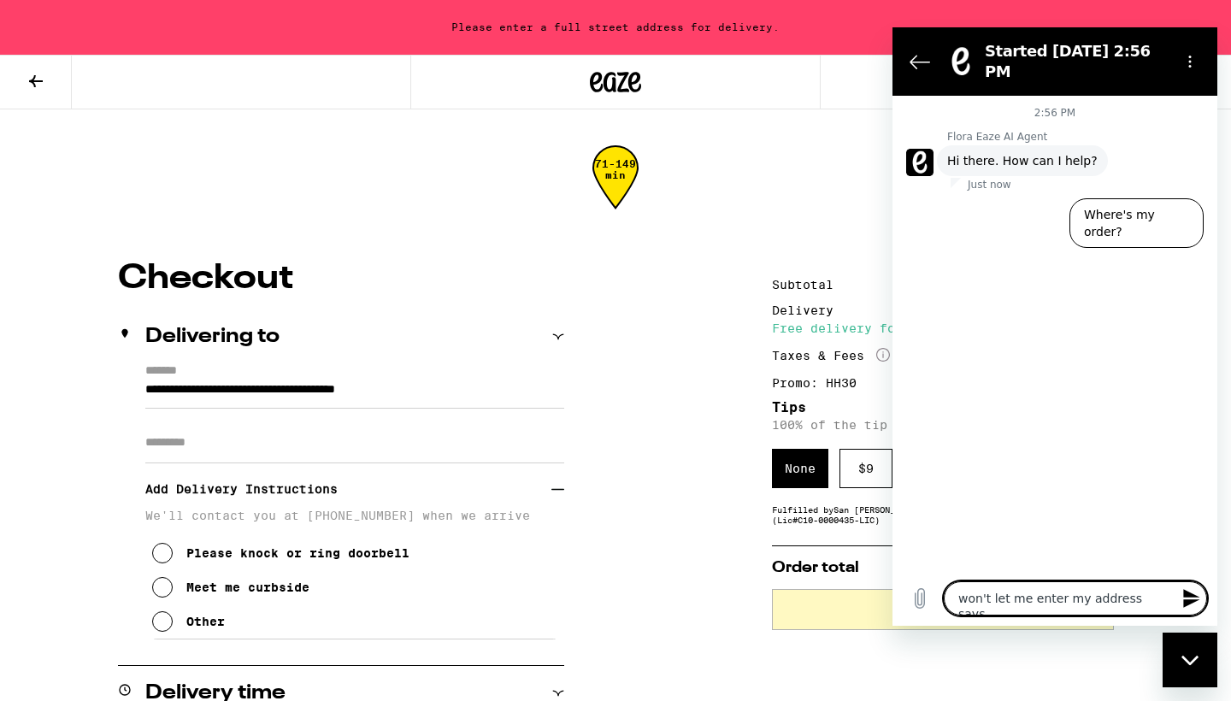
type textarea "x"
type textarea "won't let me enter my address says it"
type textarea "x"
type textarea "won't let me enter my address says it"
type textarea "x"
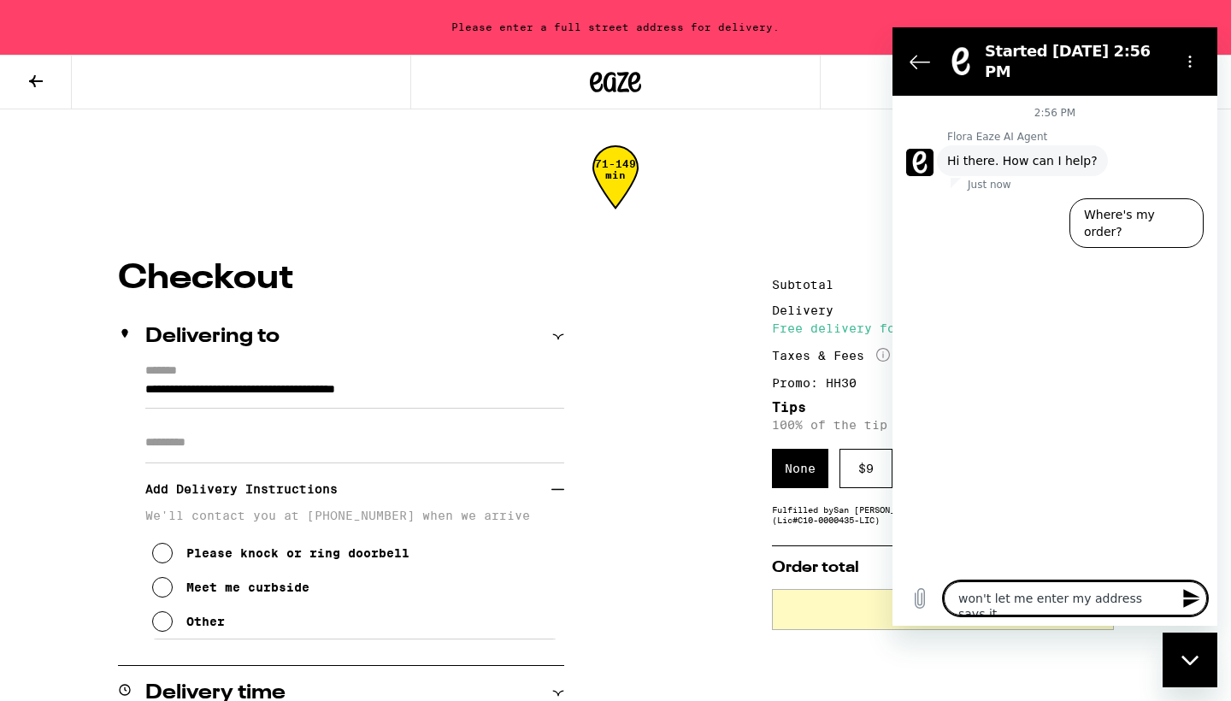
type textarea "won't let me enter my address says it i"
type textarea "x"
type textarea "won't let me enter my address says it is"
type textarea "x"
type textarea "won't let me enter my address says it is"
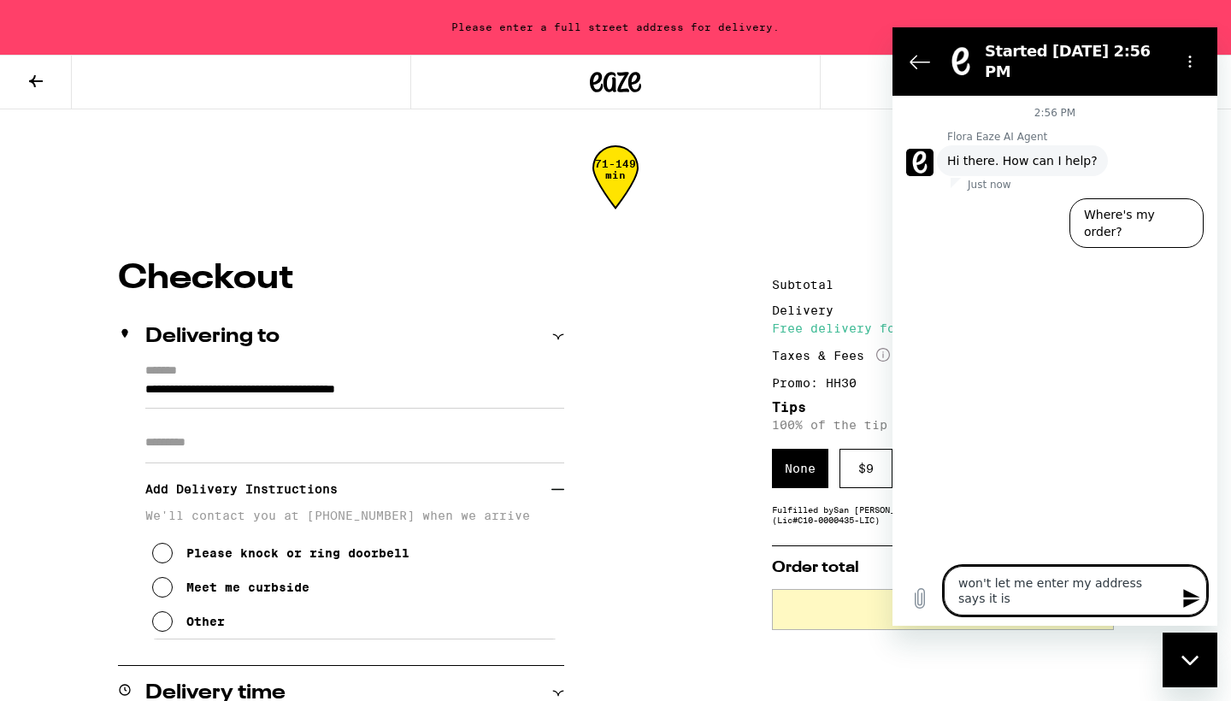
type textarea "x"
type textarea "won't let me enter my address says it is i"
type textarea "x"
type textarea "won't let me enter my address says it is in"
type textarea "x"
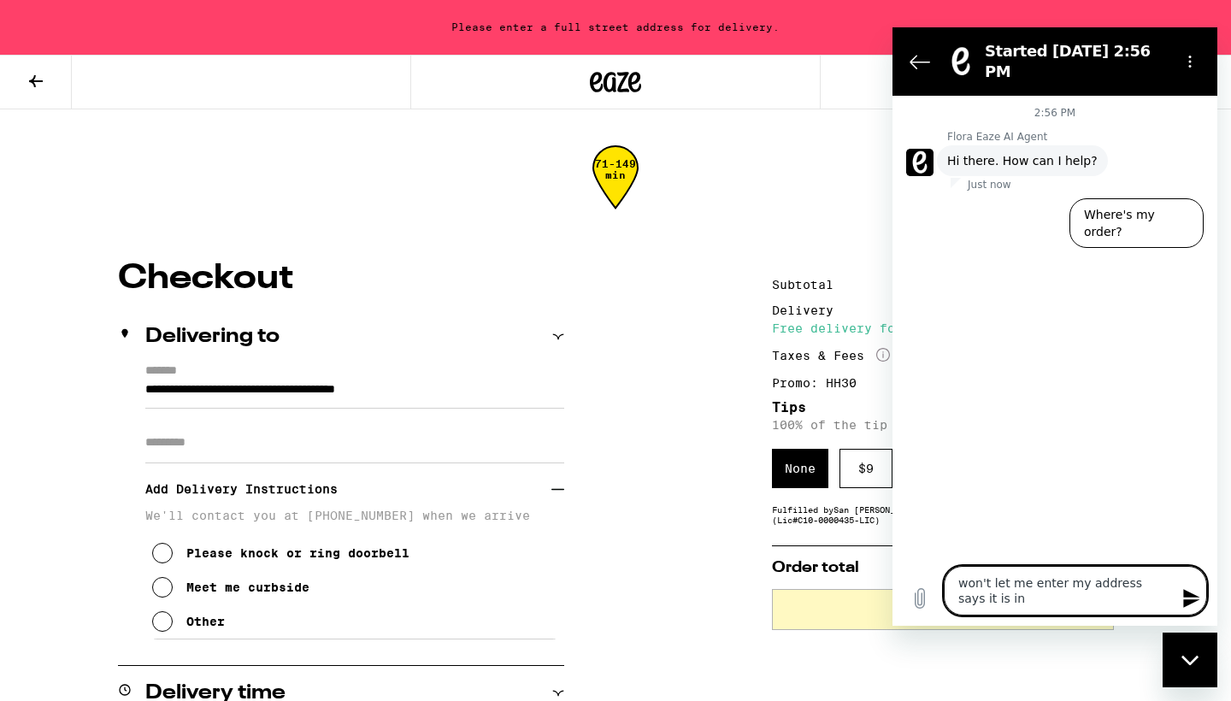
type textarea "won't let me enter my address says it is inc"
type textarea "x"
type textarea "won't let me enter my address says it is inco"
type textarea "x"
type textarea "won't let me enter my address says it is incom"
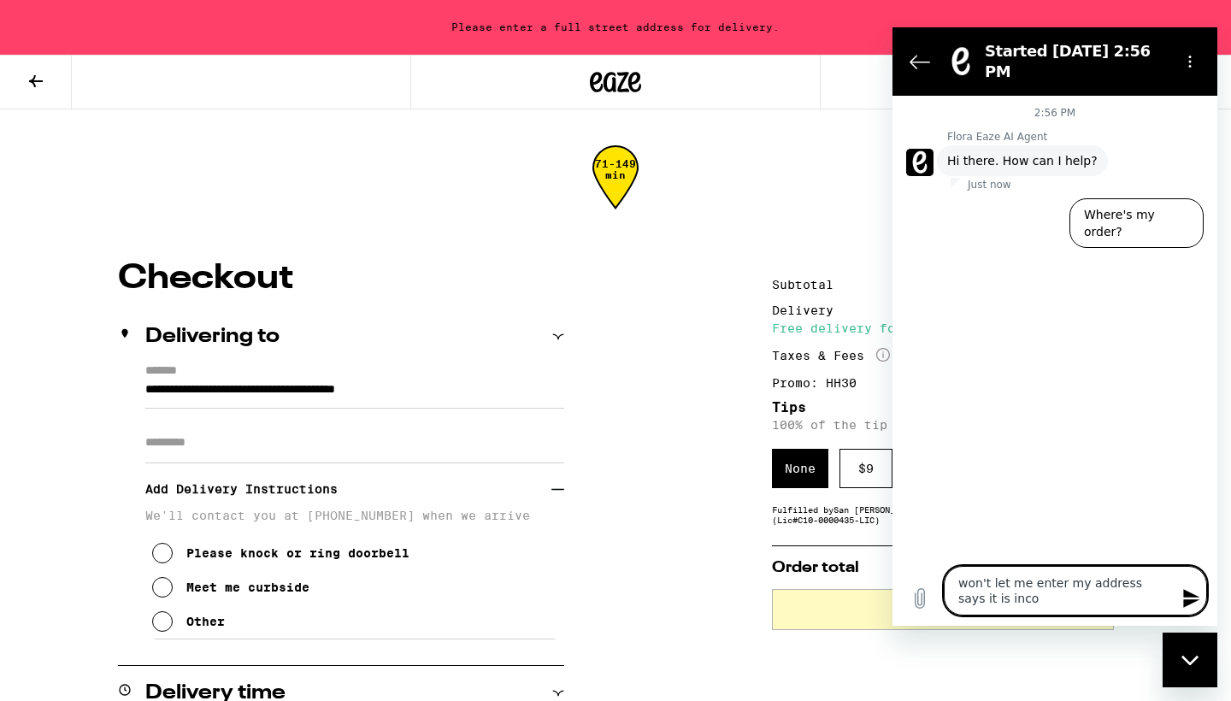
type textarea "x"
type textarea "won't let me enter my address says it is incomp"
type textarea "x"
type textarea "won't let me enter my address says it is incompl"
type textarea "x"
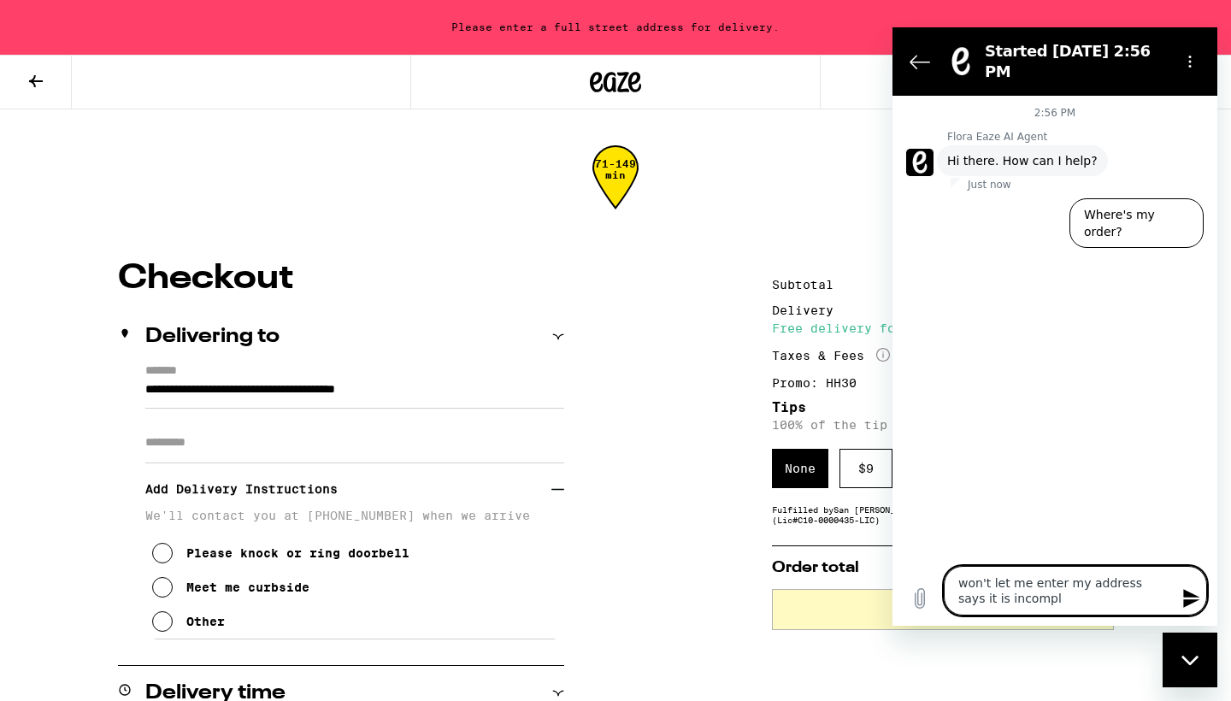
type textarea "won't let me enter my address says it is incomple"
type textarea "x"
type textarea "won't let me enter my address says it is incomplet"
type textarea "x"
type textarea "won't let me enter my address says it is incomplete"
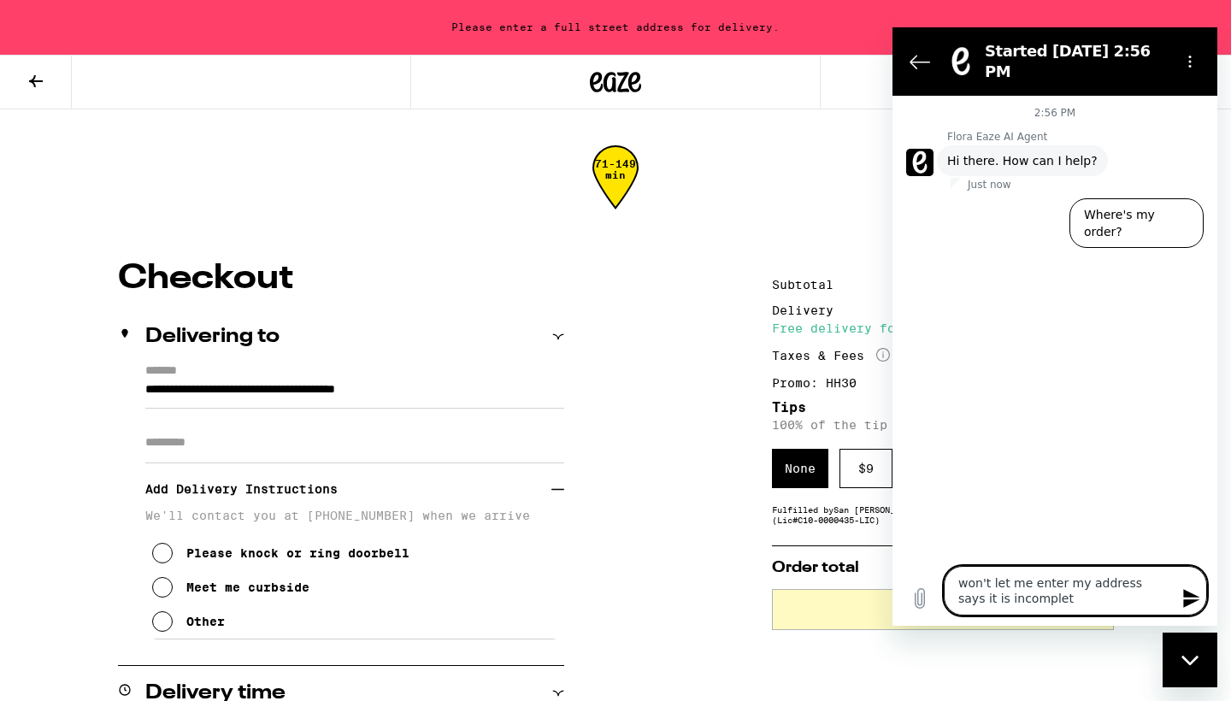
type textarea "x"
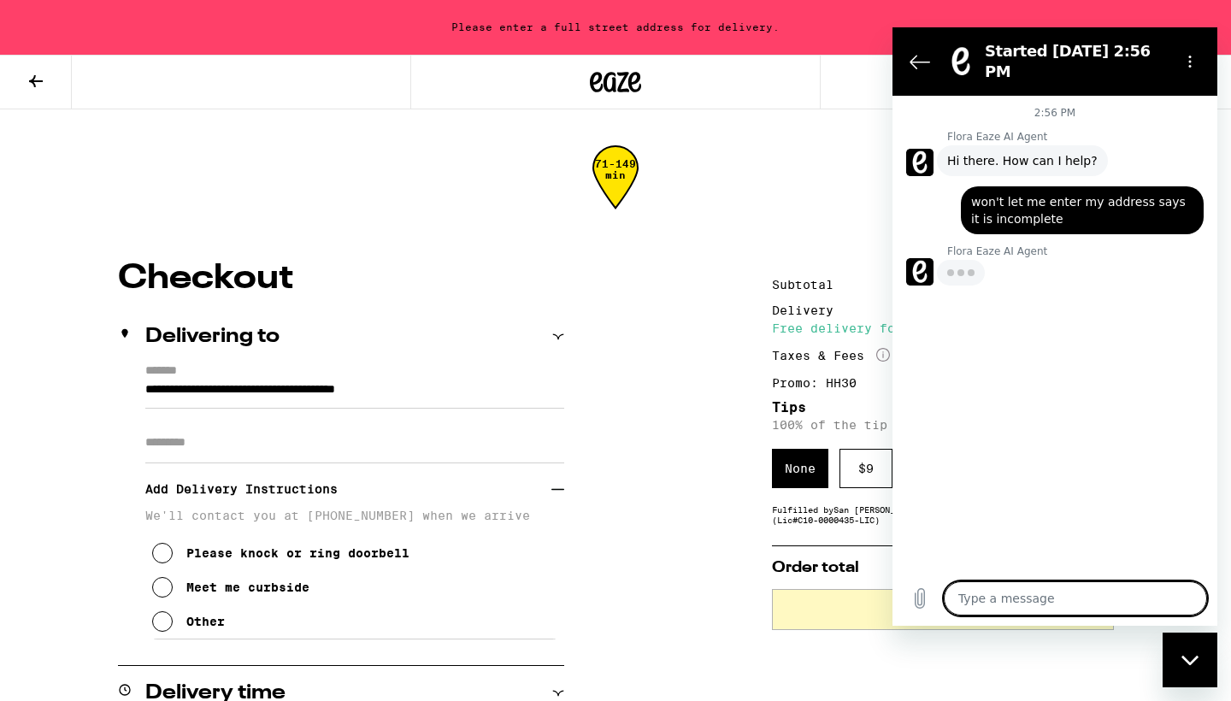
type textarea "x"
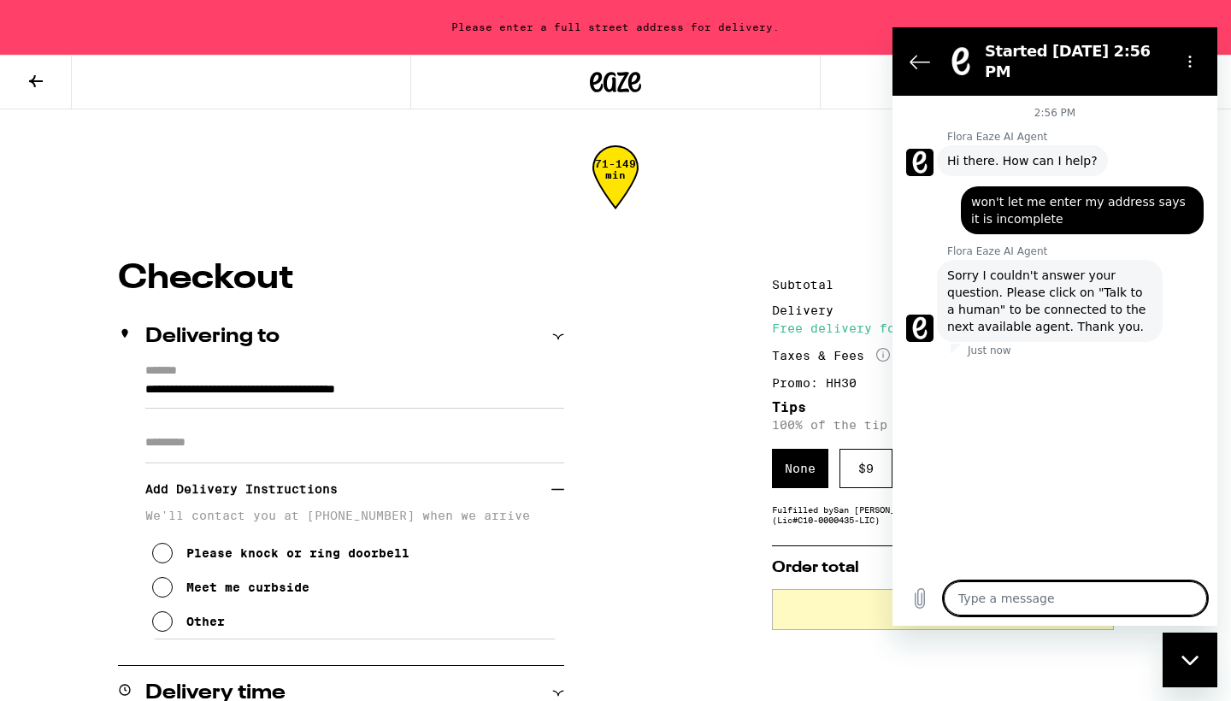
type textarea "t"
type textarea "x"
type textarea "ta"
type textarea "x"
type textarea "tal"
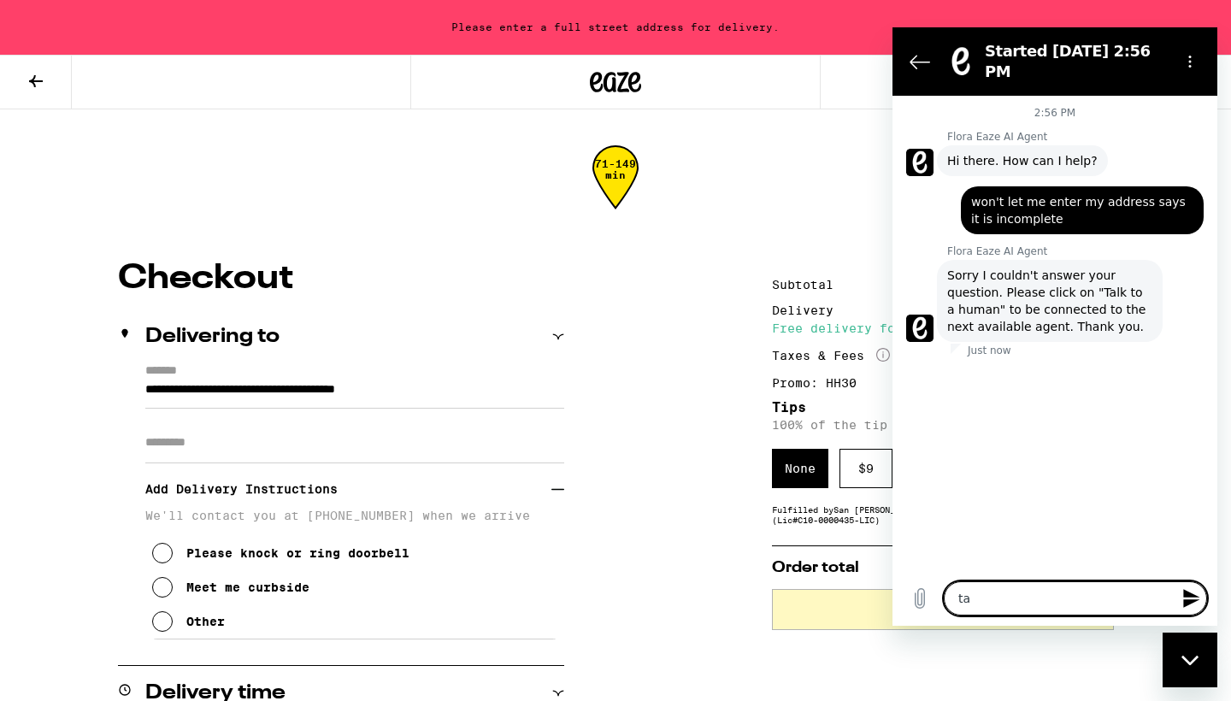
type textarea "x"
type textarea "talk"
type textarea "x"
type textarea "talk"
type textarea "x"
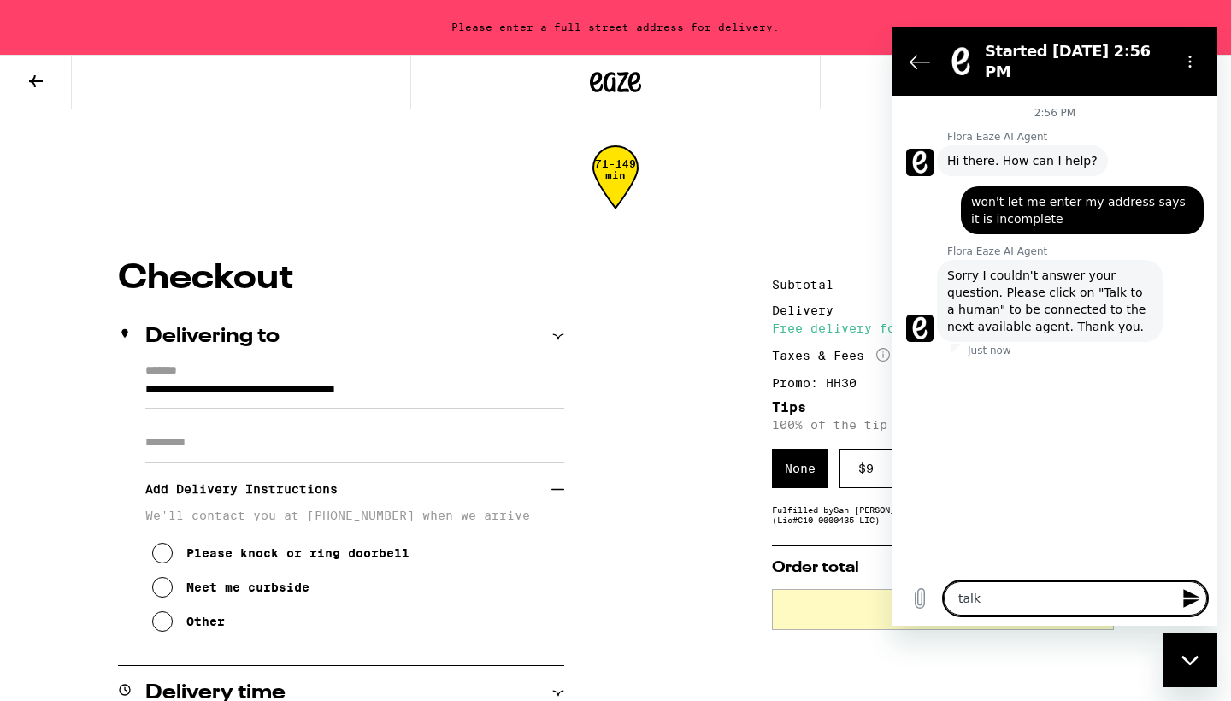
type textarea "talk t"
type textarea "x"
type textarea "talk to"
type textarea "x"
type textarea "talk to"
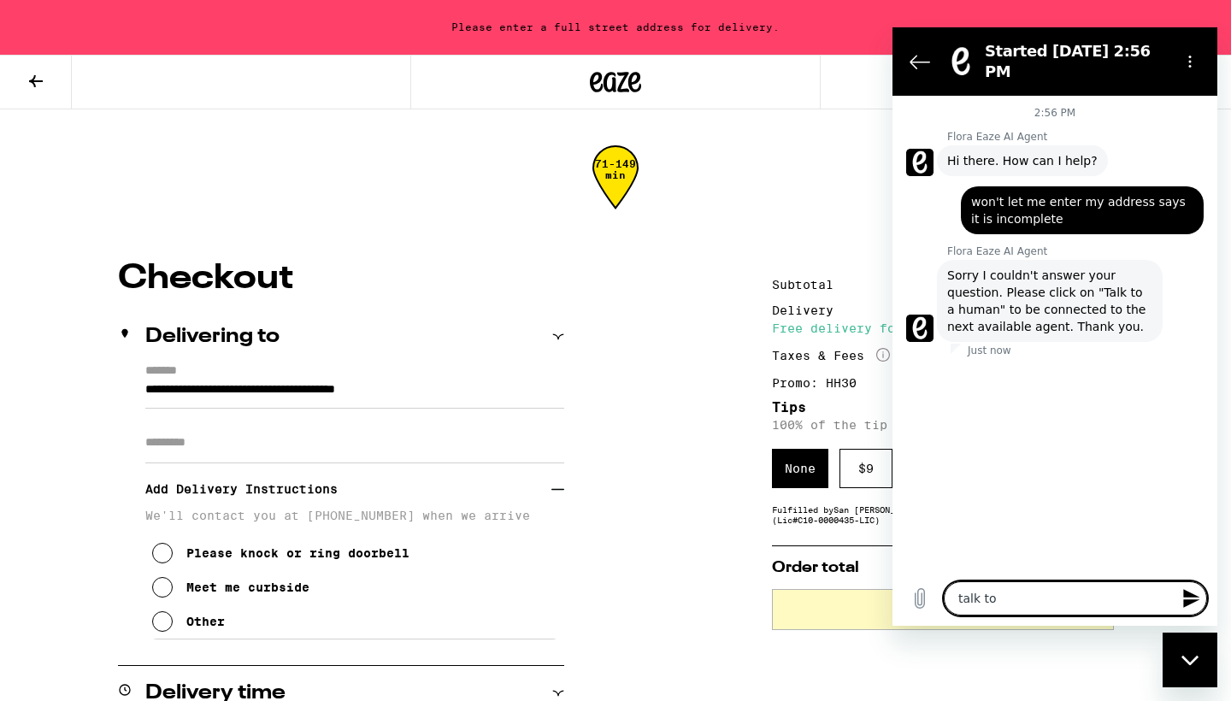
type textarea "x"
type textarea "talk to a"
type textarea "x"
type textarea "talk to a"
type textarea "x"
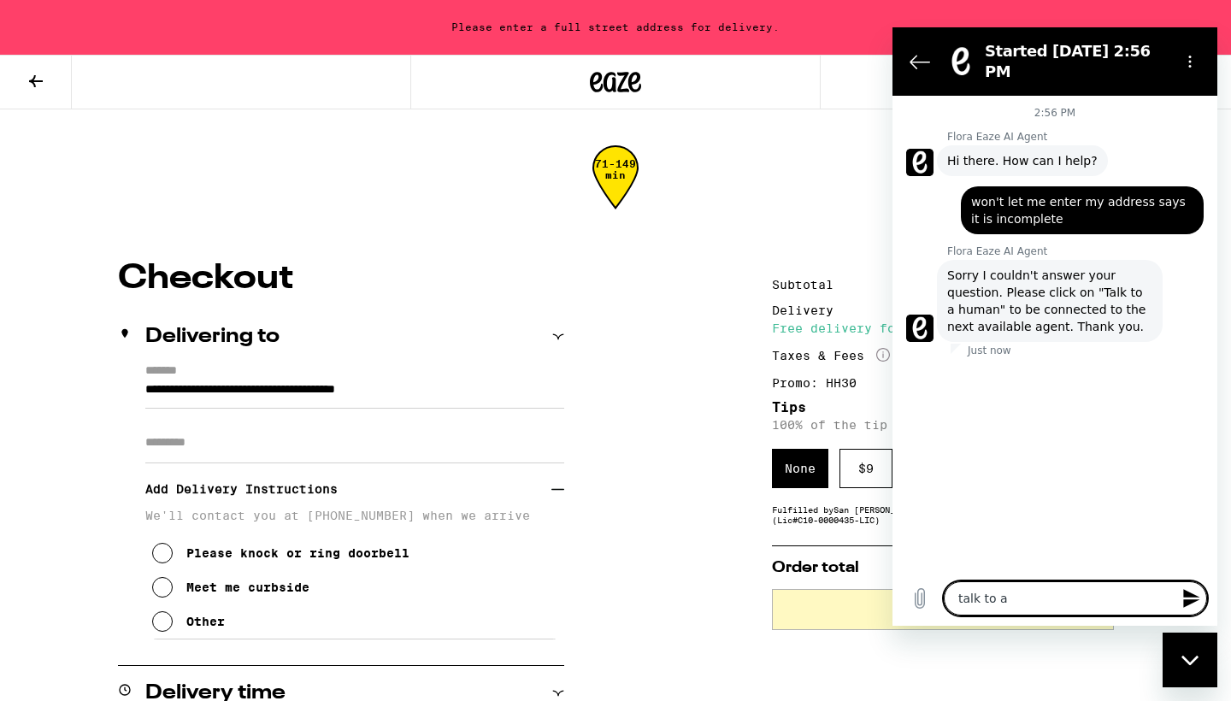
type textarea "talk to a h"
type textarea "x"
type textarea "talk to a hu"
type textarea "x"
type textarea "talk to a hum"
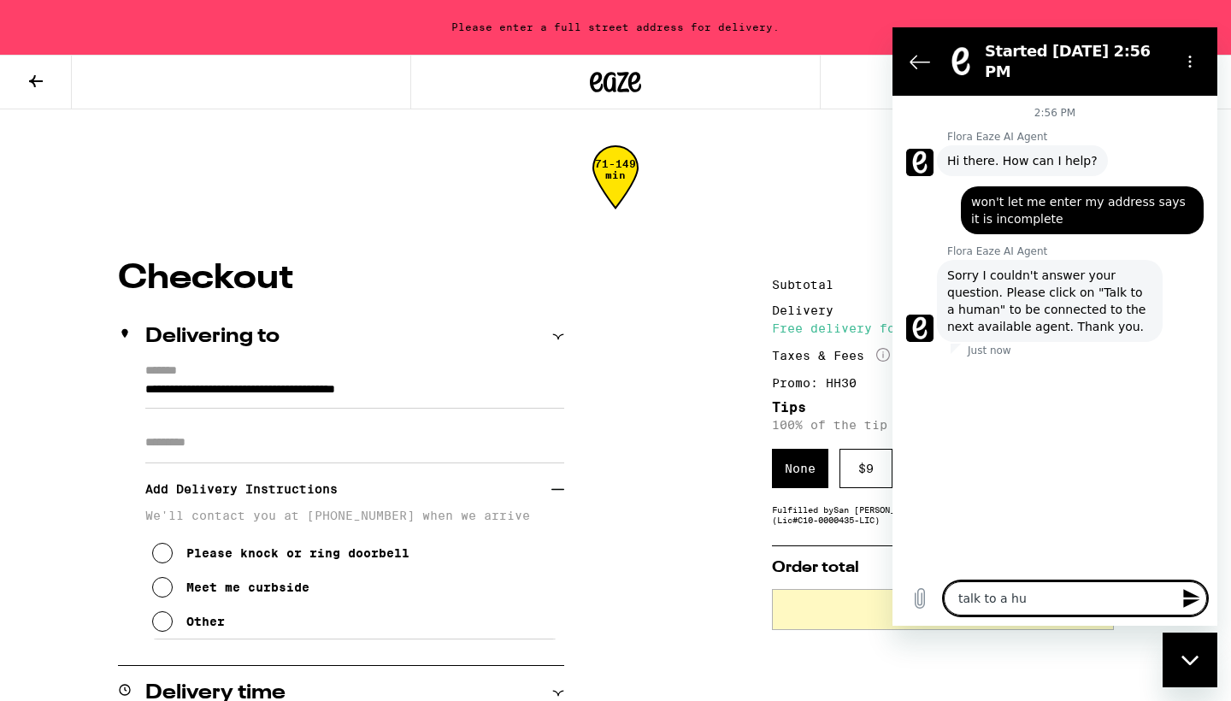
type textarea "x"
type textarea "talk to a huma"
type textarea "x"
type textarea "talk to a human"
type textarea "x"
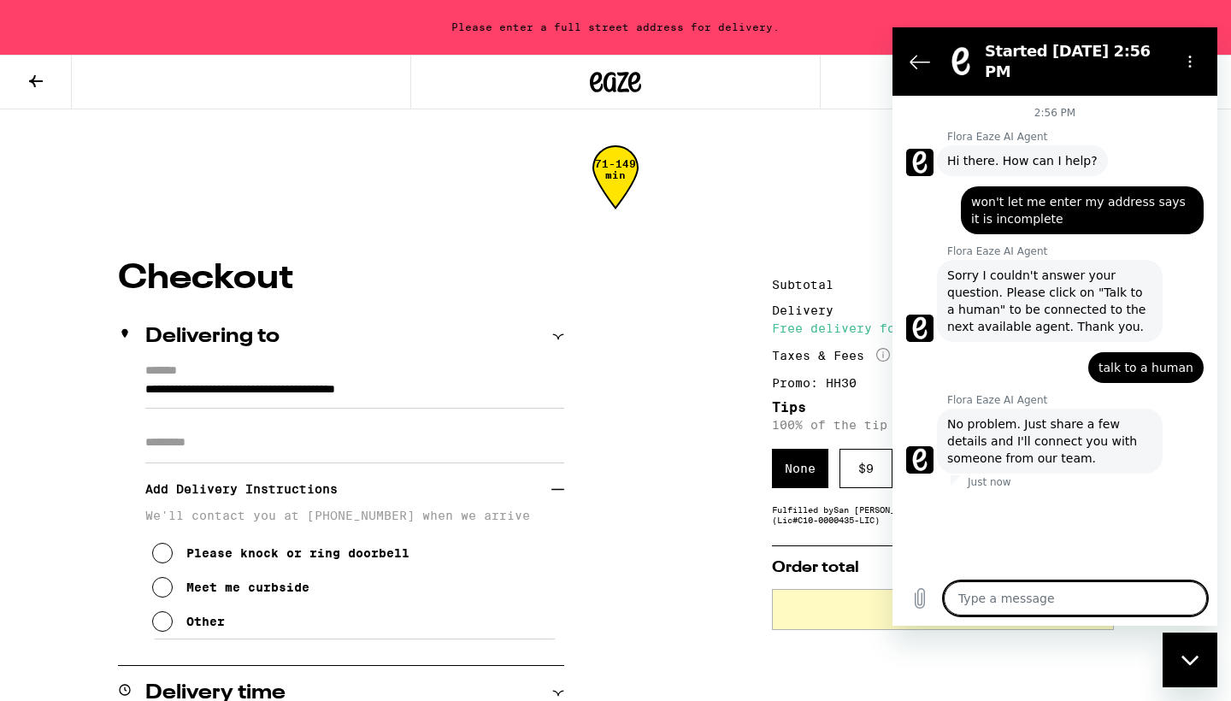
type textarea "x"
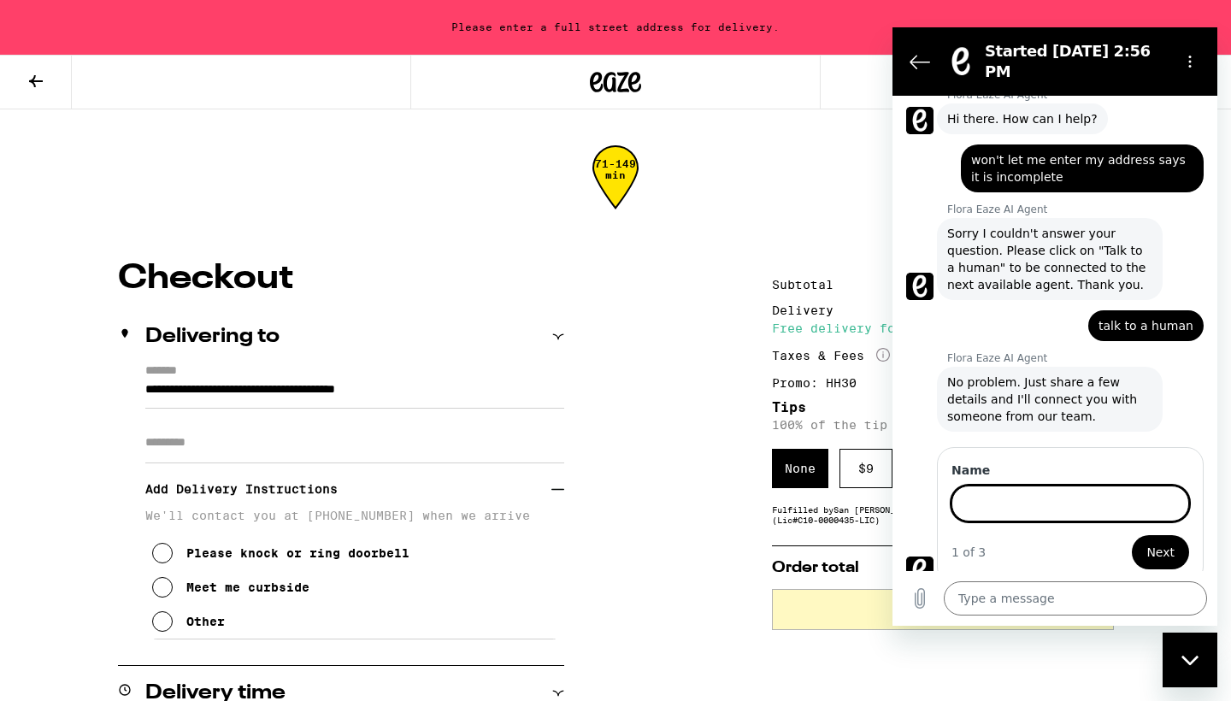
scroll to position [40, 0]
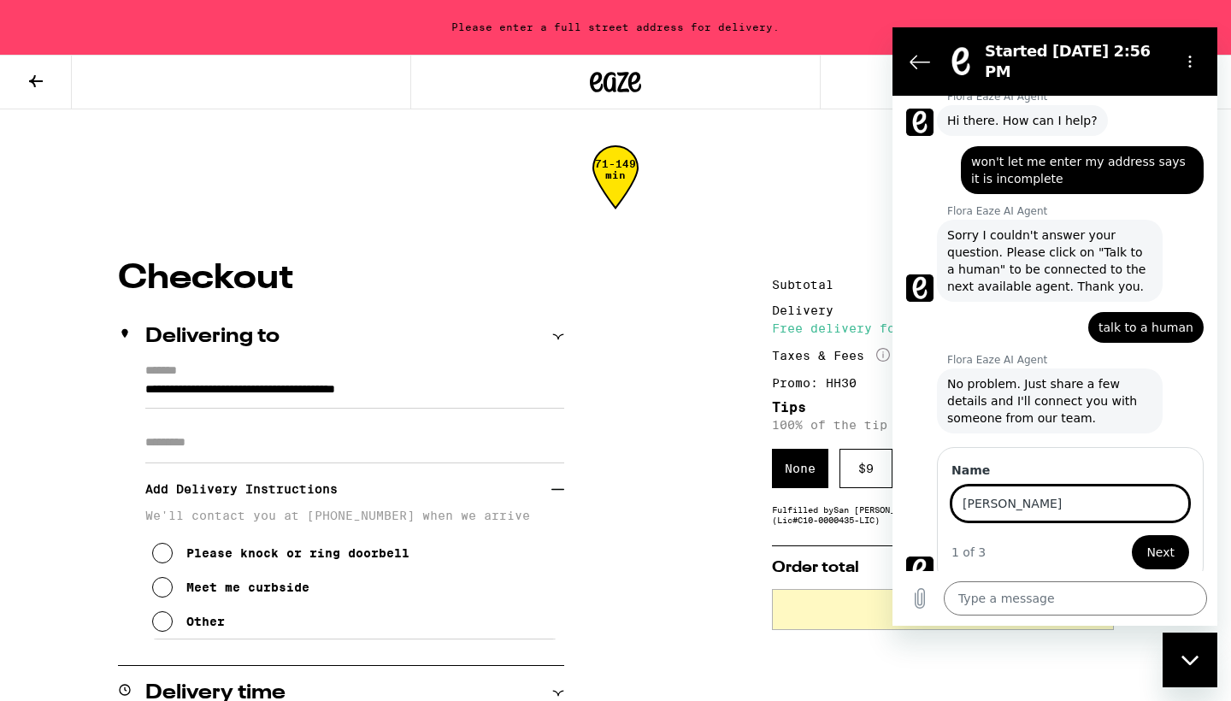
type input "Miles Karandikar"
click at [1164, 544] on span "Next" at bounding box center [1161, 552] width 28 height 21
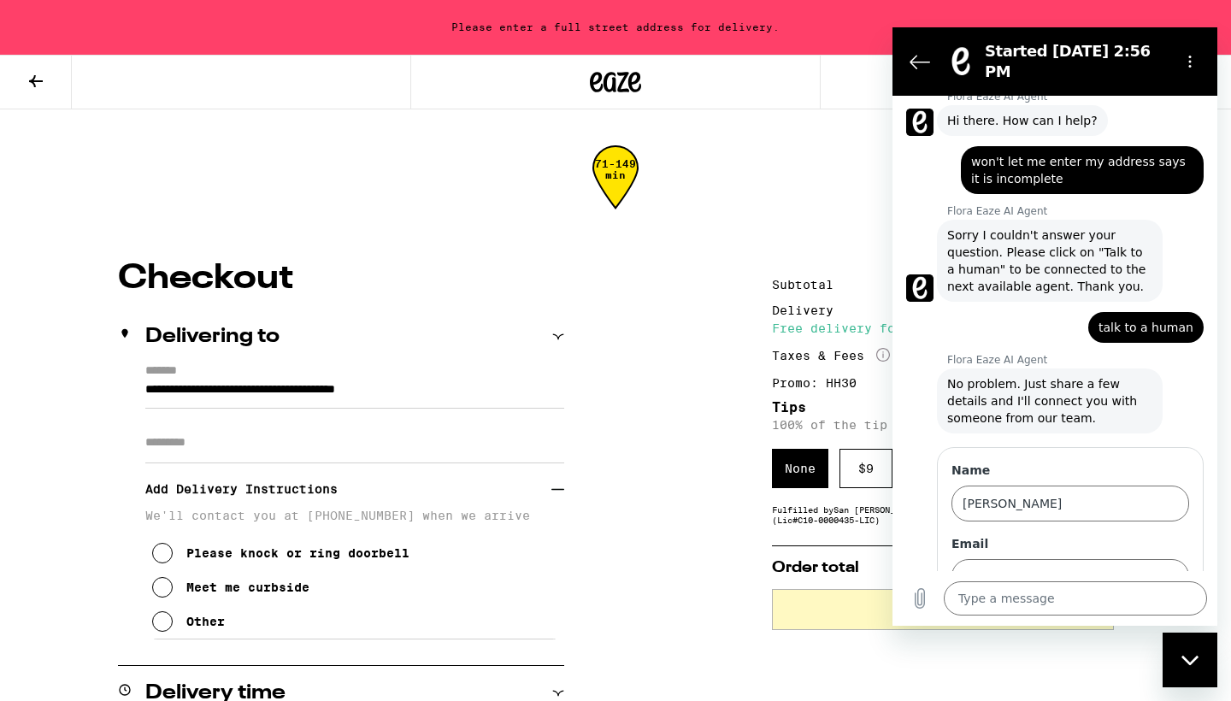
scroll to position [114, 0]
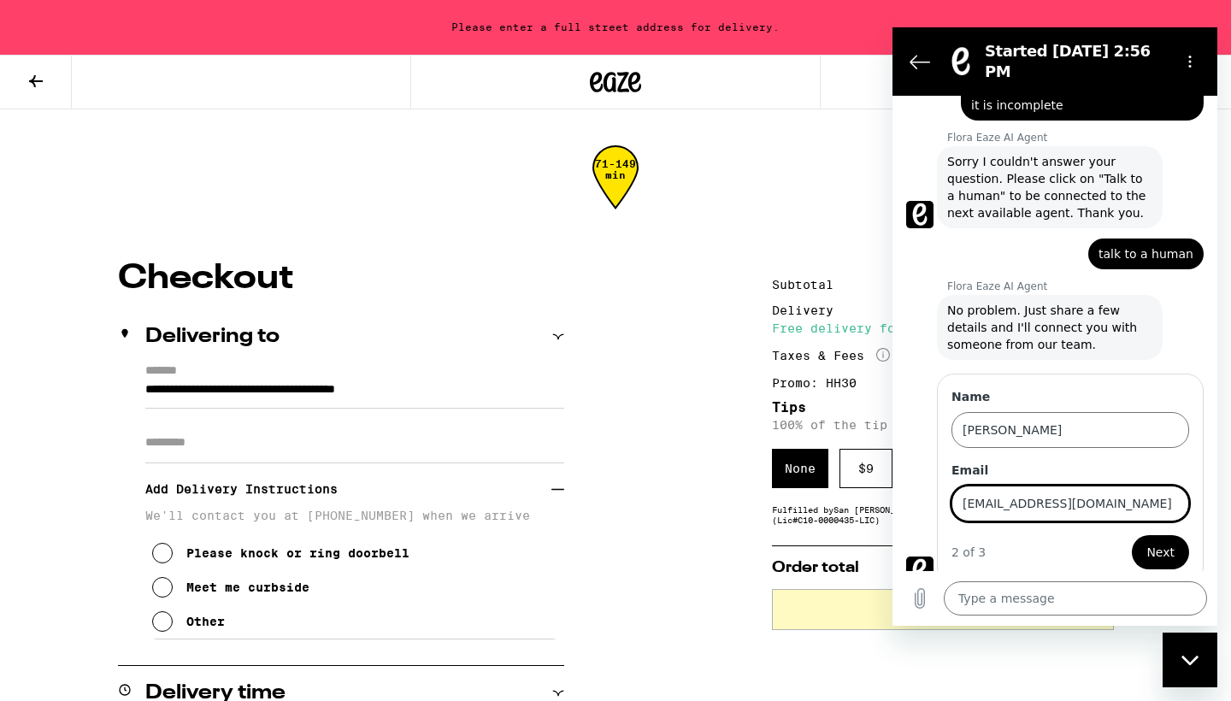
type input "mileskarandikar03@yahoo.com"
click at [1162, 539] on button "Next" at bounding box center [1160, 552] width 57 height 34
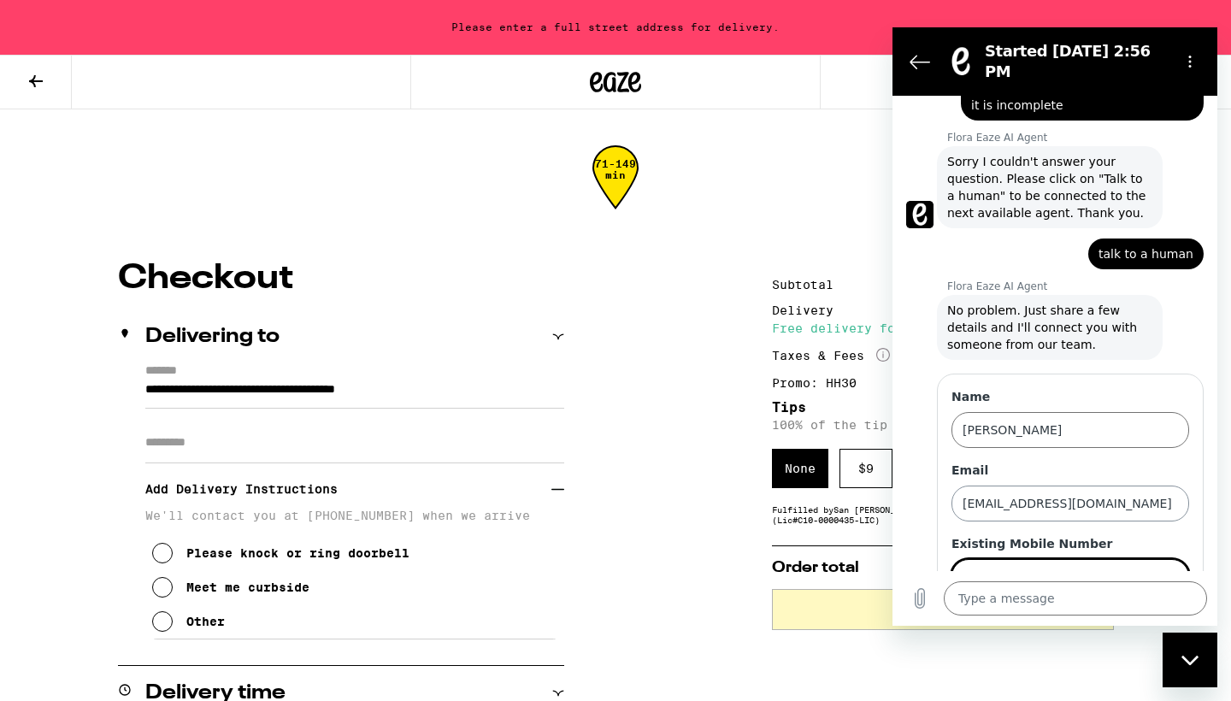
scroll to position [187, 0]
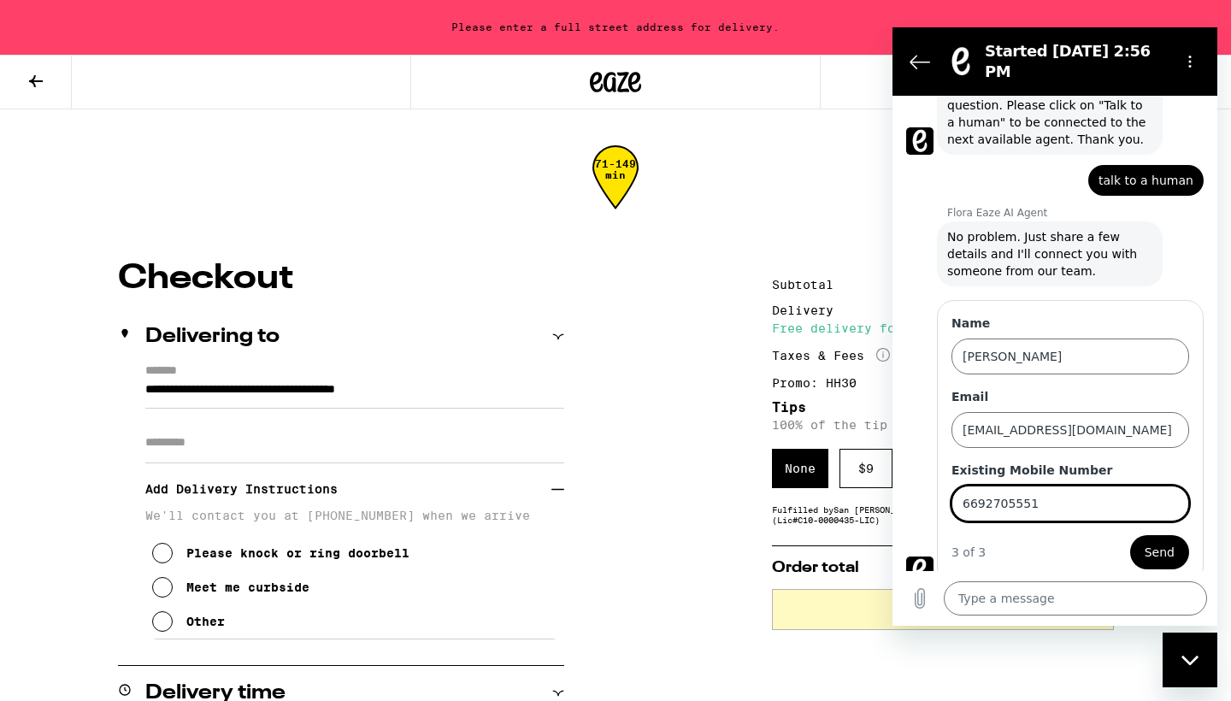
type input "6692705551"
click at [1160, 539] on button "Send" at bounding box center [1159, 552] width 59 height 34
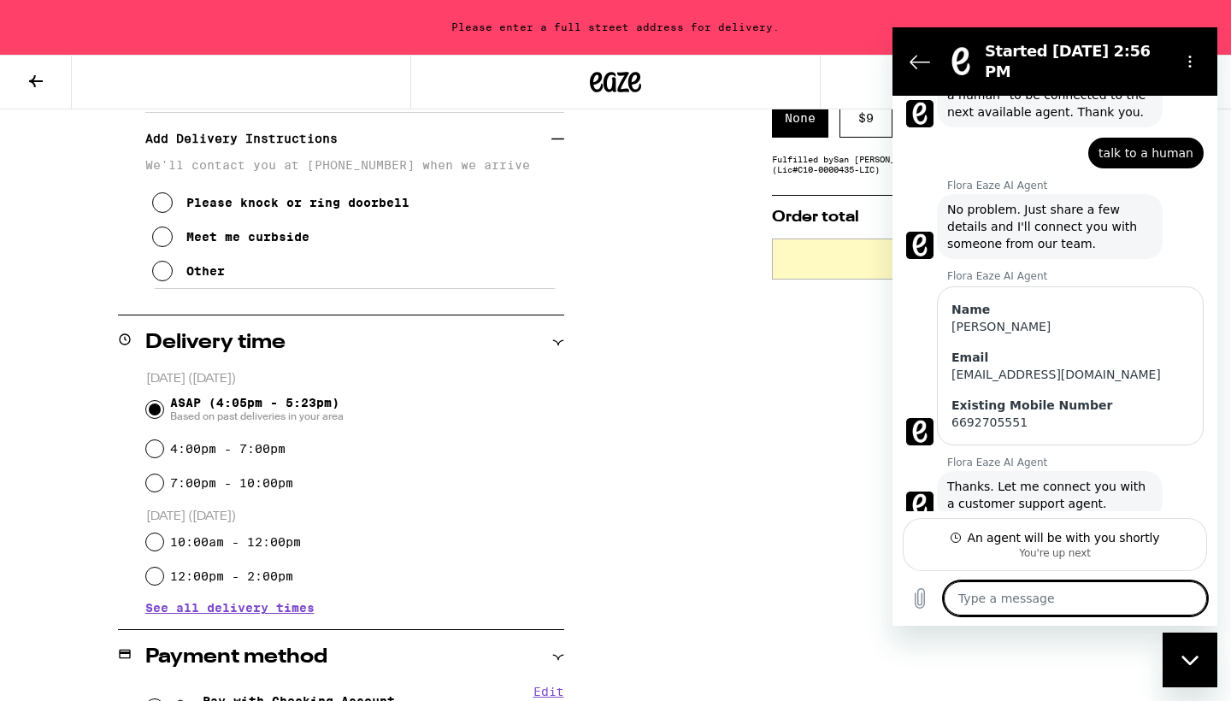
scroll to position [228, 0]
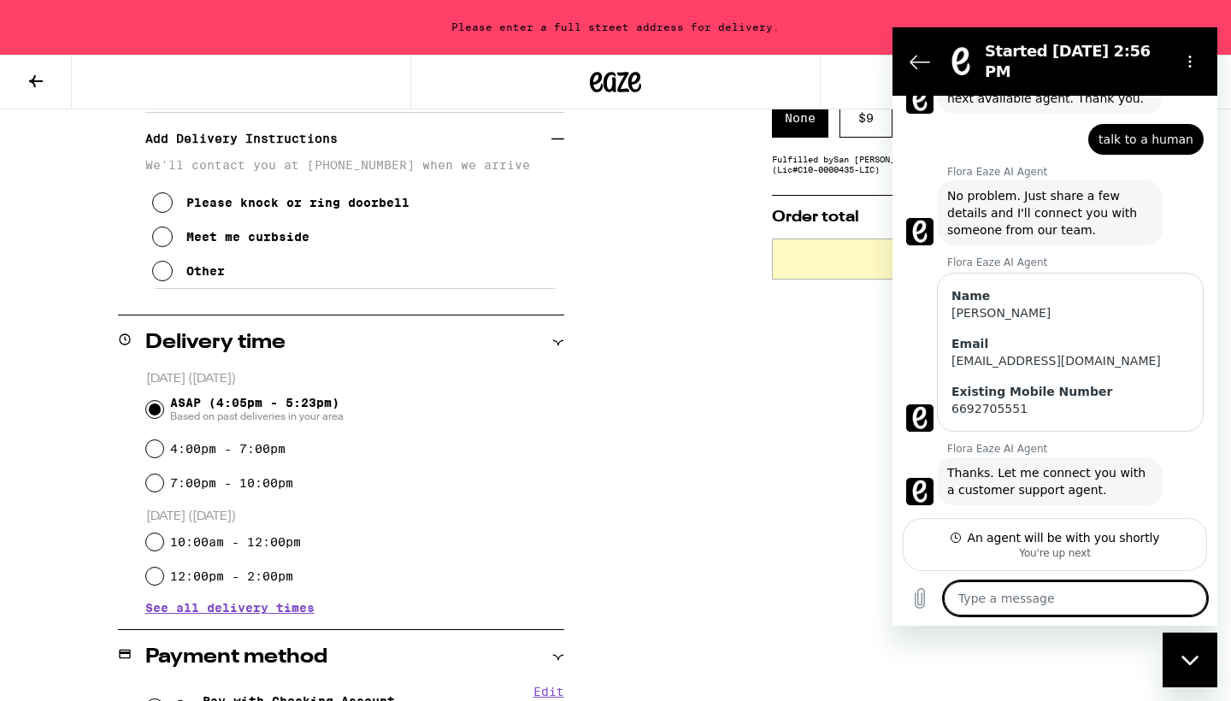
type textarea "x"
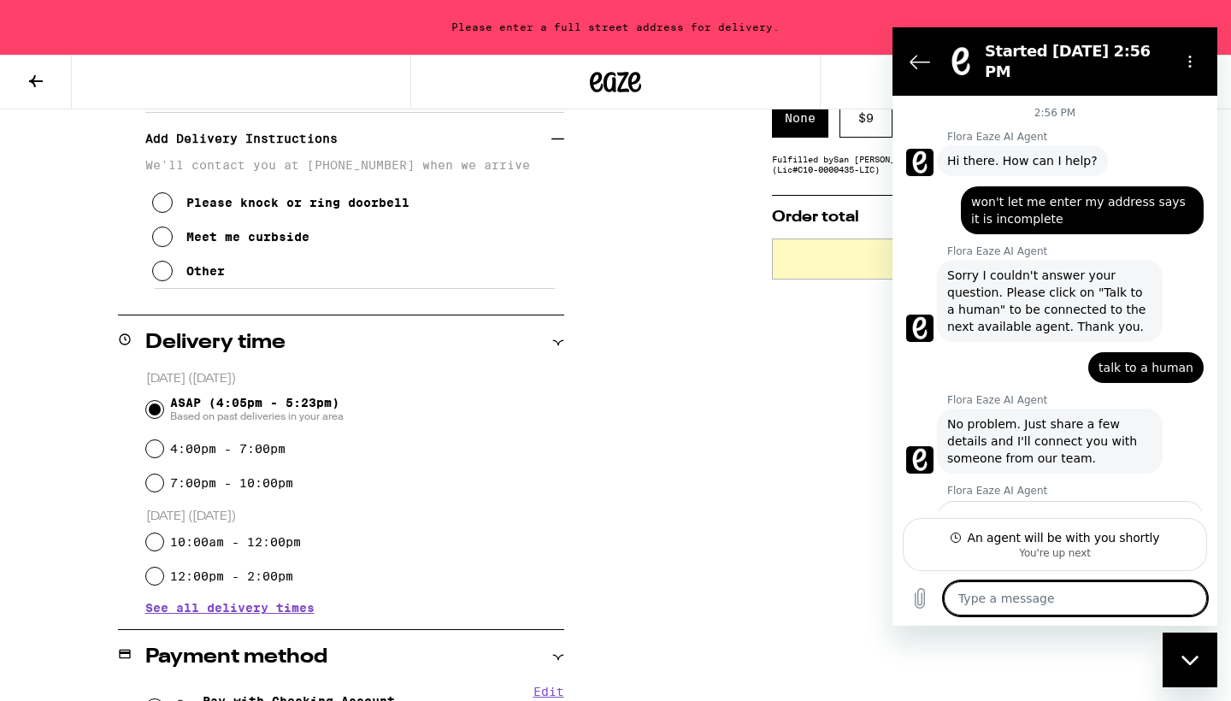
scroll to position [0, 0]
click at [1017, 193] on span "won't let me enter my address says it is incomplete" at bounding box center [1082, 210] width 222 height 34
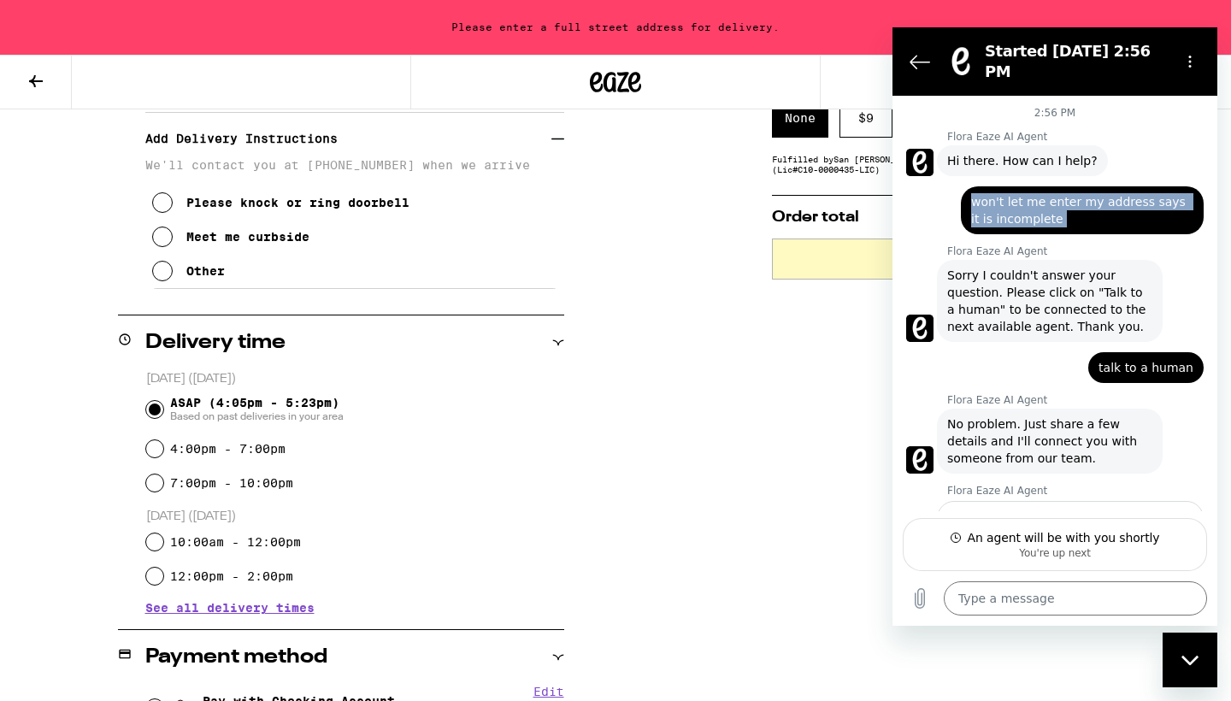
click at [1017, 193] on span "won't let me enter my address says it is incomplete" at bounding box center [1082, 210] width 222 height 34
copy span "won't let me enter my address says it is incomplete"
click at [1080, 593] on textarea at bounding box center [1075, 598] width 263 height 34
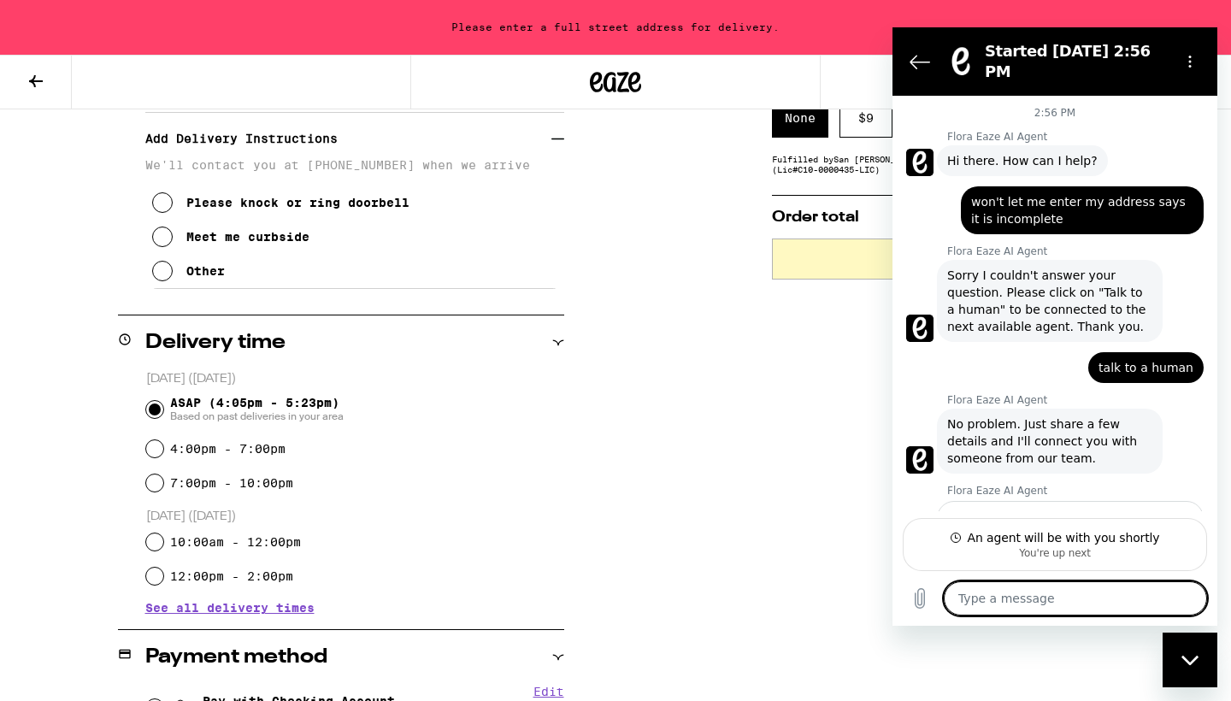
paste textarea "won't let me enter my address says it is incomplete"
type textarea "won't let me enter my address says it is incomplete"
type textarea "x"
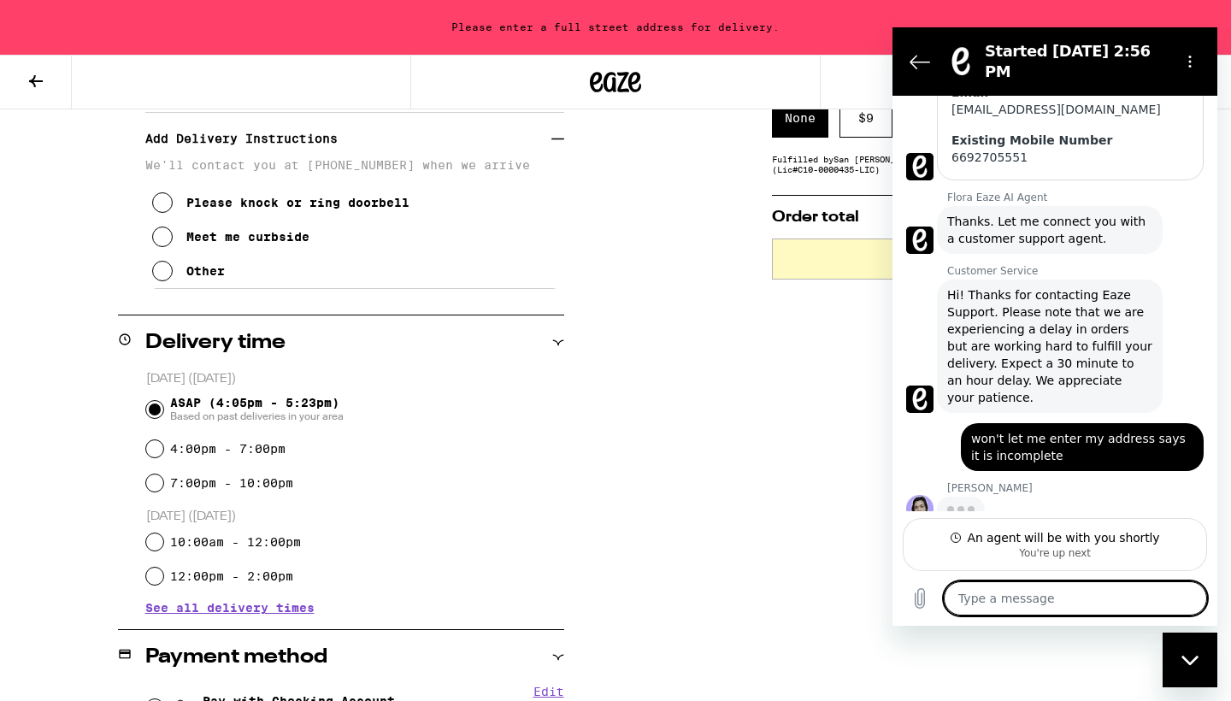
scroll to position [478, 0]
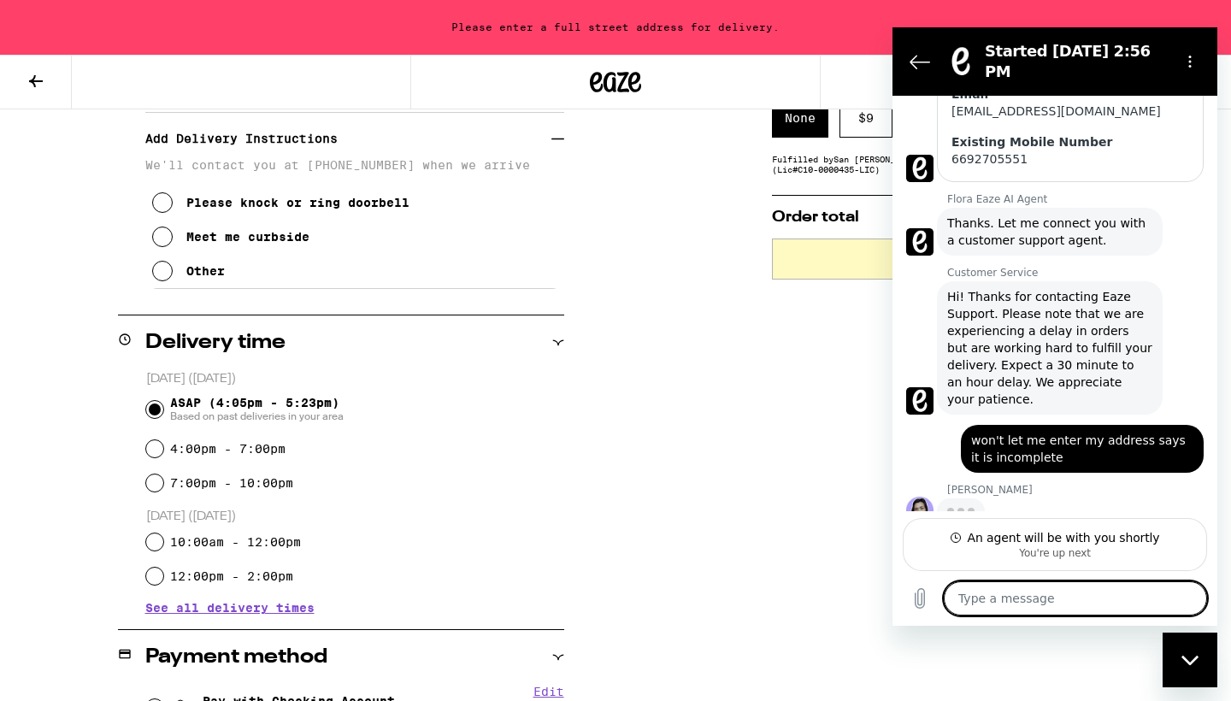
type textarea "x"
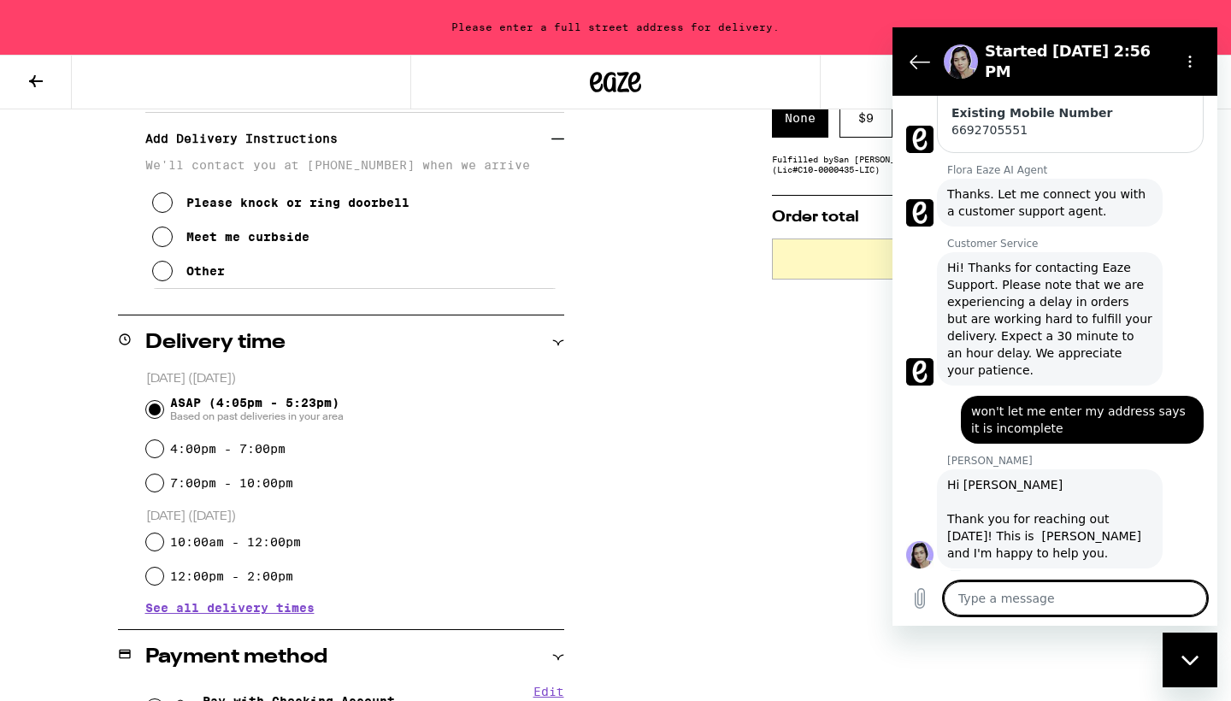
scroll to position [510, 0]
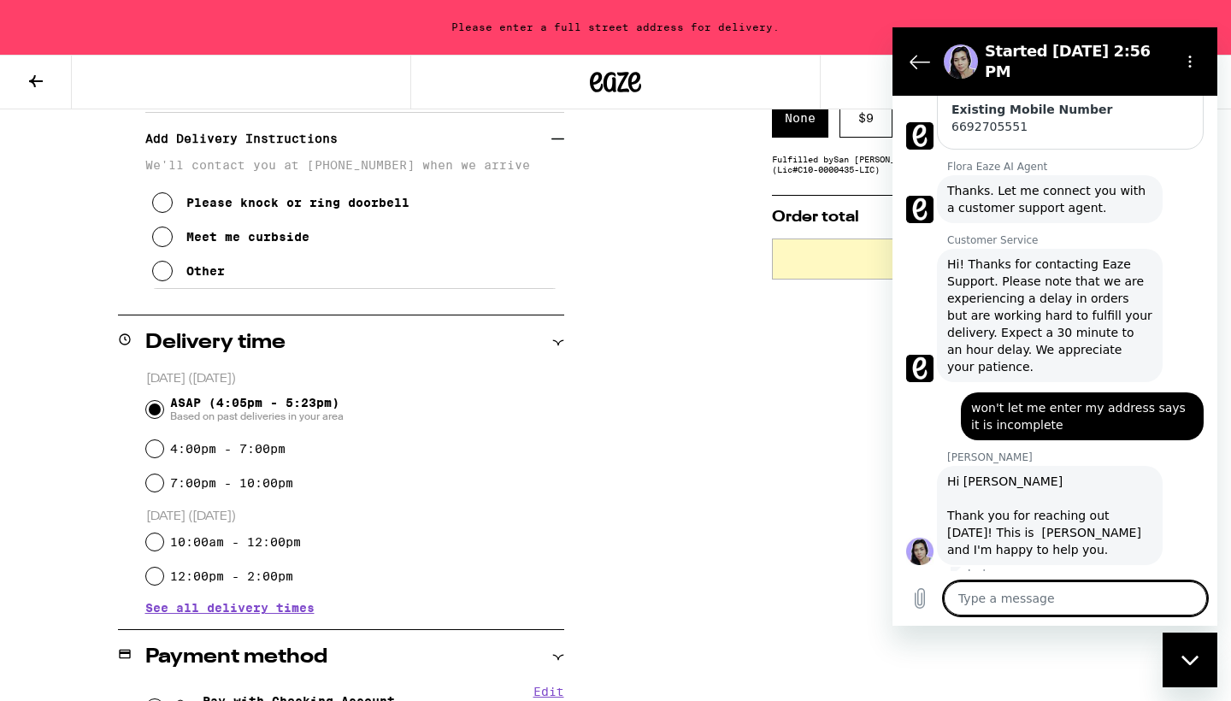
type textarea "w"
type textarea "x"
type textarea "wo"
type textarea "x"
type textarea "w"
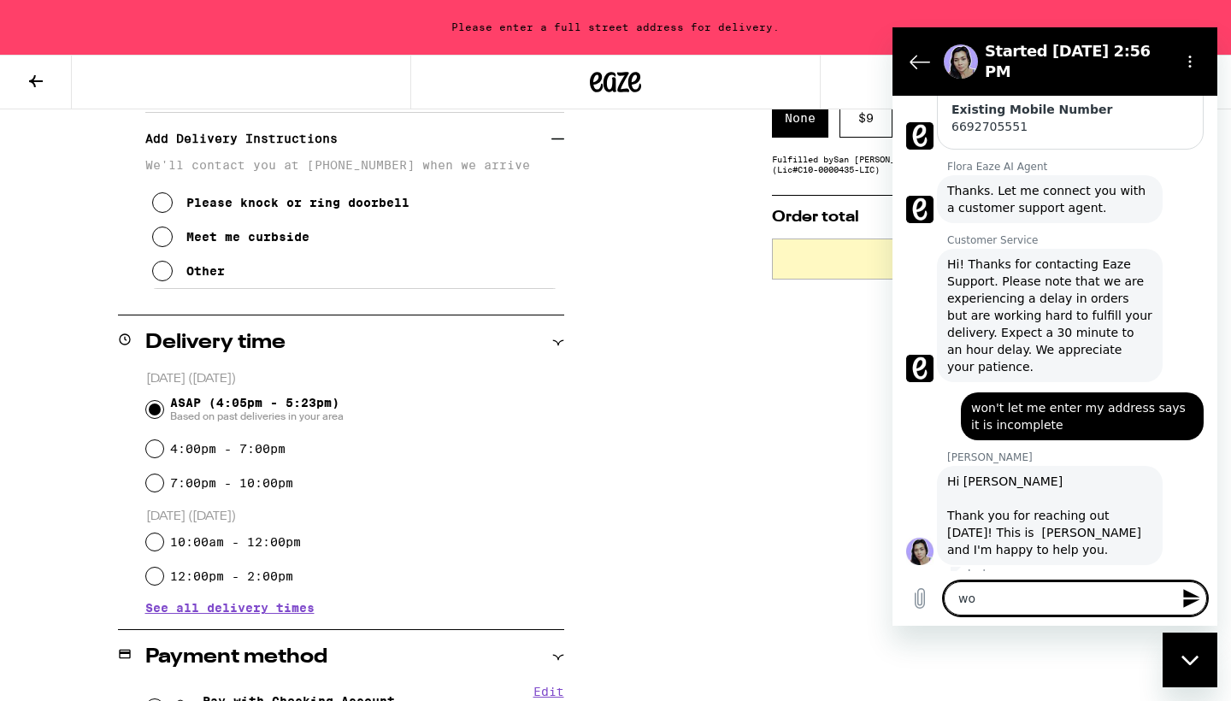
type textarea "x"
type textarea "I"
type textarea "x"
type textarea "I"
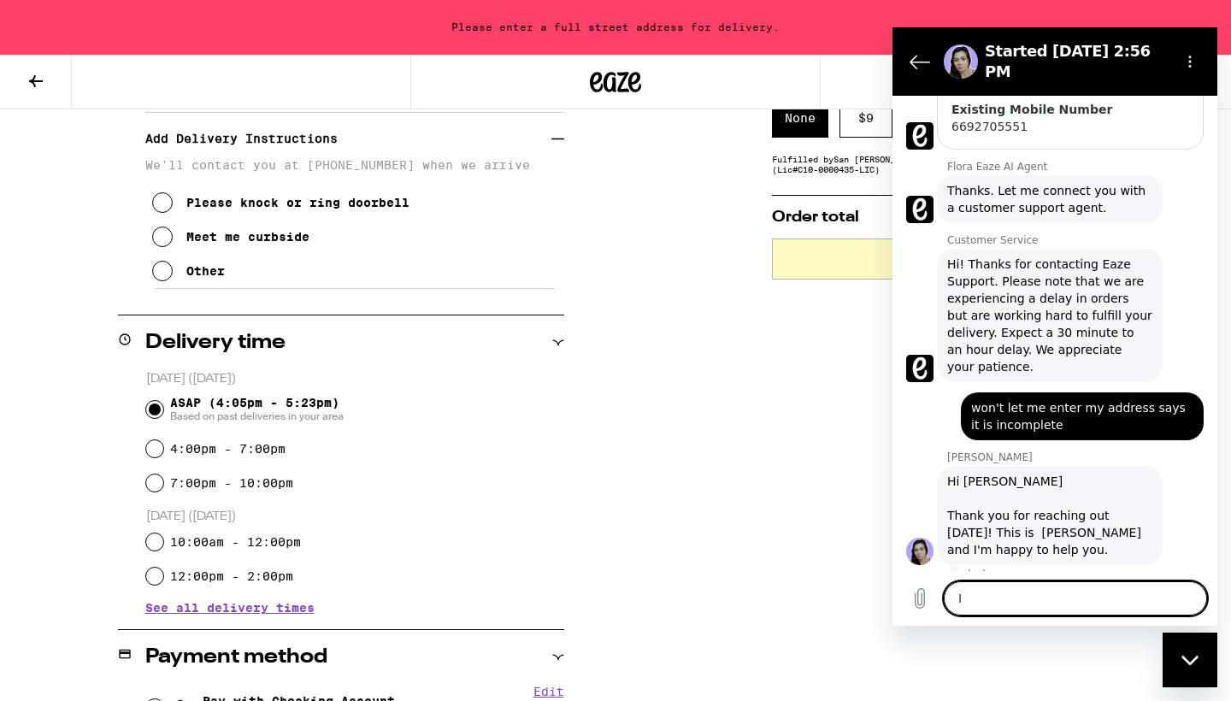
type textarea "x"
type textarea "I c"
type textarea "x"
type textarea "I ca"
type textarea "x"
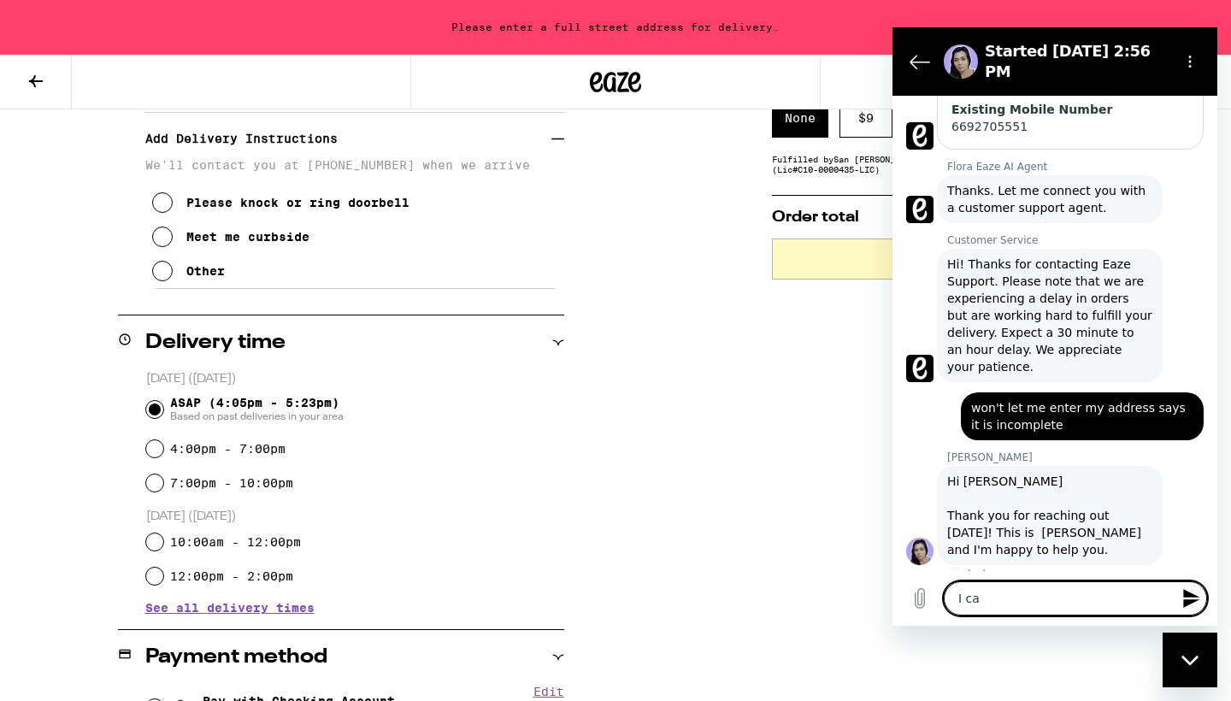
type textarea "I can"
type textarea "x"
type textarea "I can'"
type textarea "x"
type textarea "I can't"
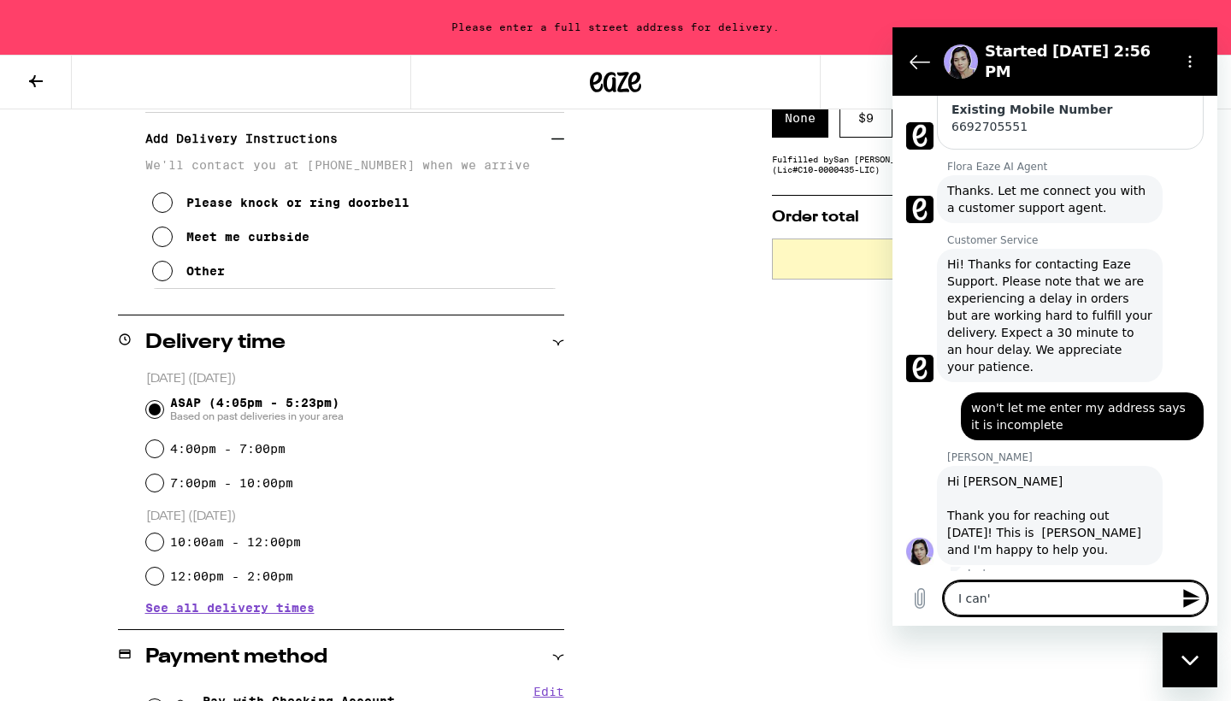
type textarea "x"
type textarea "I can't"
type textarea "x"
type textarea "I can't a"
type textarea "x"
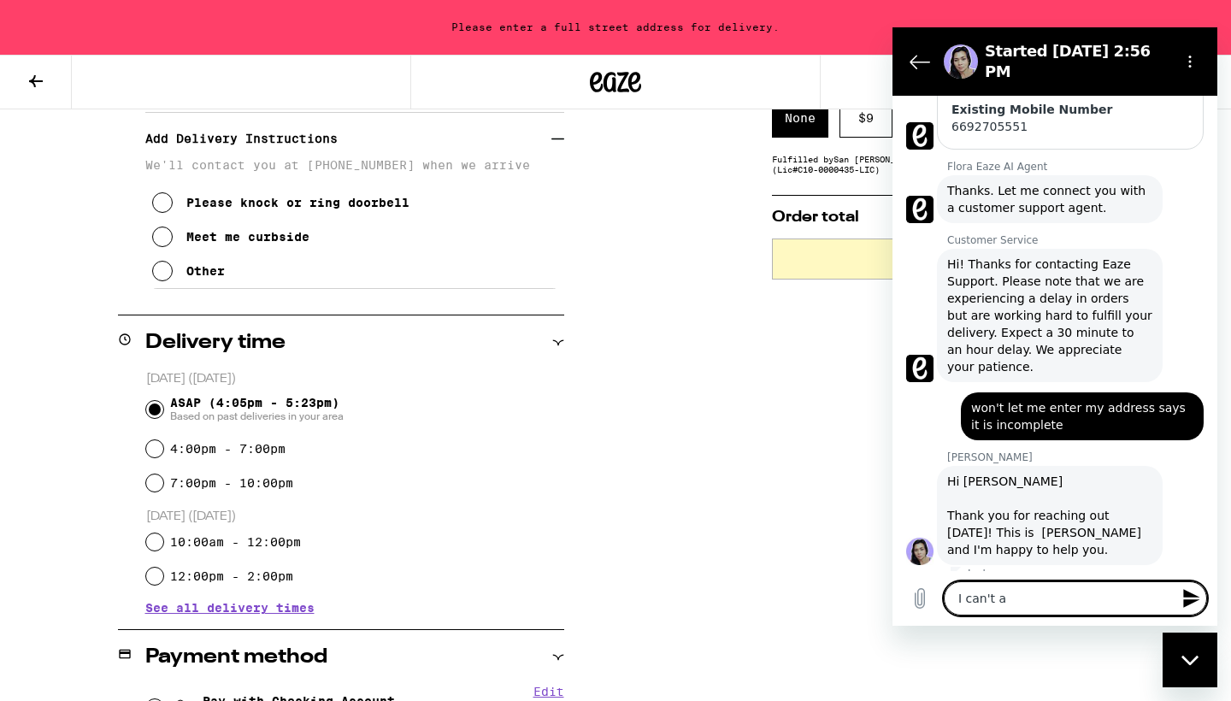
type textarea "I can't ad"
type textarea "x"
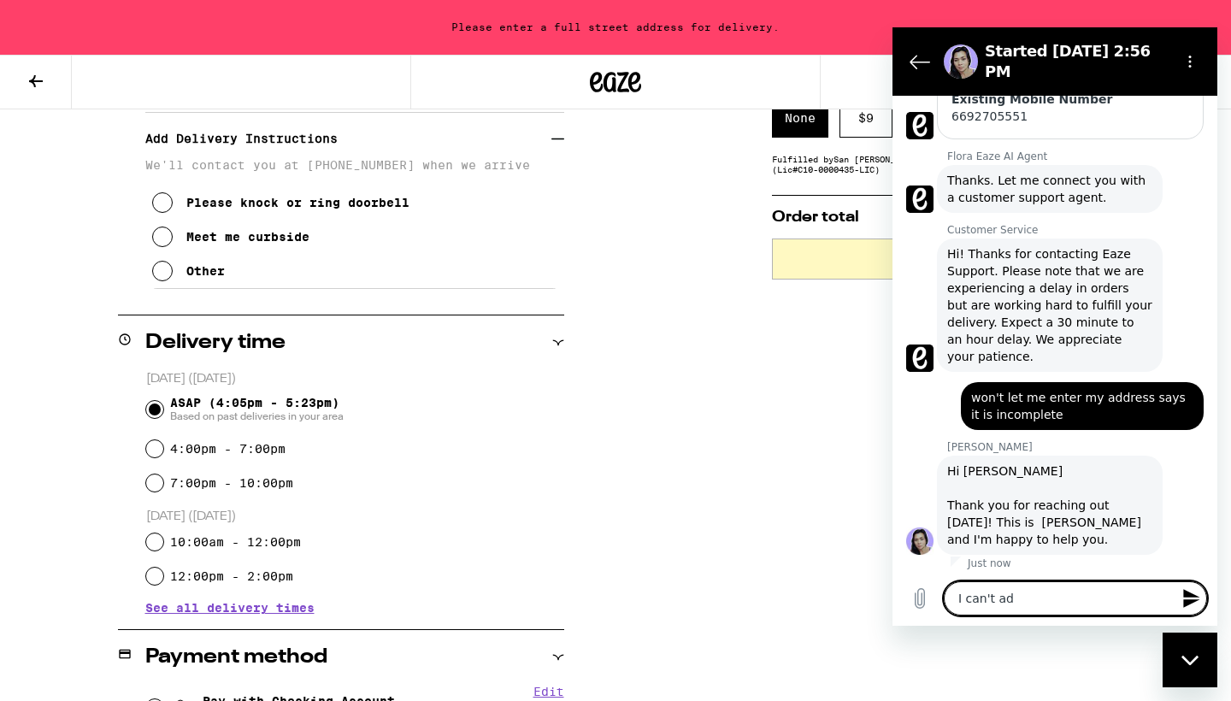
type textarea "I can't add"
type textarea "x"
type textarea "I can't add"
type textarea "x"
type textarea "I can't add a"
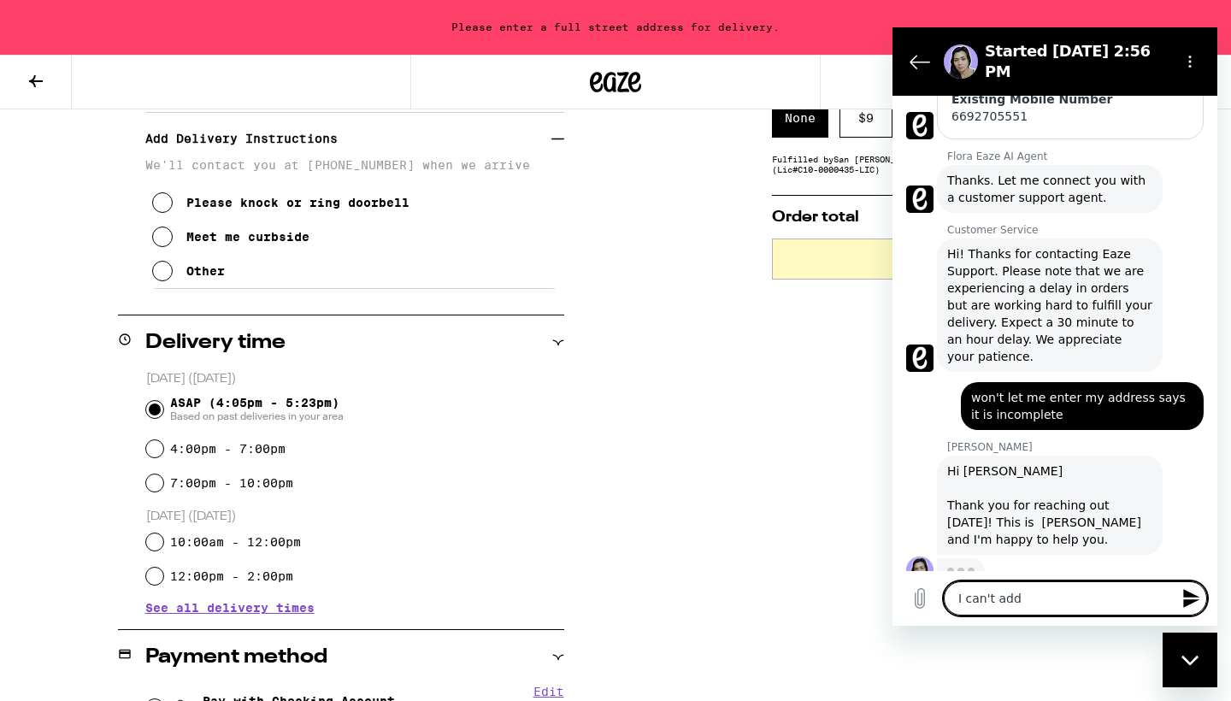
type textarea "x"
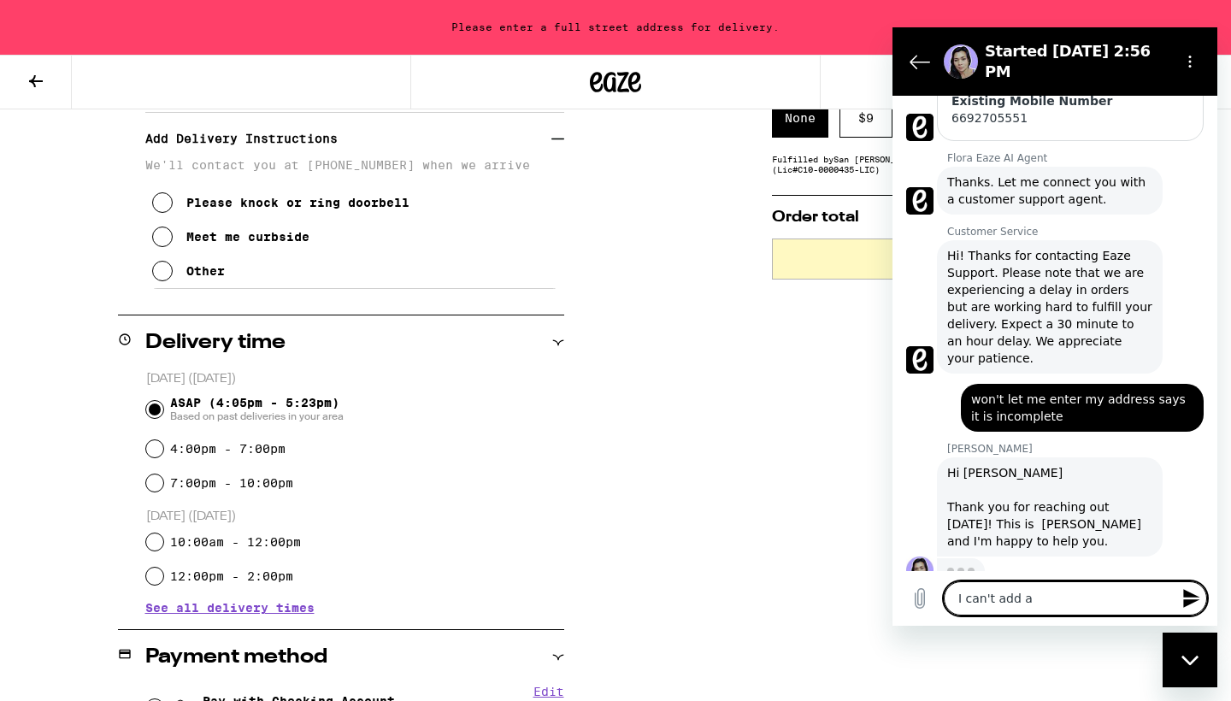
type textarea "I can't add an"
type textarea "x"
type textarea "I can't add an"
type textarea "x"
type textarea "I can't add an a"
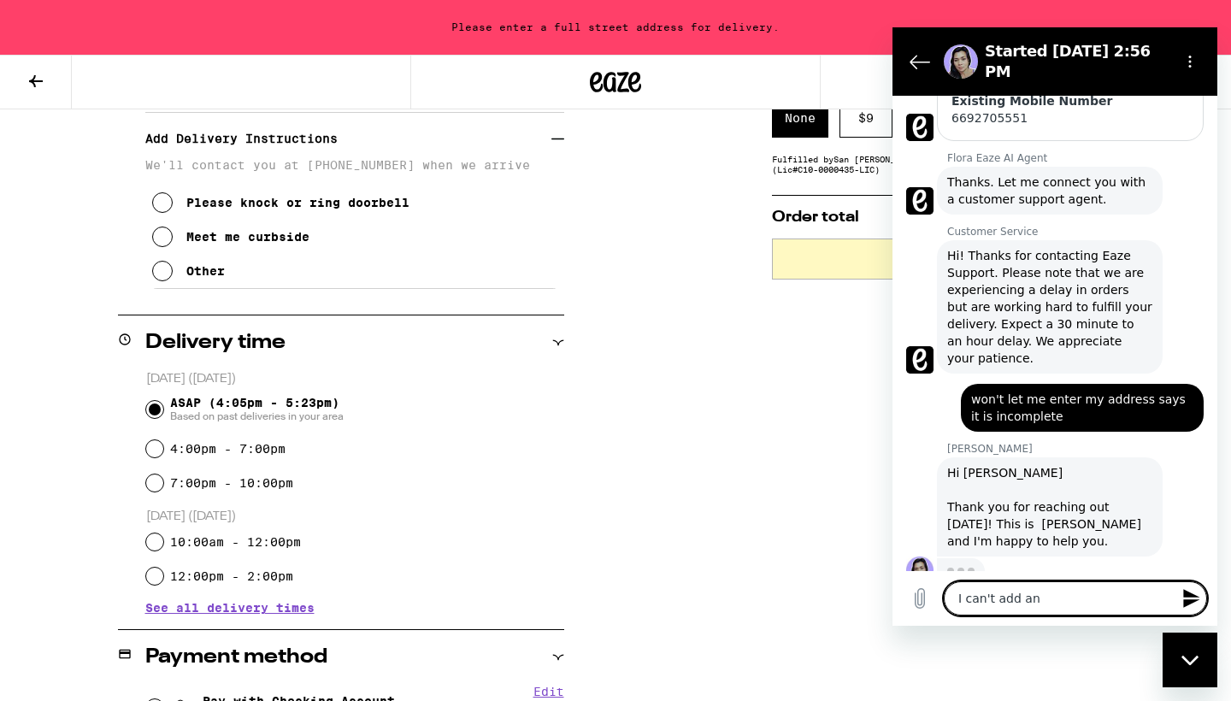
type textarea "x"
type textarea "I can't add an ad"
type textarea "x"
type textarea "I can't add an add"
type textarea "x"
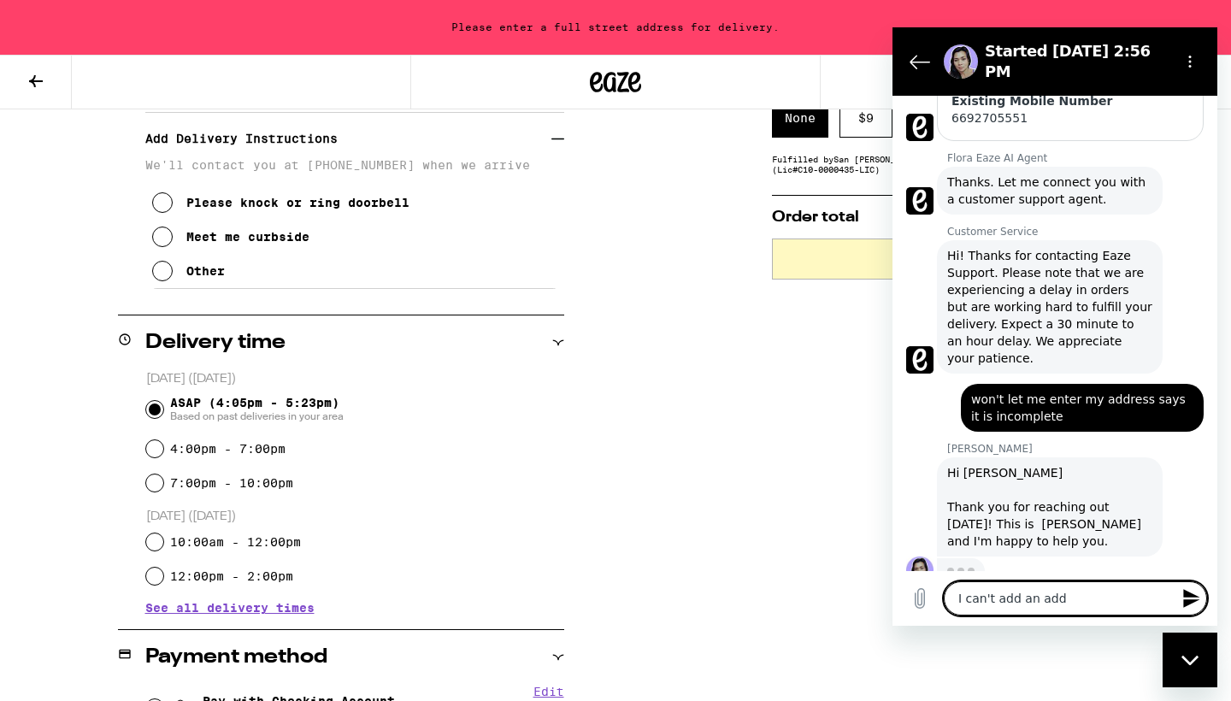
type textarea "I can't add an addr"
type textarea "x"
type textarea "I can't add an addre"
type textarea "x"
type textarea "I can't add an addres"
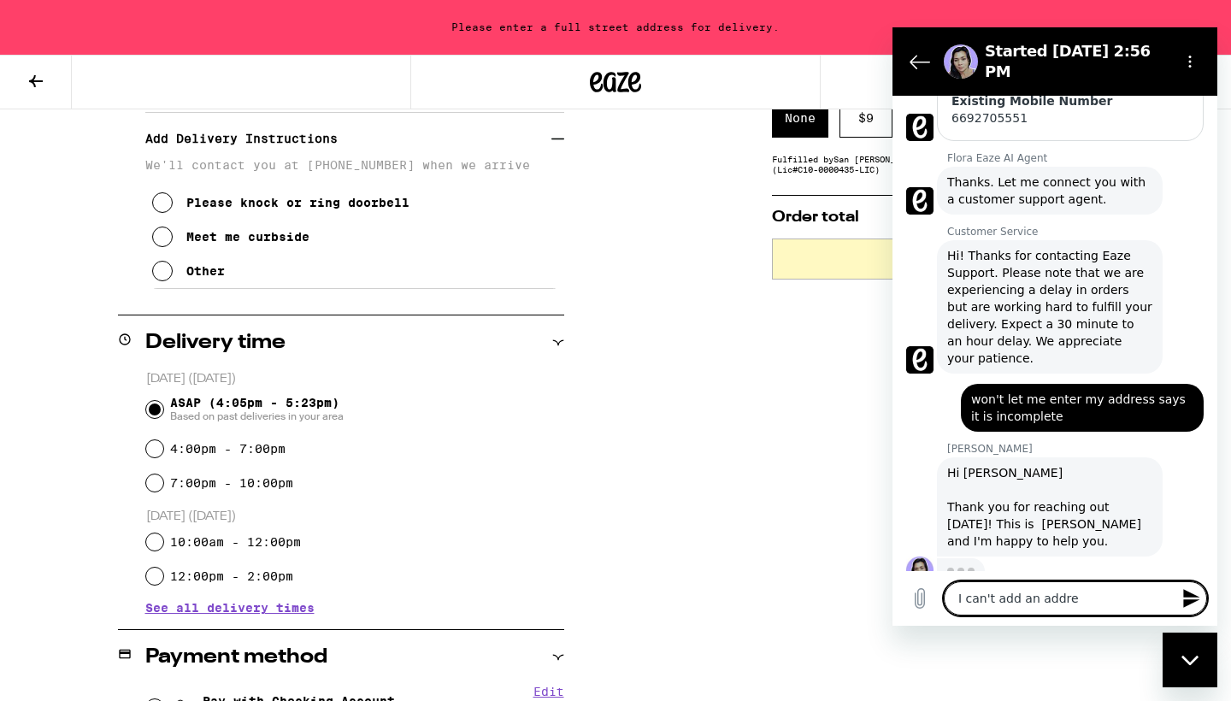
type textarea "x"
type textarea "I can't add an address"
type textarea "x"
type textarea "I can't add an address"
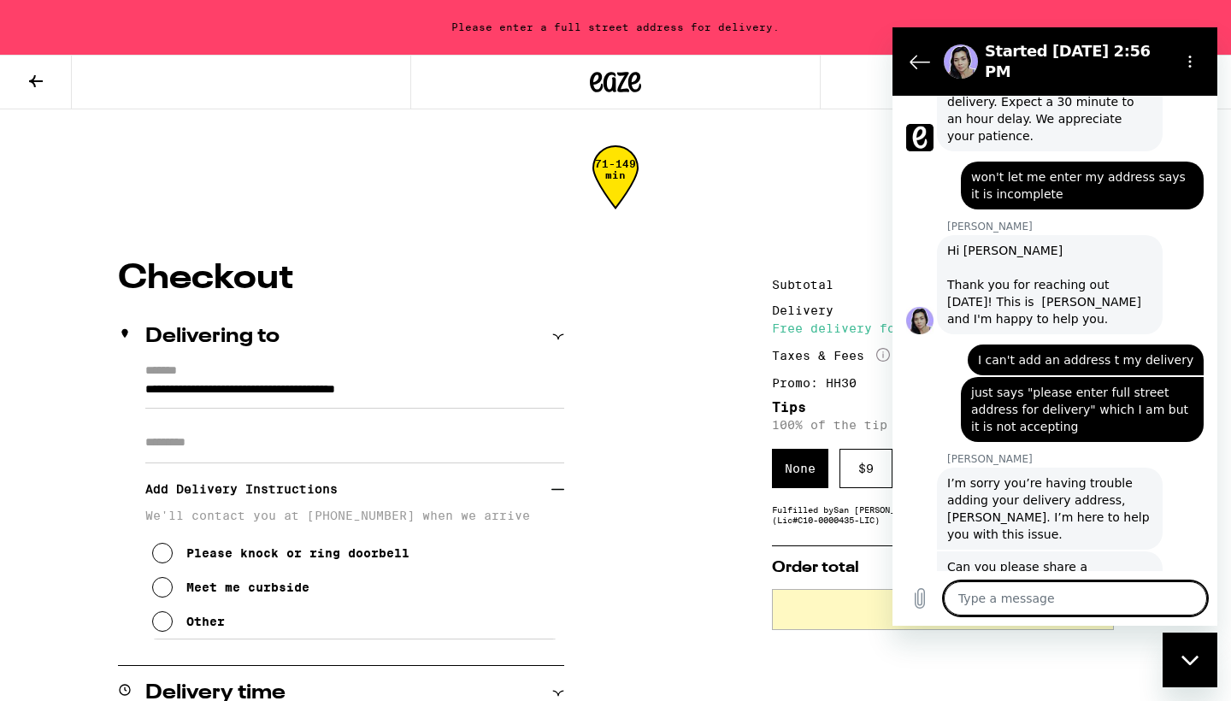
scroll to position [0, 0]
